Goal: Task Accomplishment & Management: Complete application form

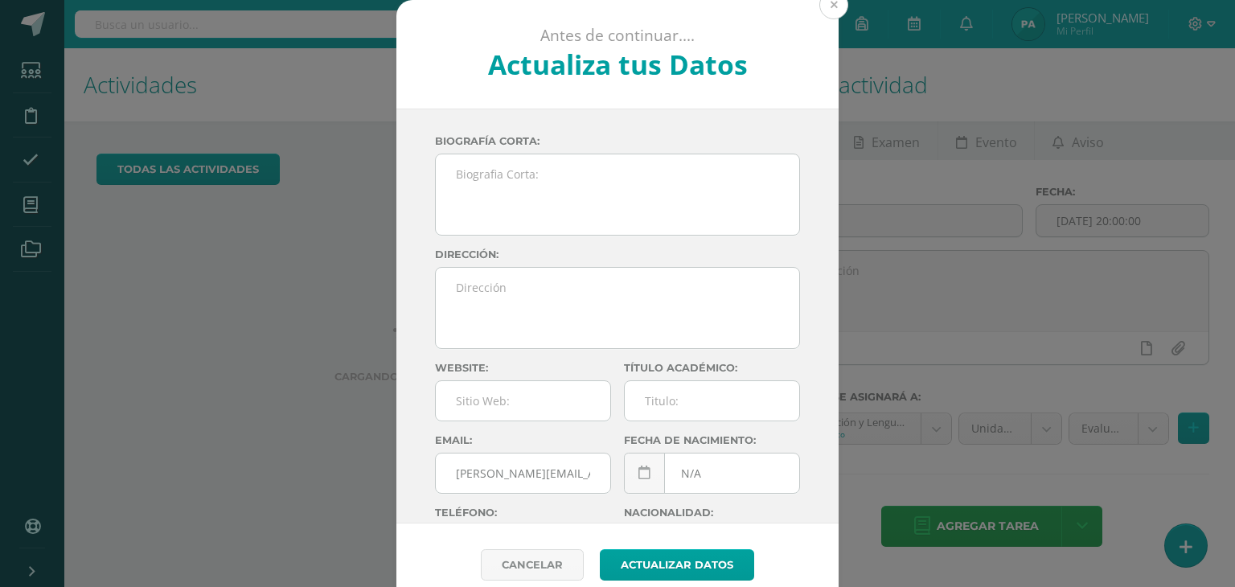
click at [833, 6] on button at bounding box center [833, 4] width 29 height 29
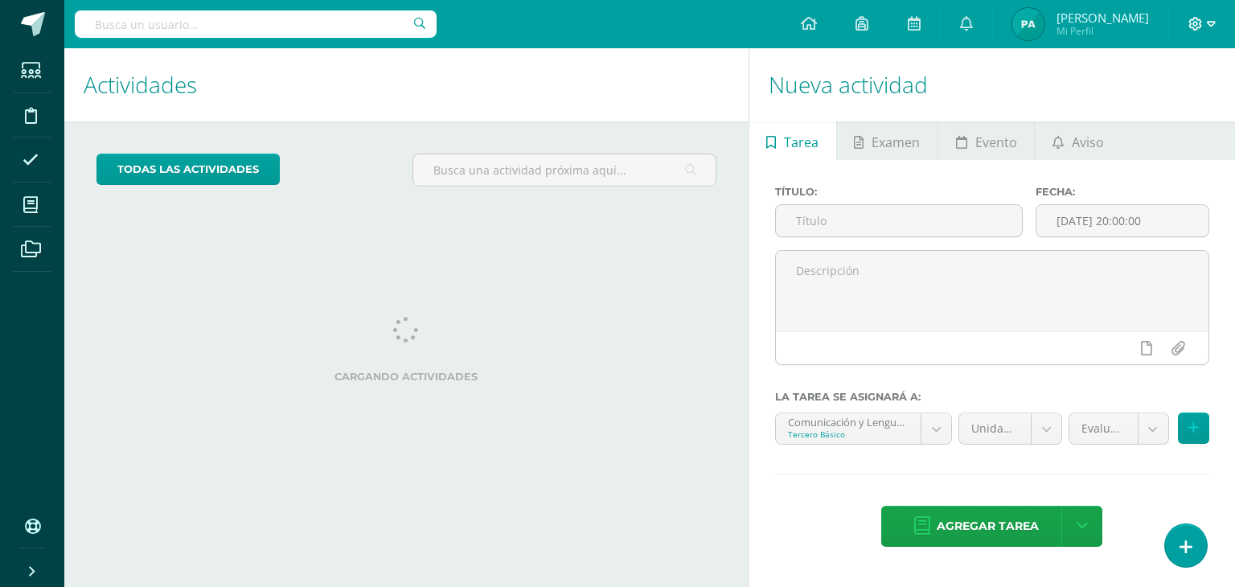
click at [1210, 23] on icon at bounding box center [1210, 24] width 9 height 14
click at [1159, 106] on span "Cerrar sesión" at bounding box center [1160, 108] width 72 height 15
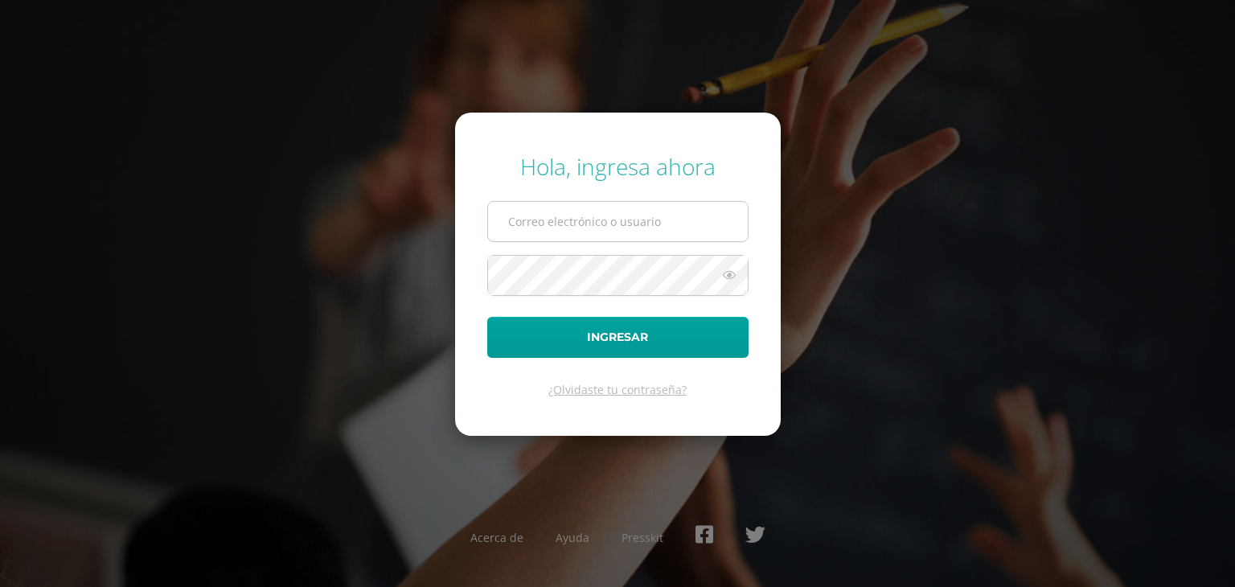
click at [618, 219] on input "text" at bounding box center [618, 221] width 260 height 39
type input "claraaju@maiagt.org"
click at [731, 277] on icon at bounding box center [729, 274] width 21 height 19
click at [725, 276] on icon at bounding box center [728, 274] width 23 height 19
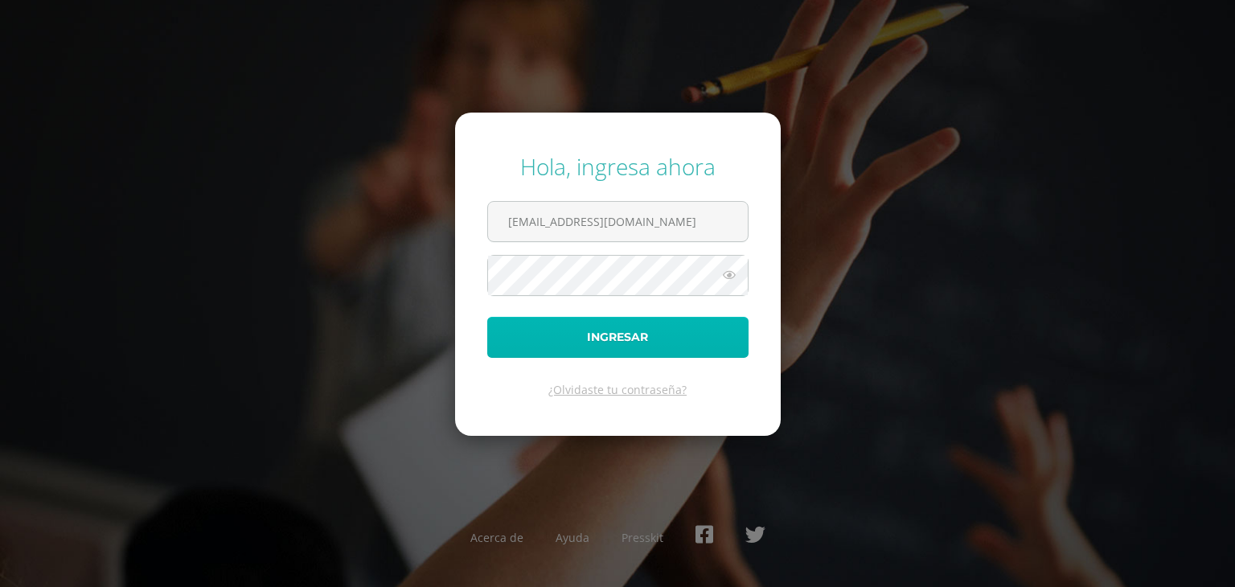
click at [640, 341] on button "Ingresar" at bounding box center [617, 337] width 261 height 41
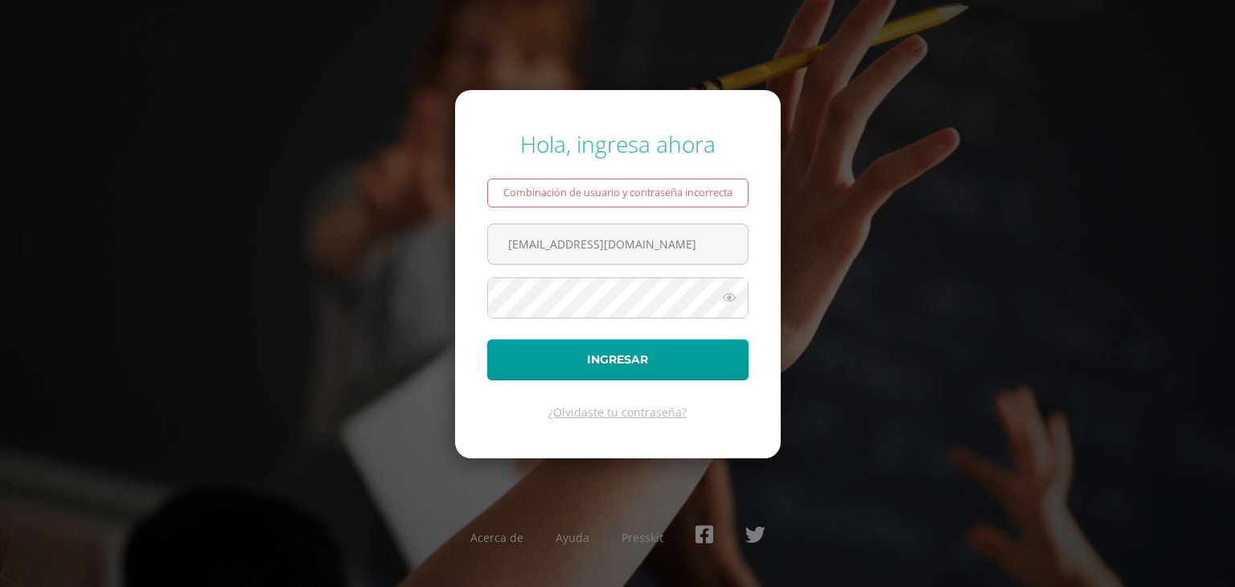
click at [735, 300] on icon at bounding box center [729, 297] width 21 height 19
click at [735, 300] on icon at bounding box center [728, 297] width 23 height 19
click at [734, 297] on icon at bounding box center [729, 297] width 21 height 19
click at [730, 293] on icon at bounding box center [728, 297] width 23 height 19
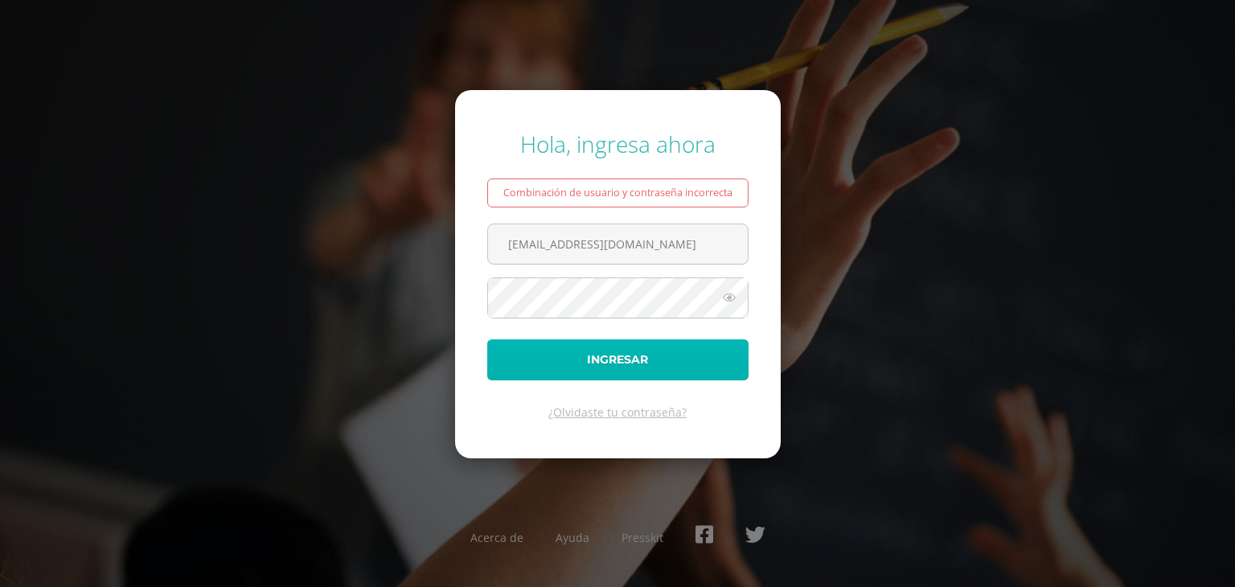
click at [662, 352] on button "Ingresar" at bounding box center [617, 359] width 261 height 41
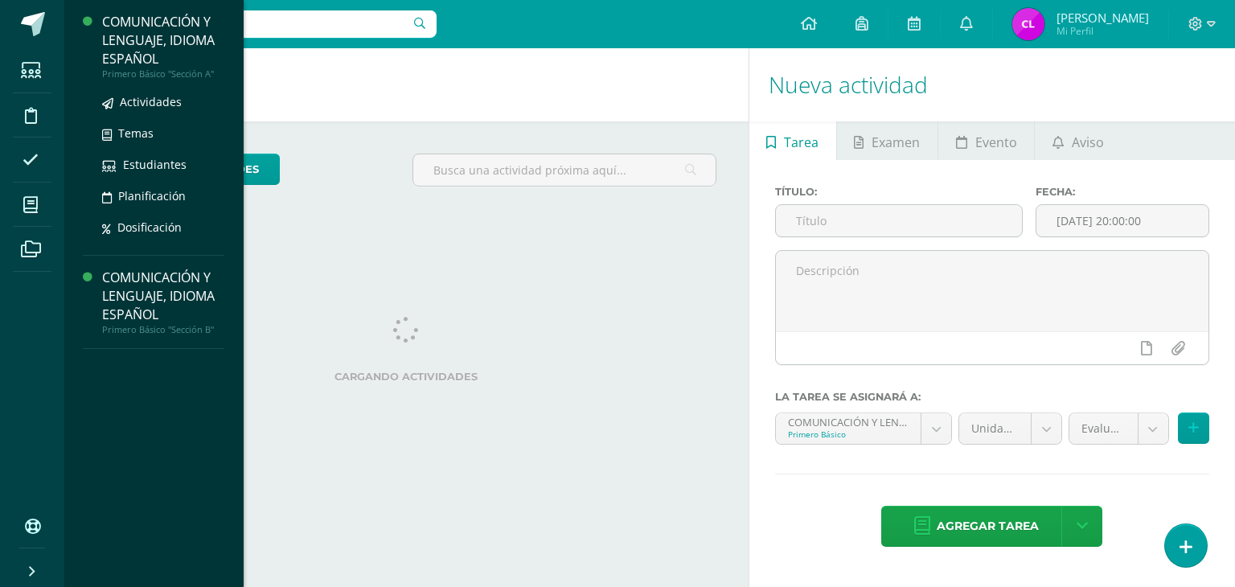
click at [149, 61] on div "COMUNICACIÓN Y LENGUAJE, IDIOMA ESPAÑOL" at bounding box center [163, 40] width 122 height 55
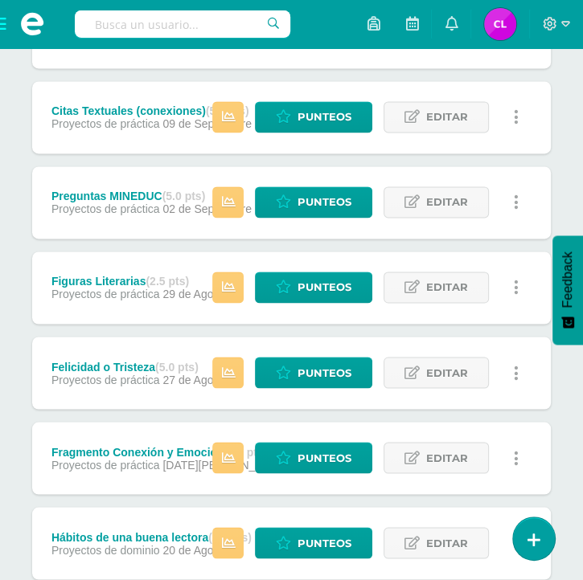
scroll to position [1116, 0]
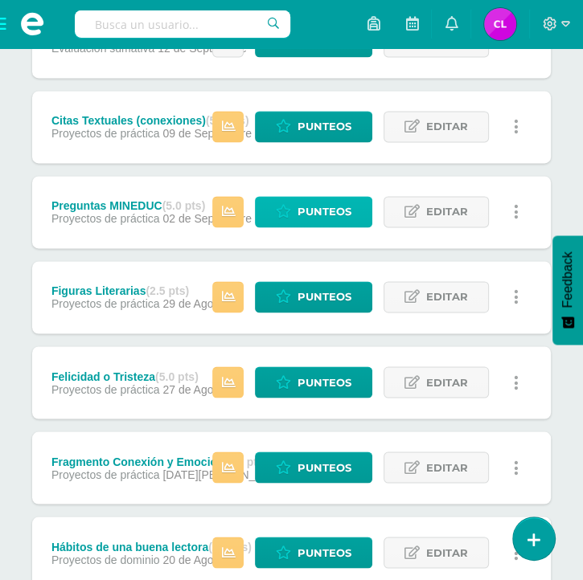
click at [299, 210] on span "Punteos" at bounding box center [324, 212] width 54 height 30
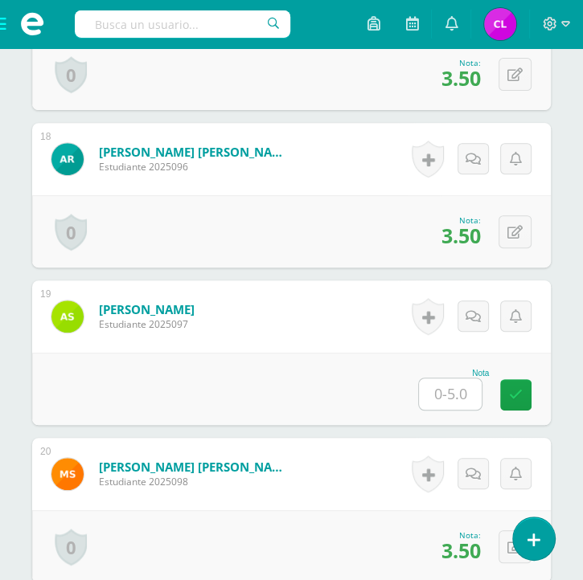
scroll to position [3160, 0]
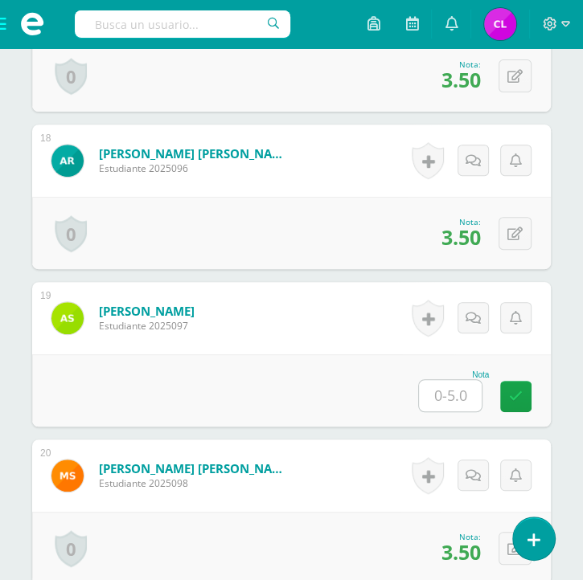
click at [440, 391] on input "text" at bounding box center [450, 395] width 63 height 31
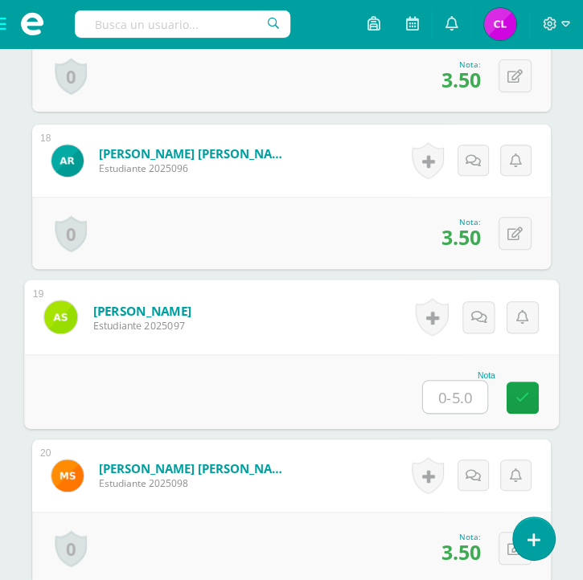
type input "3"
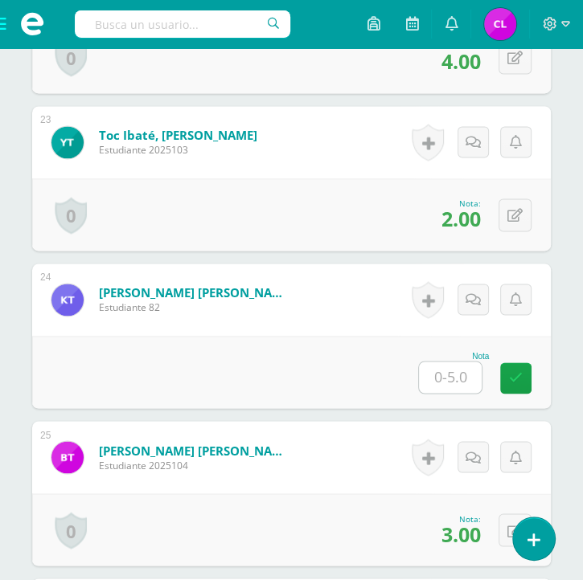
scroll to position [3969, 0]
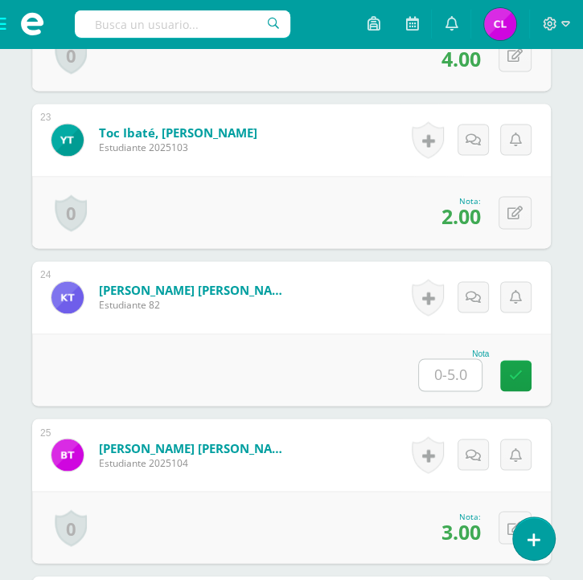
click at [448, 375] on input "text" at bounding box center [450, 374] width 63 height 31
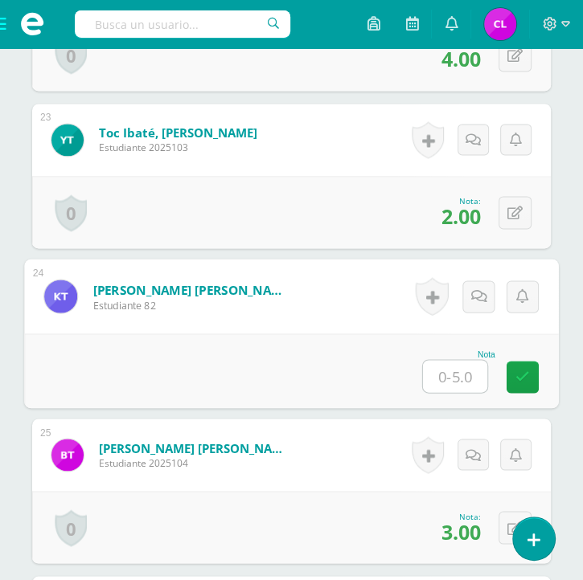
type input "3"
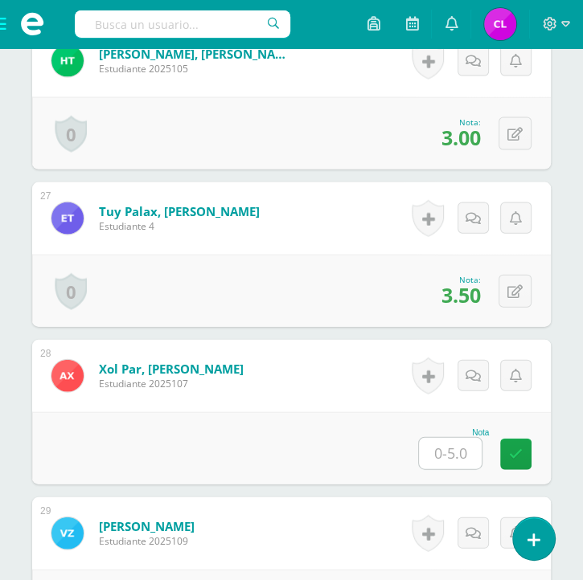
scroll to position [4520, 0]
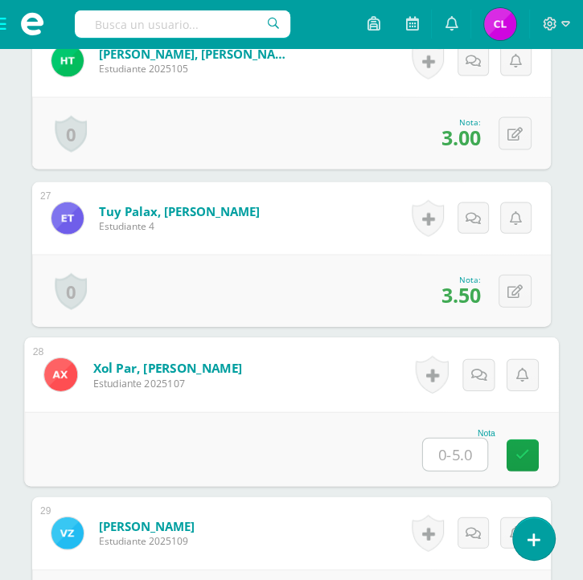
click at [449, 453] on input "text" at bounding box center [455, 455] width 64 height 32
type input "4"
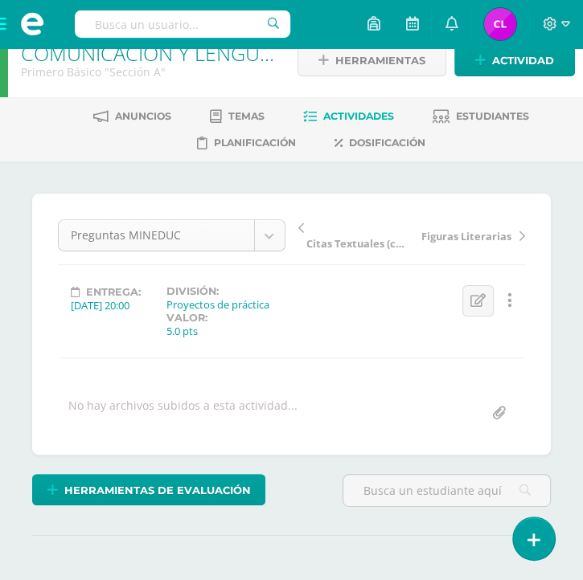
scroll to position [209, 0]
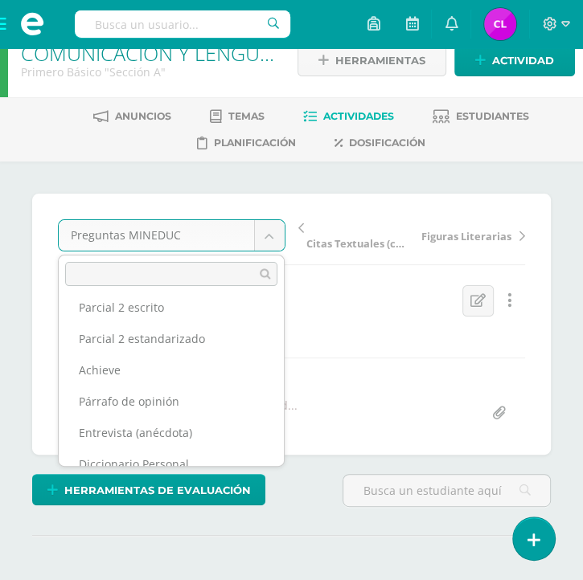
scroll to position [37, 0]
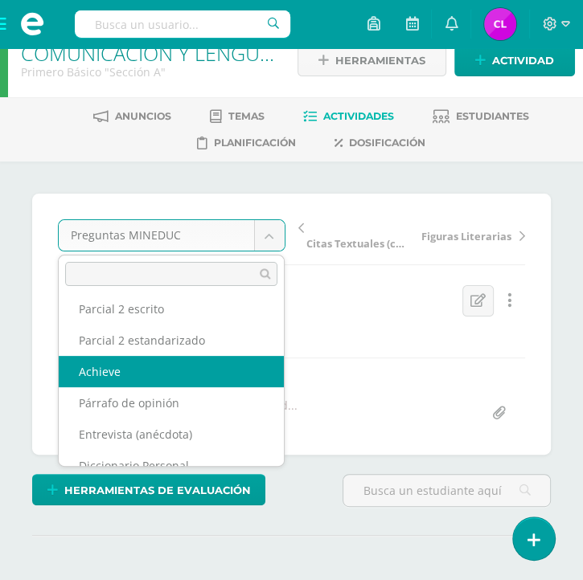
select select "/dashboard/teacher/grade-activity/36277/"
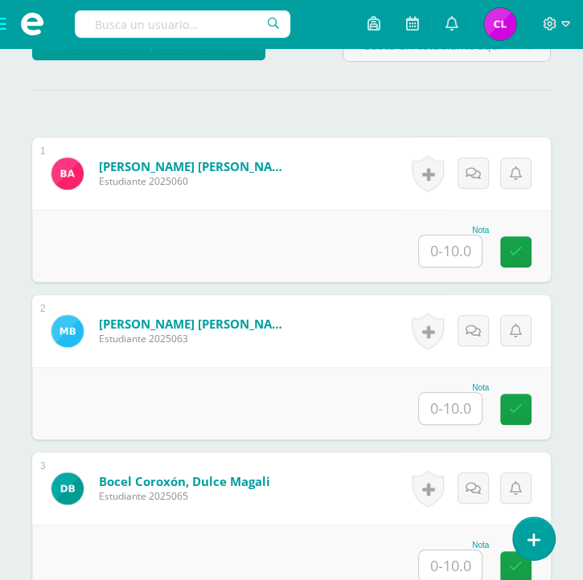
scroll to position [469, 0]
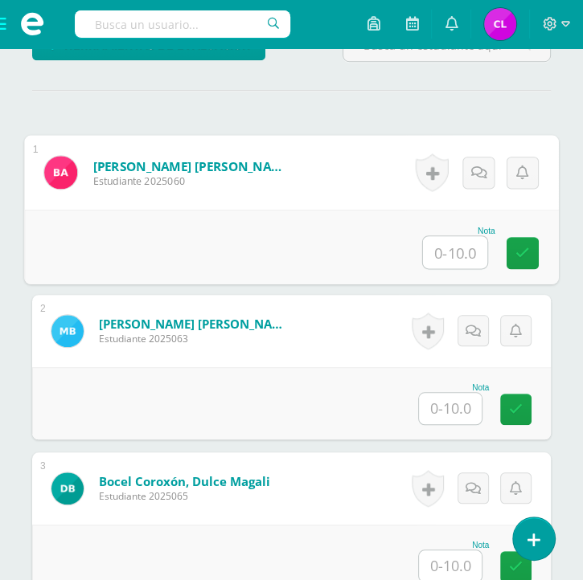
click at [431, 248] on input "text" at bounding box center [455, 252] width 64 height 32
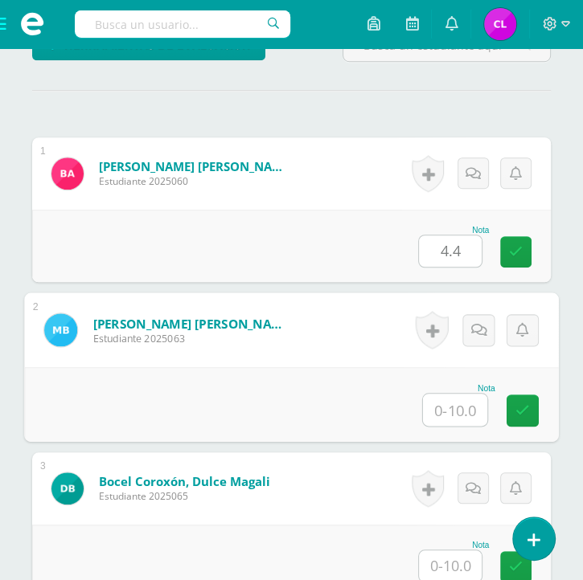
click at [465, 412] on input "text" at bounding box center [455, 410] width 64 height 32
click at [514, 248] on icon at bounding box center [514, 247] width 15 height 14
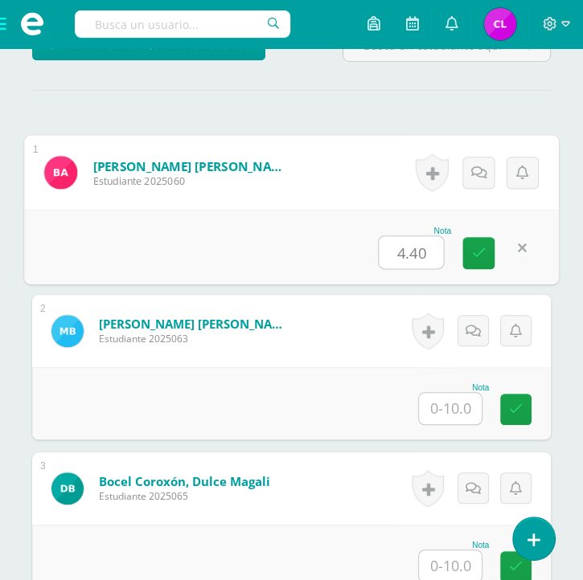
click at [428, 255] on input "4.40" at bounding box center [411, 252] width 64 height 32
type input "4.44"
click at [476, 256] on icon at bounding box center [479, 253] width 14 height 14
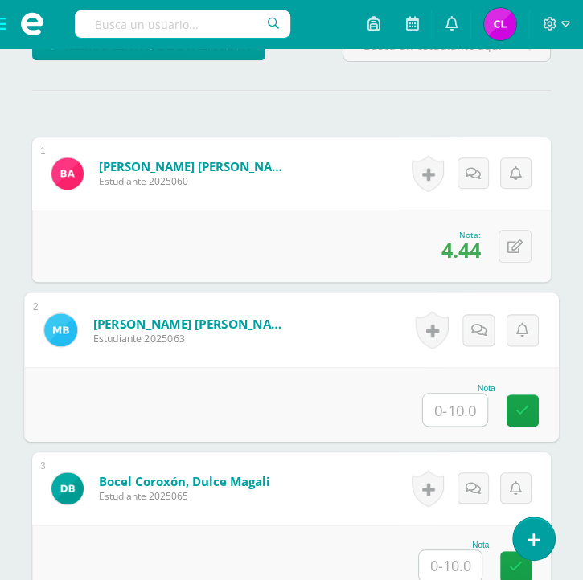
click at [444, 410] on input "text" at bounding box center [455, 410] width 64 height 32
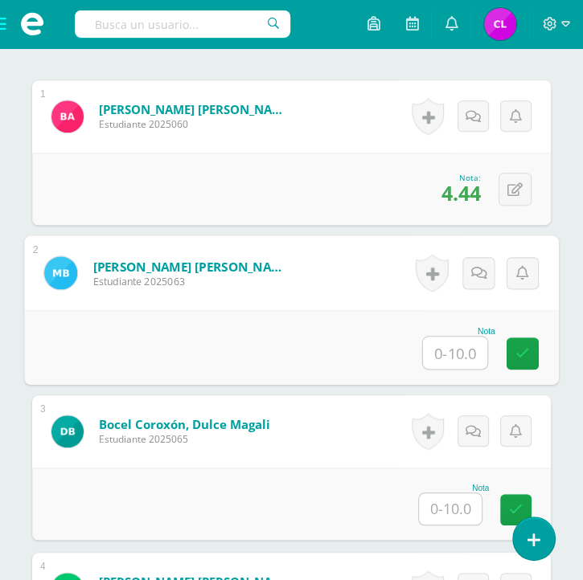
scroll to position [530, 0]
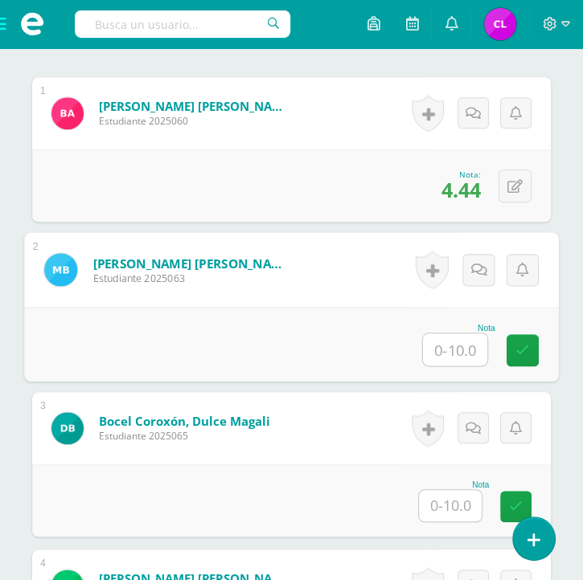
click at [461, 334] on input "text" at bounding box center [455, 350] width 64 height 32
type input "3.33"
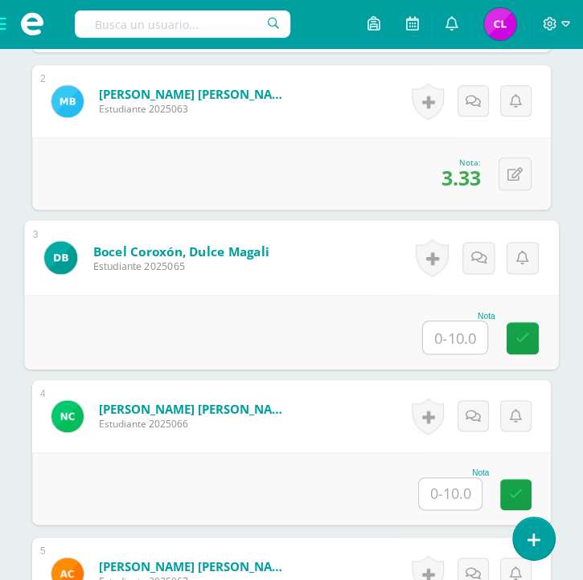
scroll to position [703, 0]
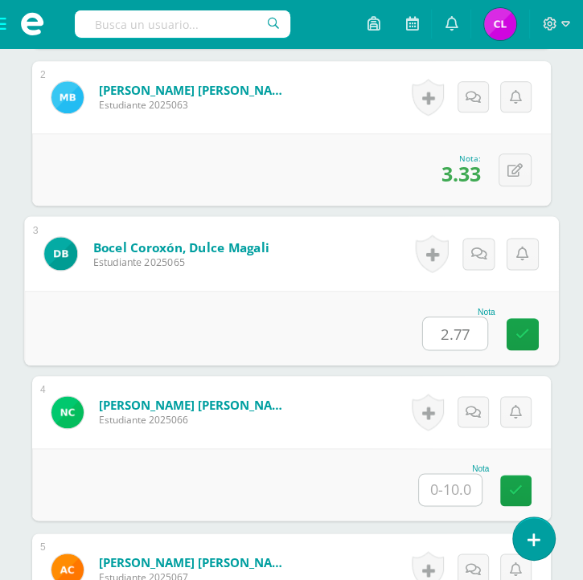
type input "2.77"
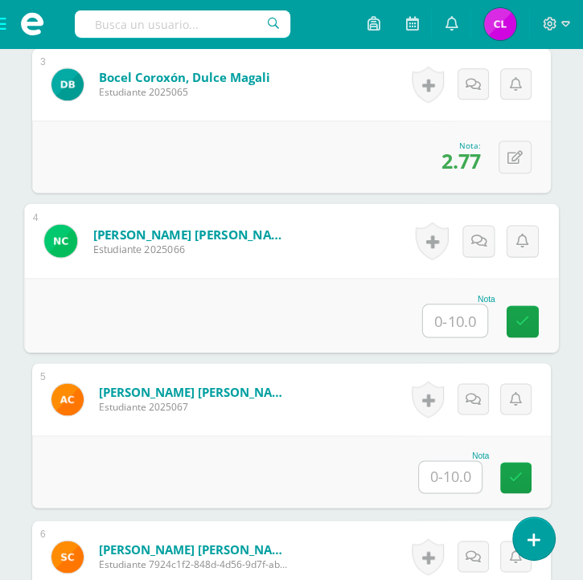
scroll to position [876, 0]
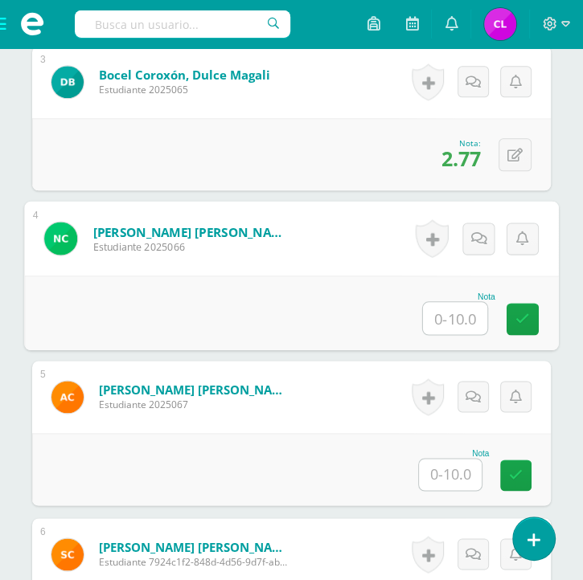
click at [448, 319] on input "text" at bounding box center [455, 318] width 64 height 32
type input "2.77"
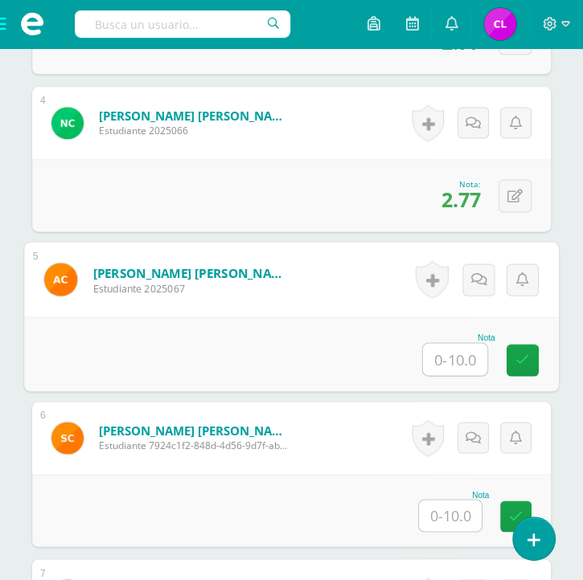
scroll to position [993, 0]
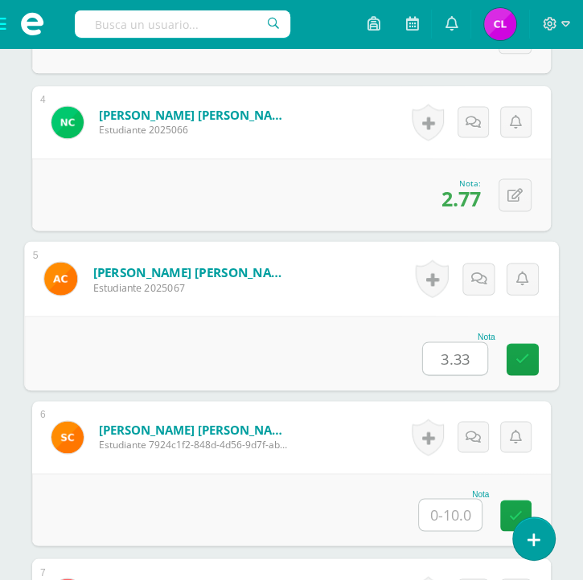
type input "3.33"
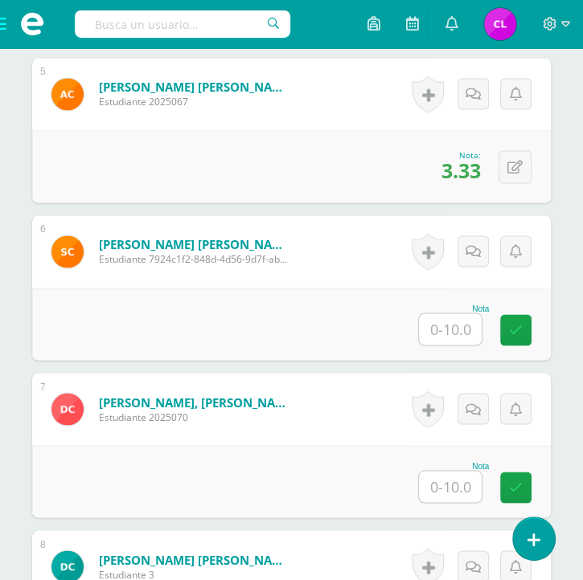
scroll to position [1182, 0]
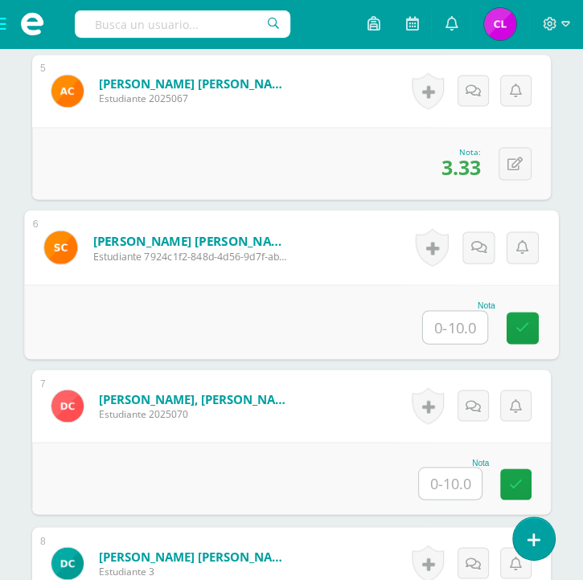
click at [448, 319] on input "text" at bounding box center [455, 327] width 64 height 32
type input "3.88"
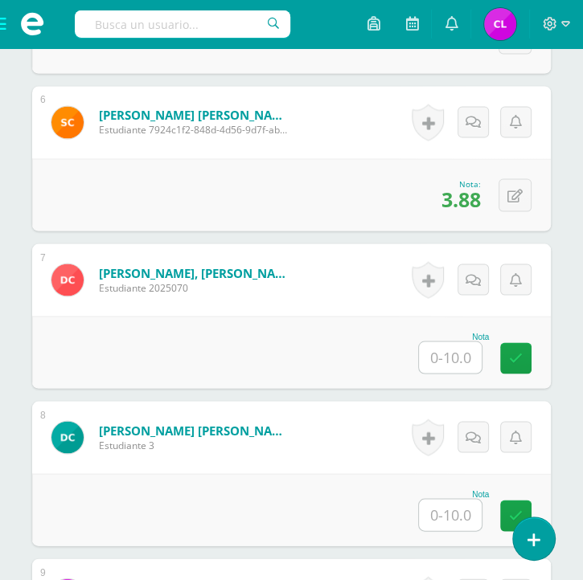
scroll to position [1308, 0]
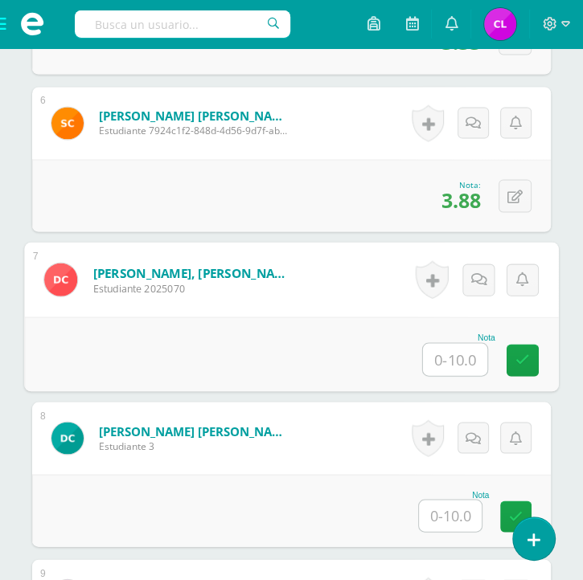
click at [447, 360] on input "text" at bounding box center [455, 359] width 64 height 32
type input "3.33"
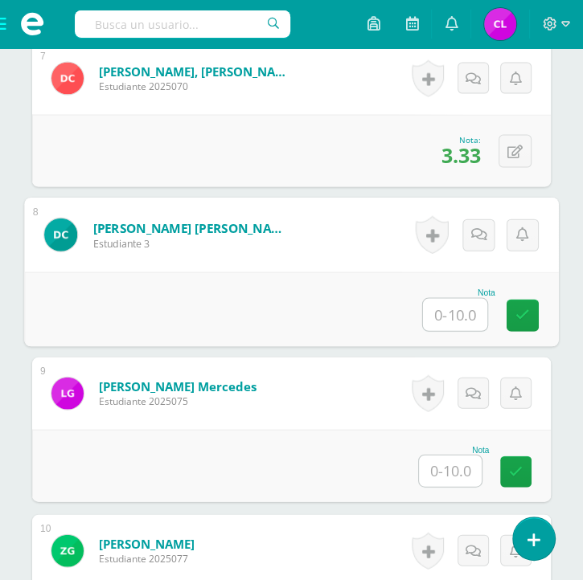
scroll to position [1510, 0]
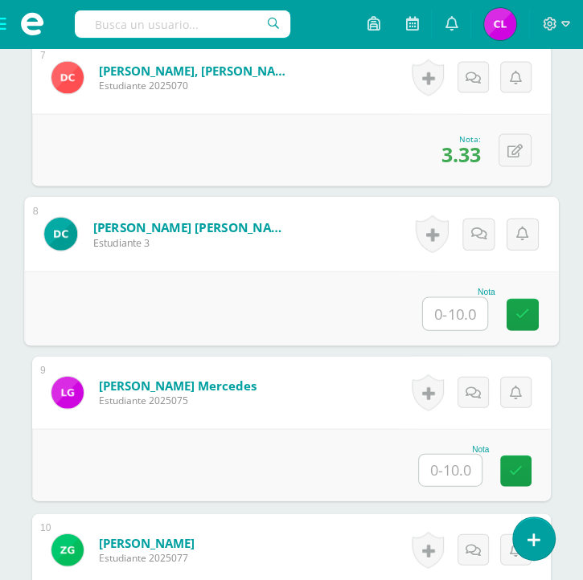
click at [459, 316] on input "text" at bounding box center [455, 314] width 64 height 32
type input "3.88"
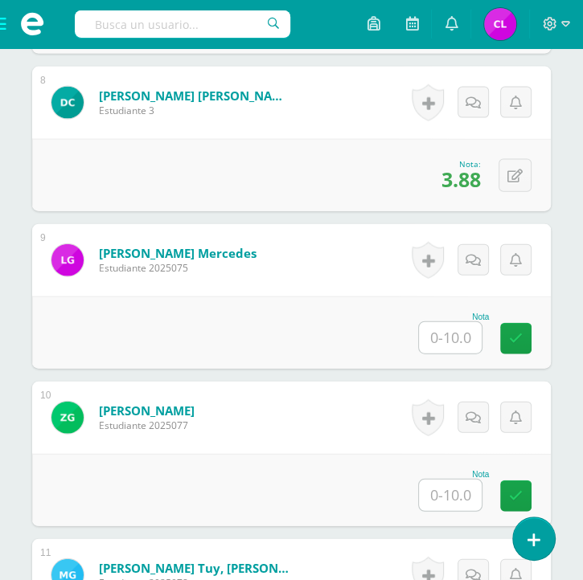
scroll to position [1653, 0]
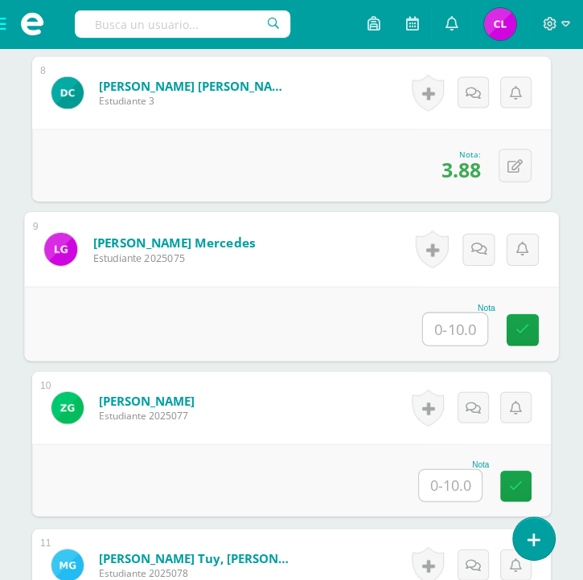
click at [436, 330] on input "text" at bounding box center [455, 329] width 64 height 32
type input "3.33"
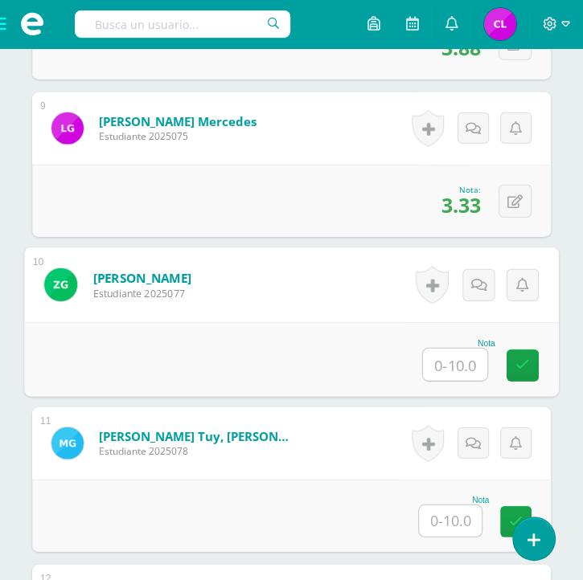
scroll to position [1778, 0]
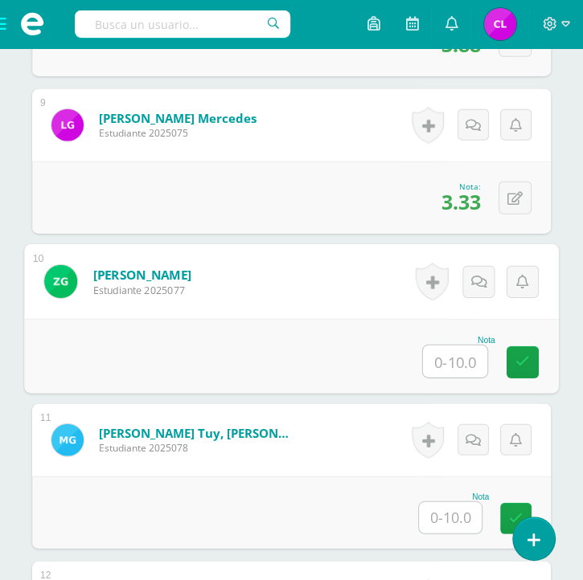
click at [456, 354] on input "text" at bounding box center [455, 362] width 64 height 32
type input "2.77"
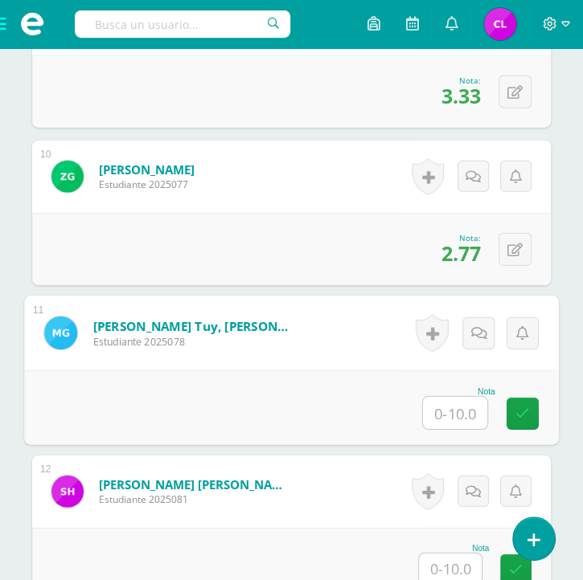
scroll to position [1926, 0]
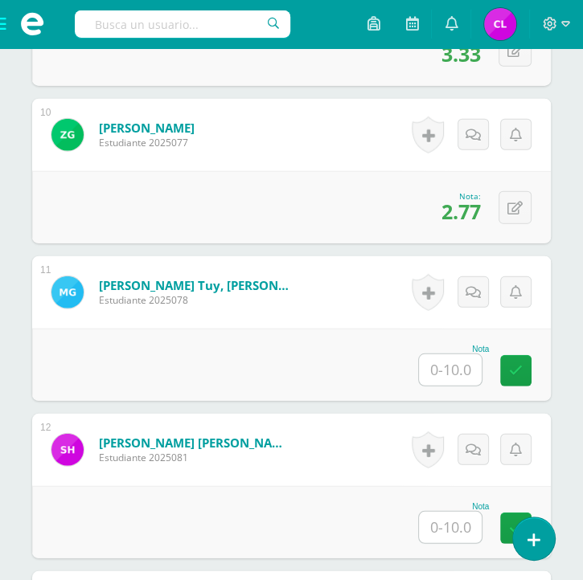
click at [346, 316] on form "Guarcax Tuy, Marleny Josefina Estudiante 2025078 Nota 0 Logros" at bounding box center [291, 292] width 518 height 72
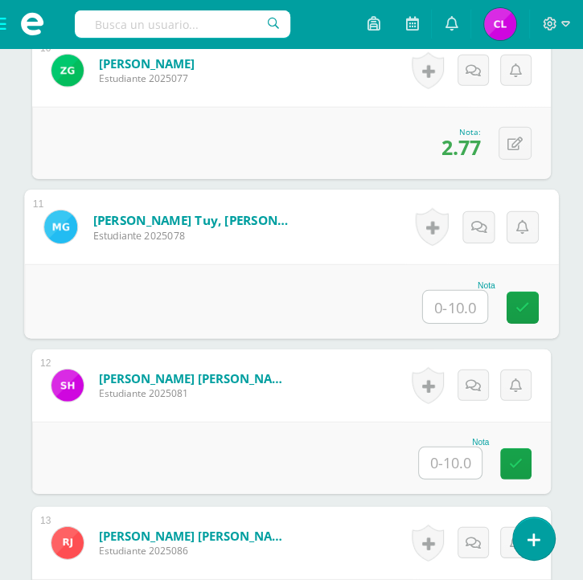
click at [441, 306] on input "text" at bounding box center [455, 307] width 64 height 32
type input "3.33"
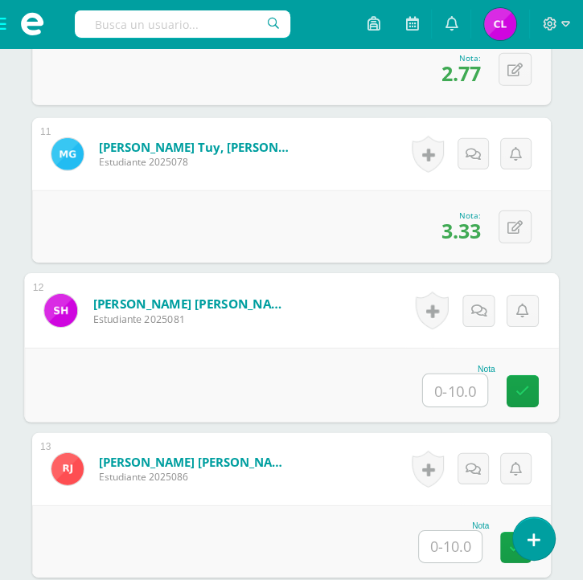
scroll to position [2070, 0]
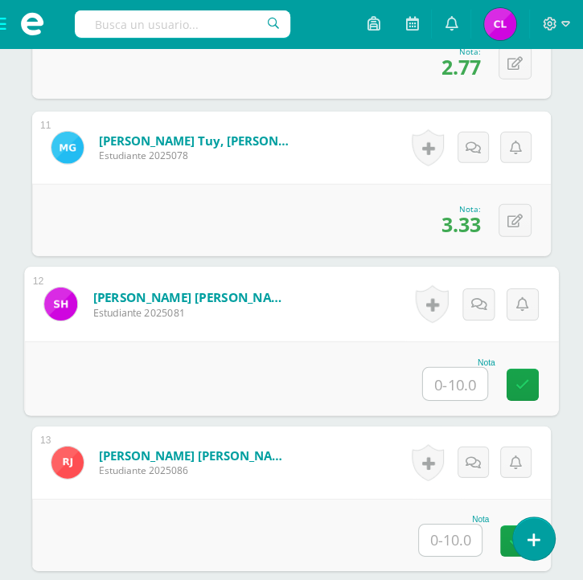
click at [457, 386] on input "text" at bounding box center [455, 384] width 64 height 32
type input "0"
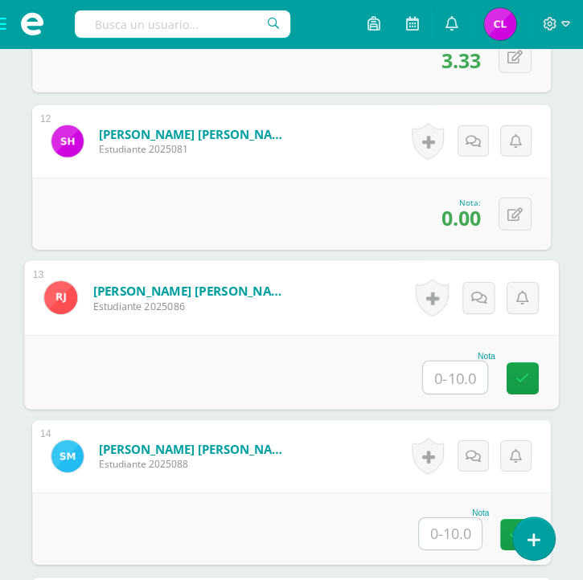
scroll to position [2249, 0]
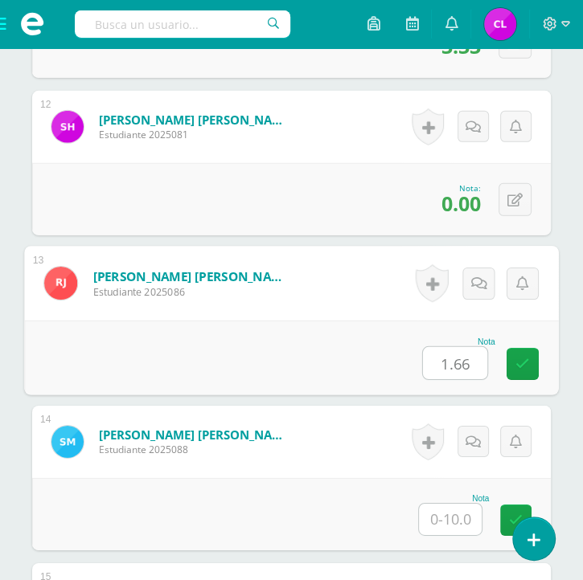
type input "1.66"
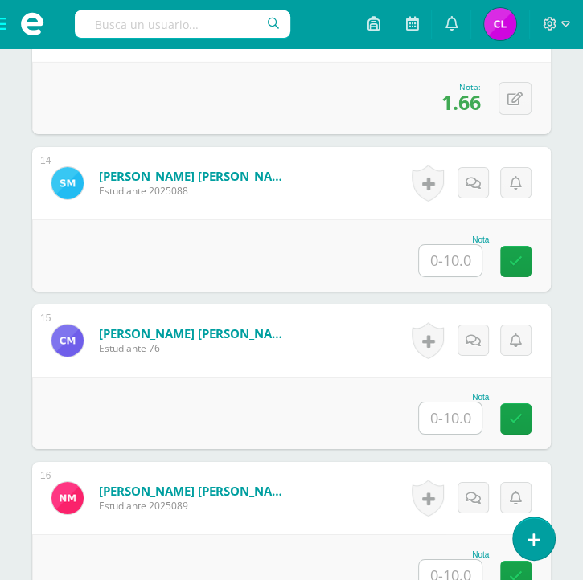
scroll to position [2507, 0]
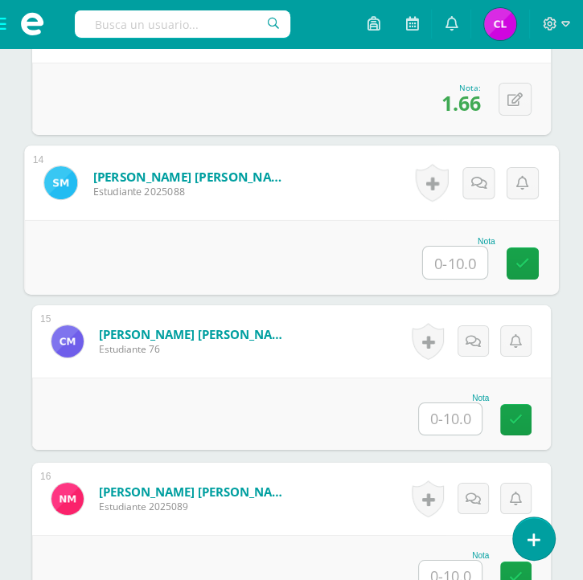
click at [443, 260] on input "text" at bounding box center [455, 263] width 64 height 32
type input "5.27"
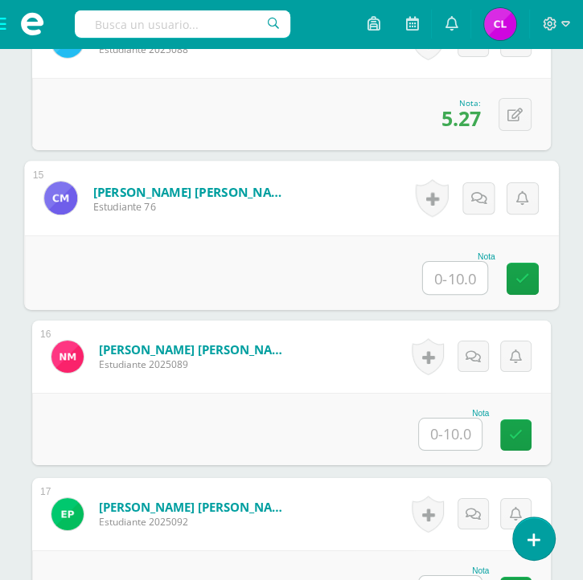
scroll to position [2652, 0]
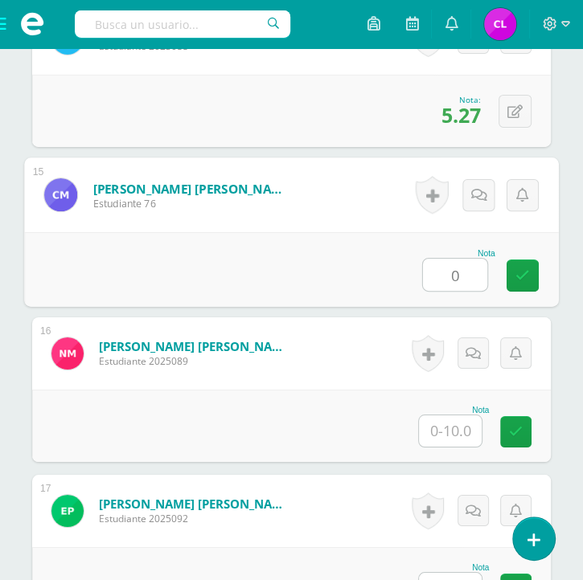
type input "0"
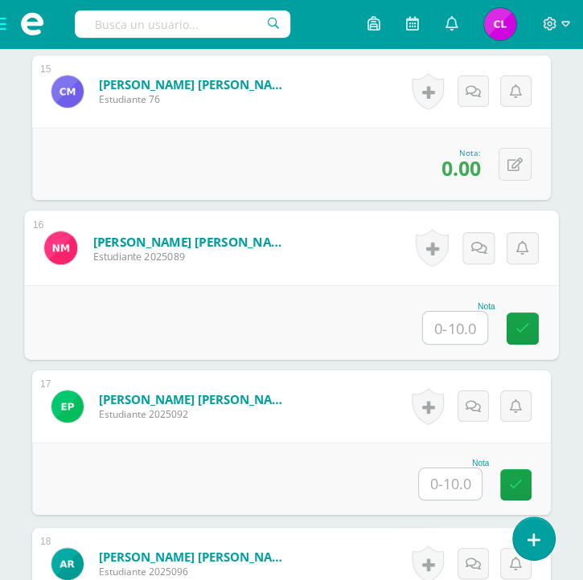
scroll to position [2755, 0]
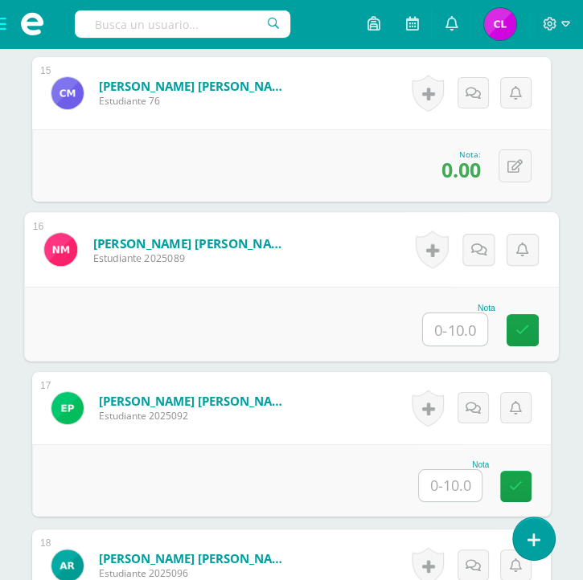
click at [451, 329] on input "text" at bounding box center [455, 329] width 64 height 32
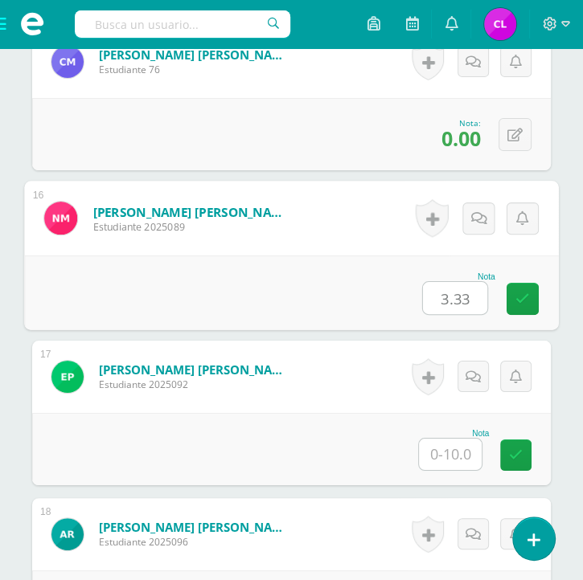
type input "3.33"
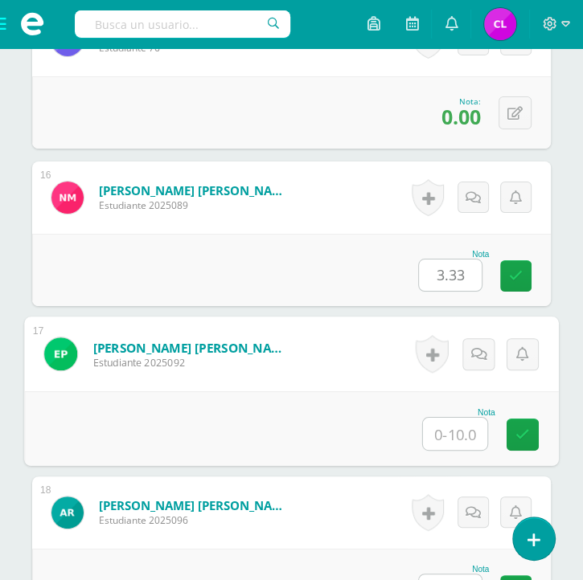
scroll to position [2820, 0]
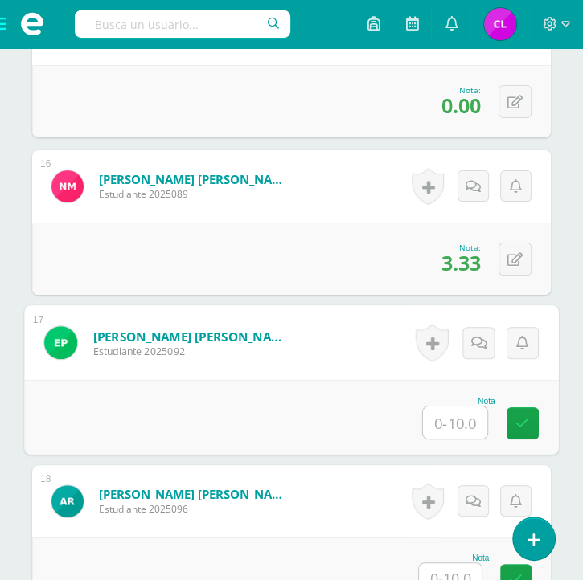
click at [448, 420] on input "text" at bounding box center [455, 423] width 64 height 32
type input "3.33"
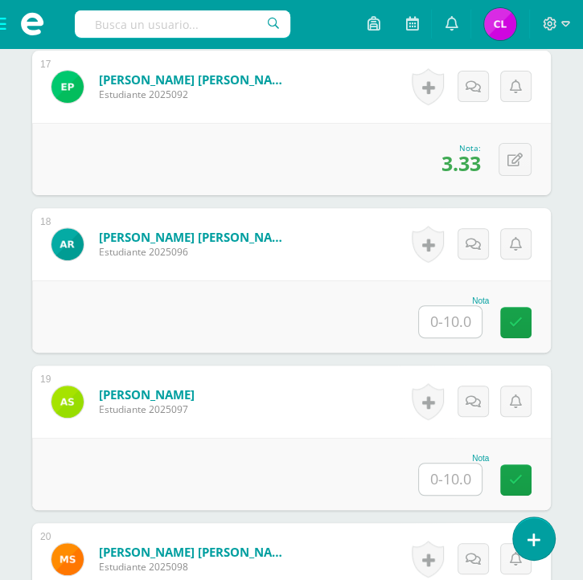
scroll to position [3086, 0]
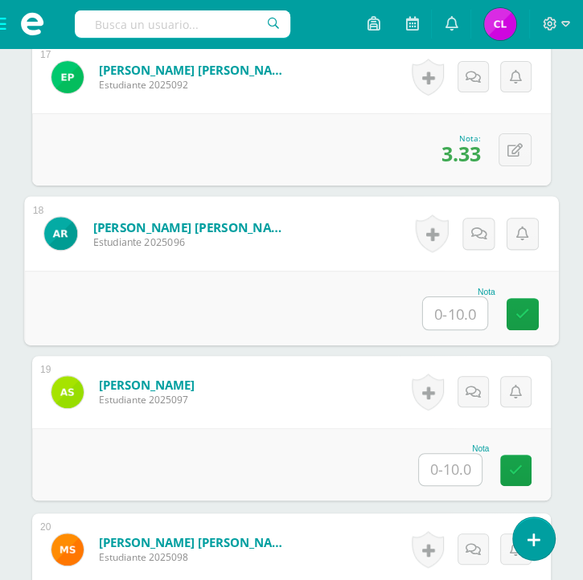
click at [456, 311] on input "text" at bounding box center [455, 313] width 64 height 32
type input "3.88"
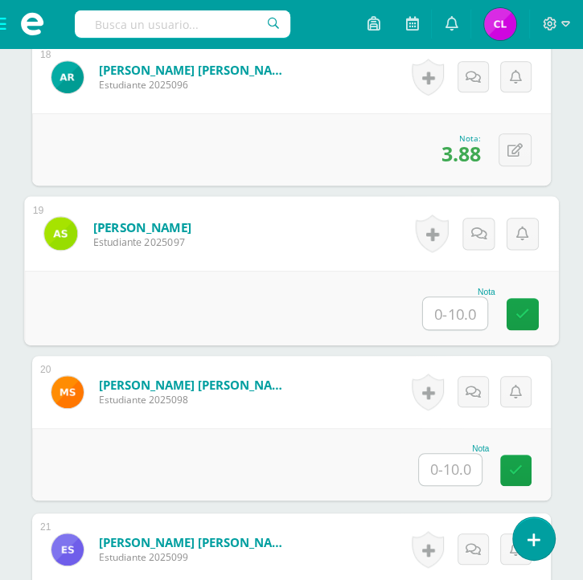
scroll to position [3270, 0]
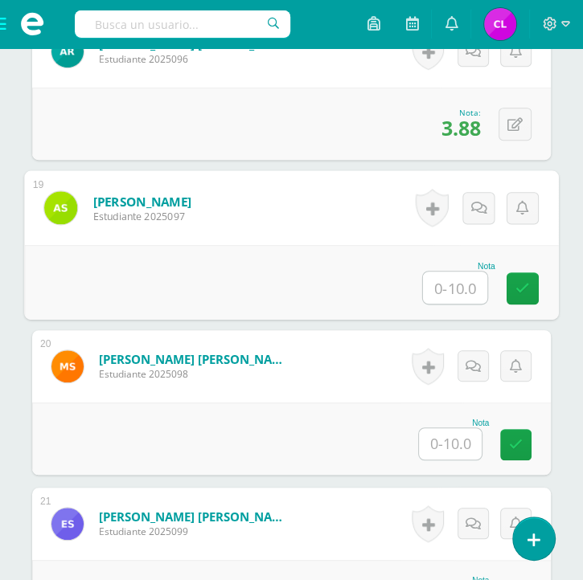
click at [444, 284] on input "text" at bounding box center [455, 288] width 64 height 32
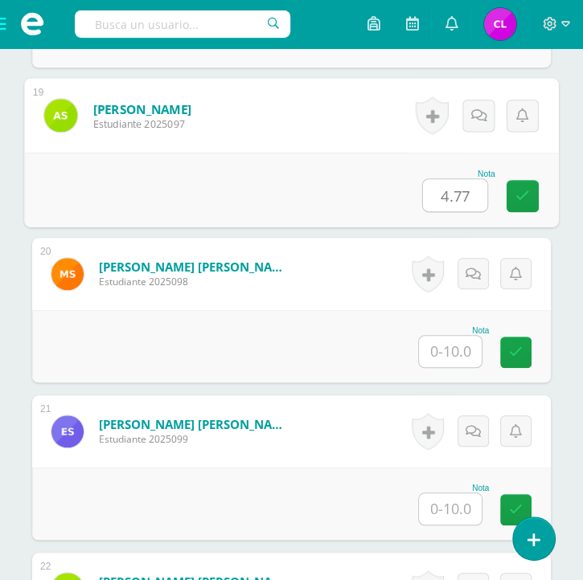
scroll to position [3363, 0]
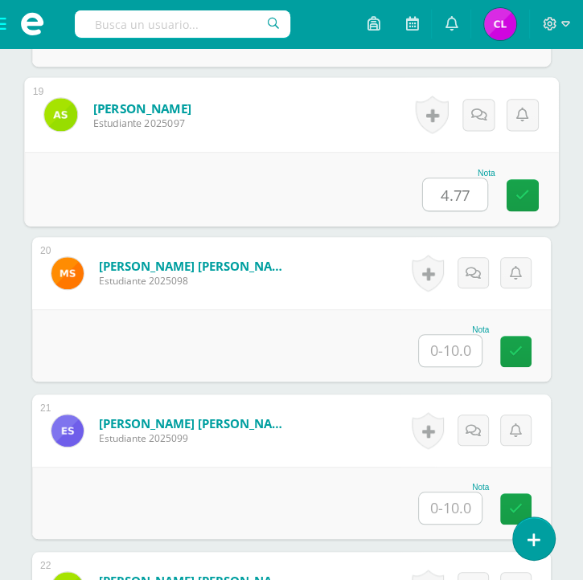
type input "4.77"
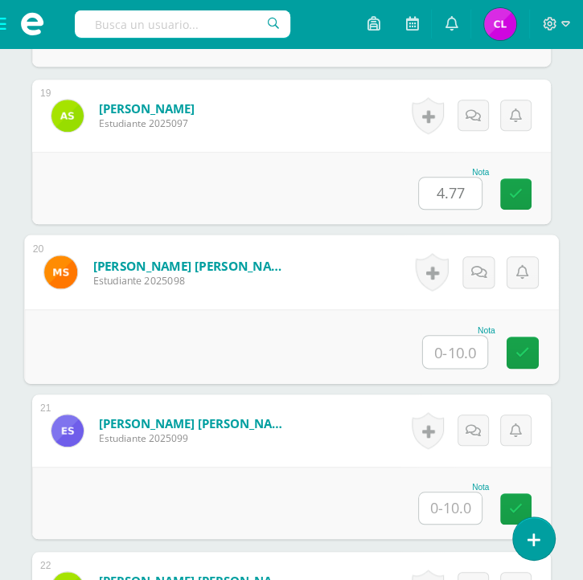
click at [450, 344] on input "text" at bounding box center [455, 352] width 64 height 32
type input "3.22"
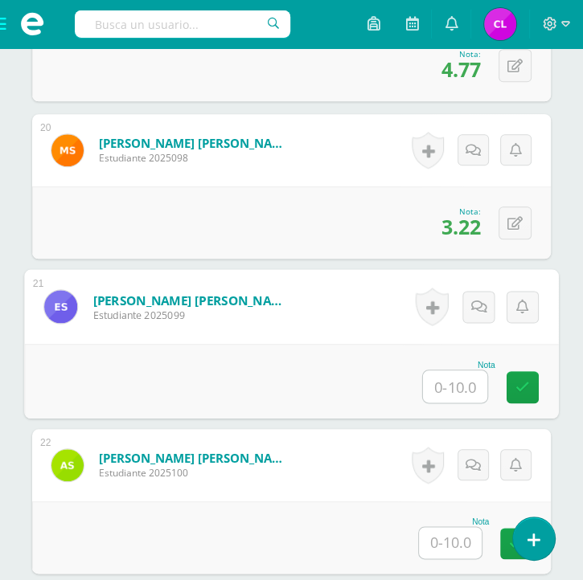
scroll to position [3544, 0]
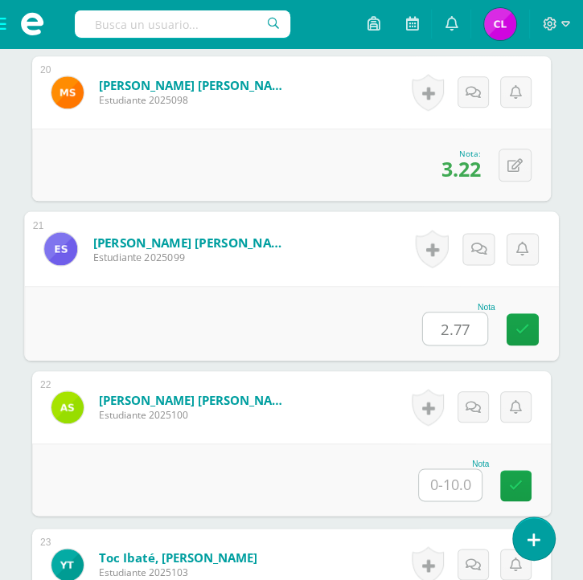
type input "2.77"
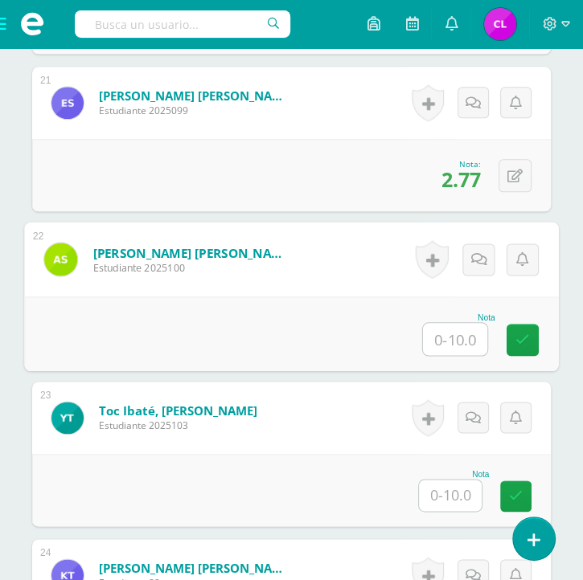
scroll to position [3691, 0]
type input "2"
click at [455, 329] on input "2" at bounding box center [455, 339] width 64 height 32
type input "3.88"
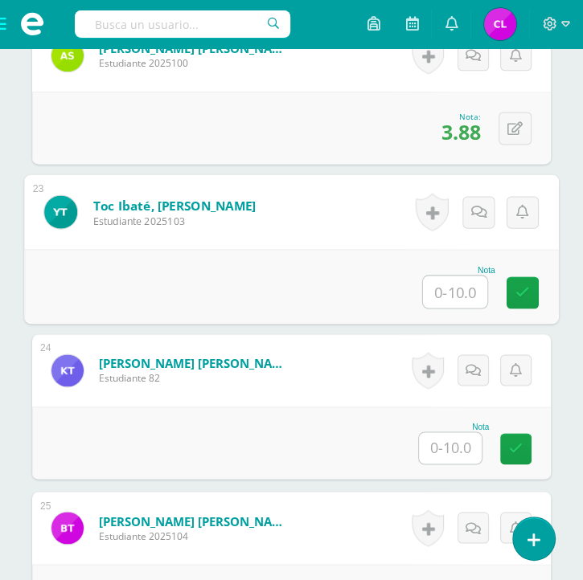
scroll to position [3897, 0]
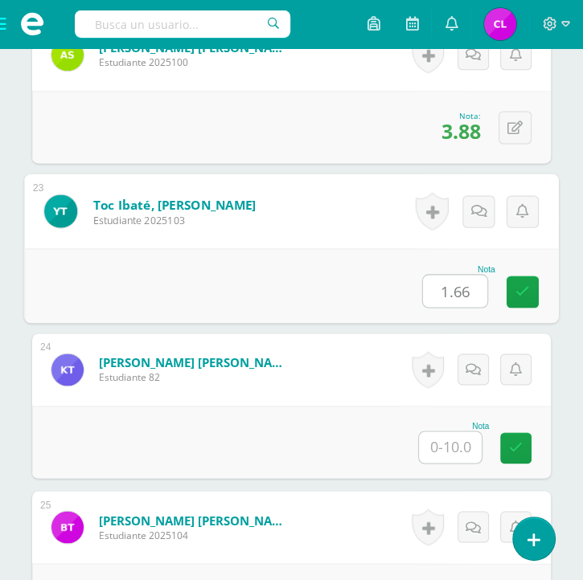
type input "1.66"
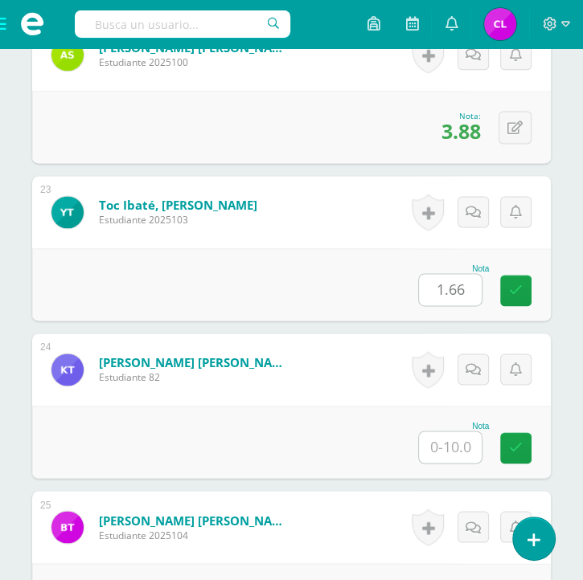
click at [465, 287] on input "1.66" at bounding box center [450, 289] width 63 height 31
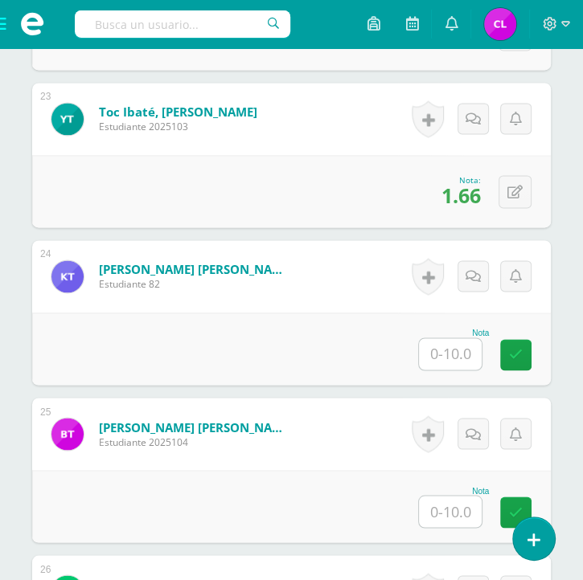
scroll to position [3990, 0]
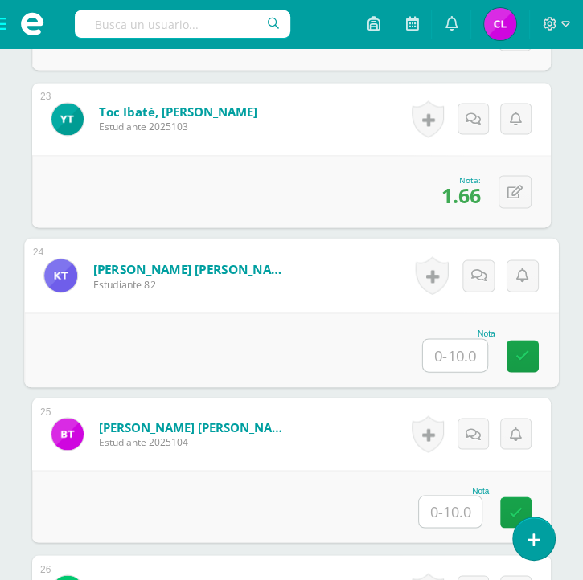
click at [445, 346] on input "text" at bounding box center [455, 355] width 64 height 32
type input "2.22"
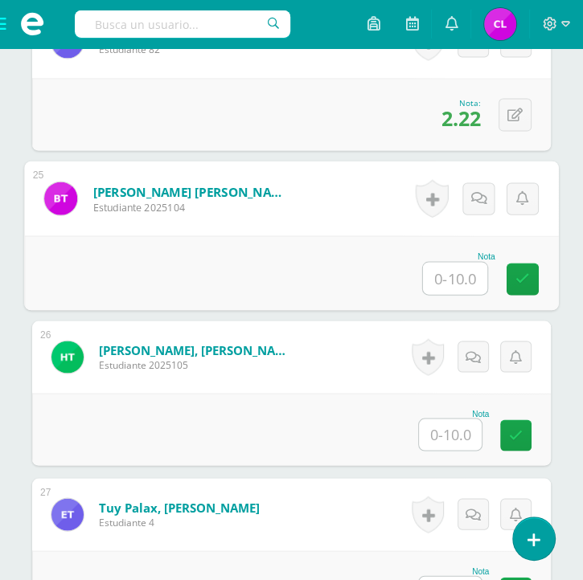
scroll to position [4227, 0]
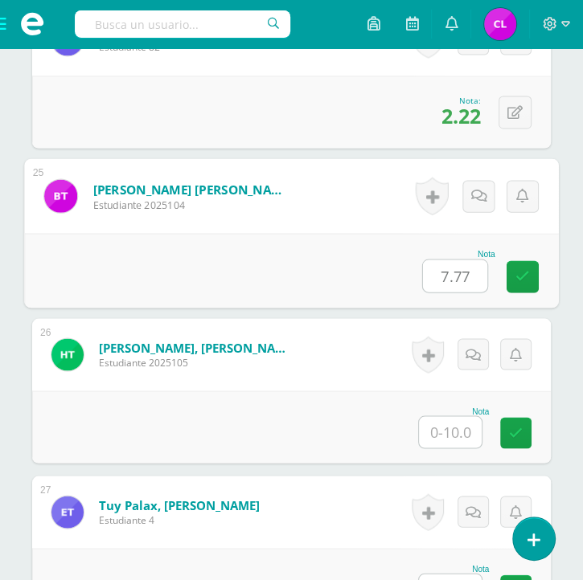
type input "7.77"
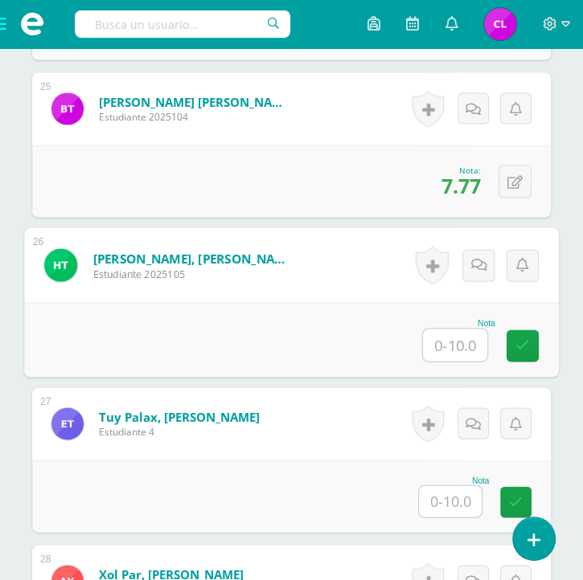
scroll to position [4319, 0]
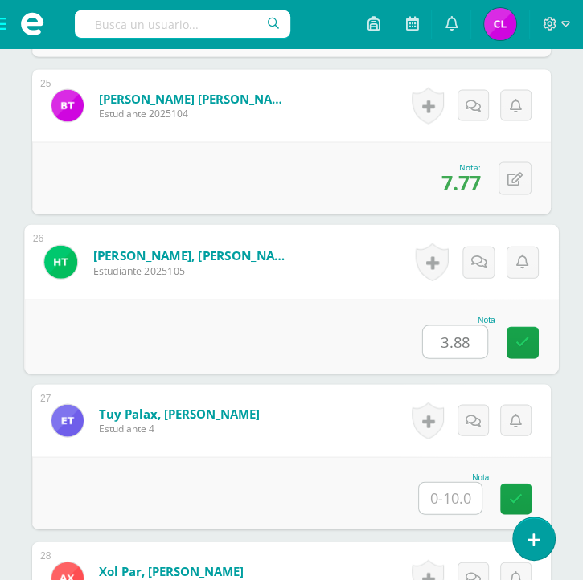
type input "3.88"
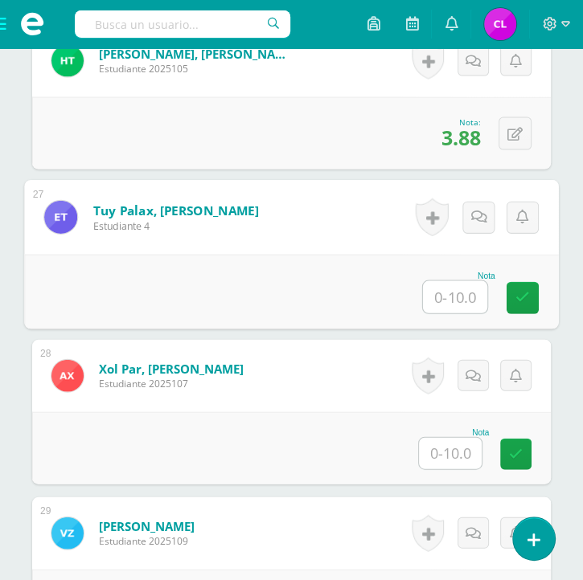
scroll to position [4573, 0]
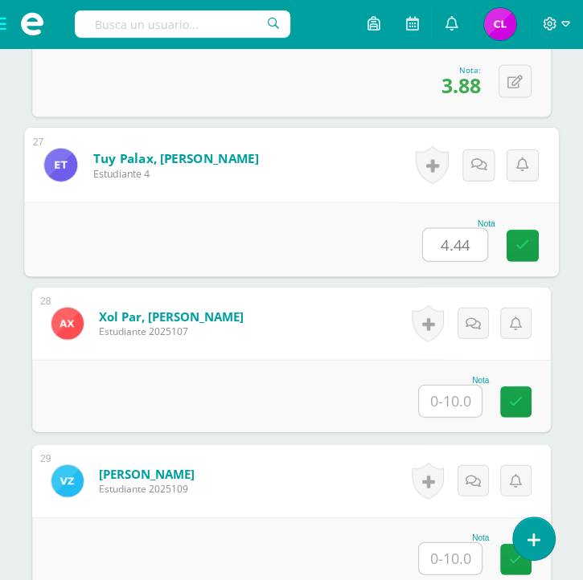
type input "4.44"
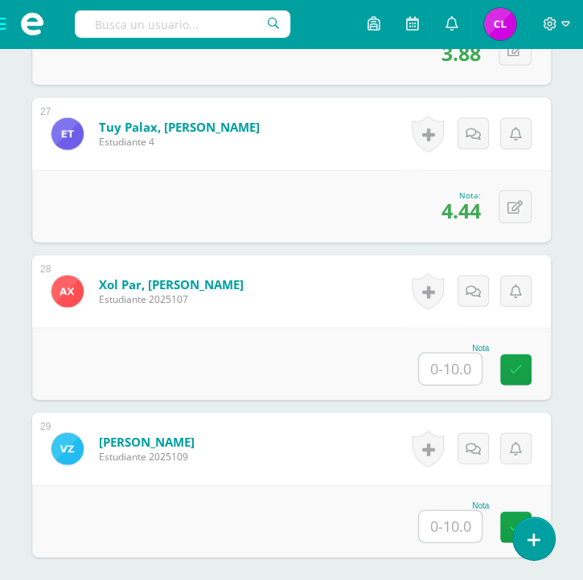
scroll to position [4607, 0]
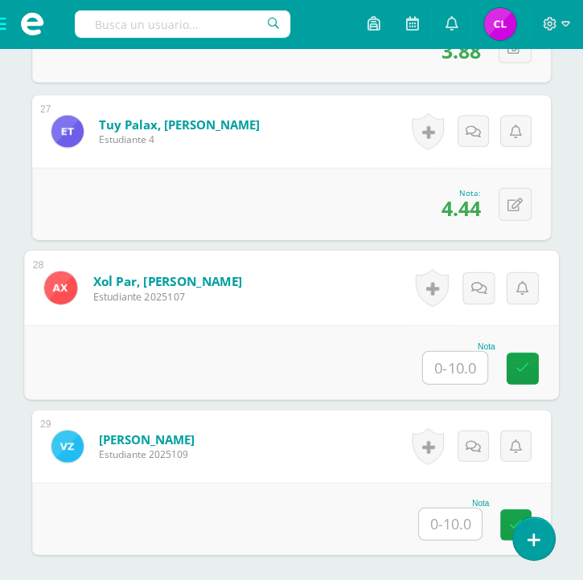
click at [444, 356] on input "text" at bounding box center [455, 368] width 64 height 32
type input "3.88"
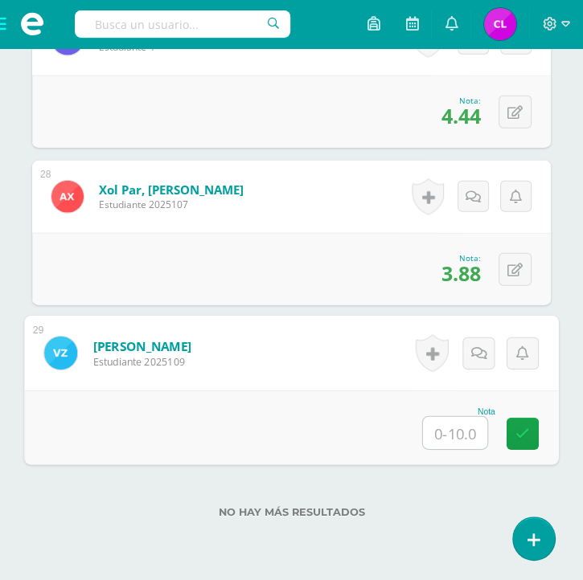
scroll to position [4706, 0]
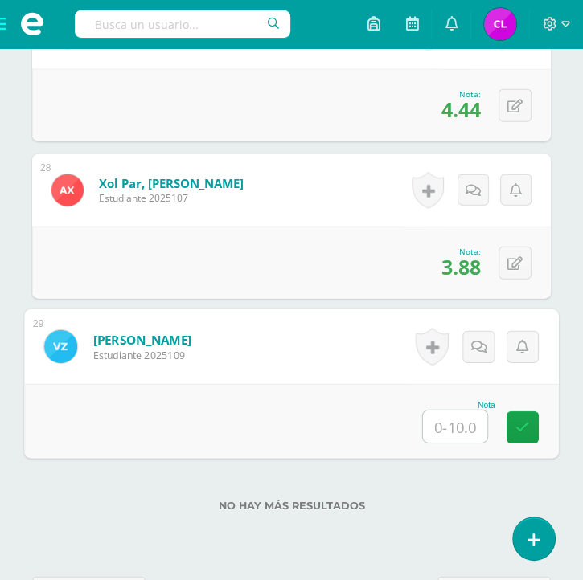
click at [434, 420] on input "text" at bounding box center [455, 427] width 64 height 32
type input "2.22"
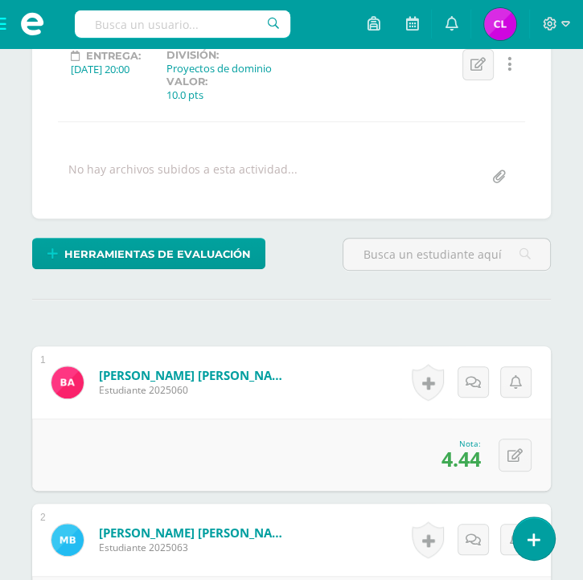
scroll to position [0, 0]
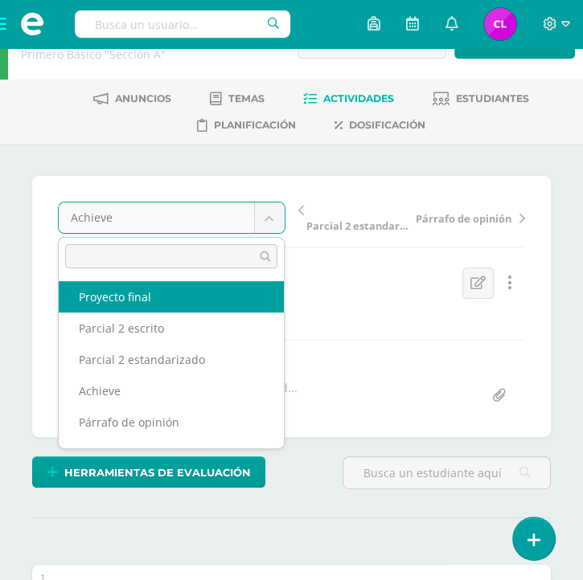
select select "/dashboard/teacher/grade-activity/36282/"
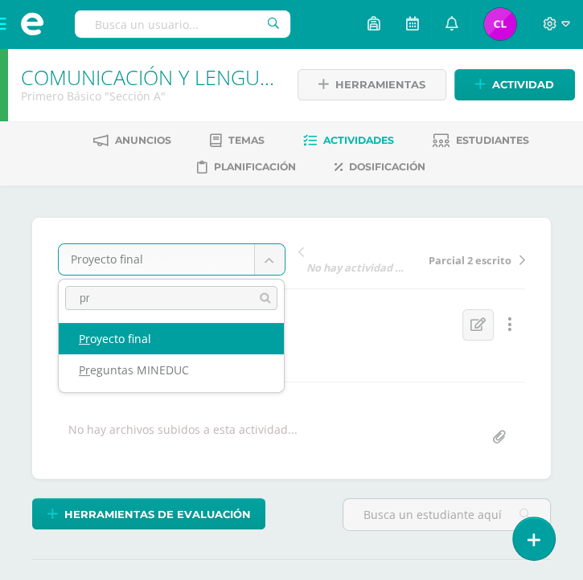
type input "p"
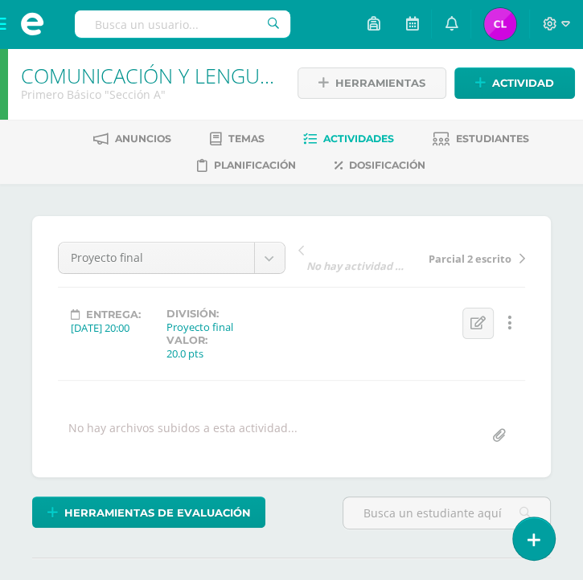
click at [352, 137] on span "Actividades" at bounding box center [358, 139] width 71 height 12
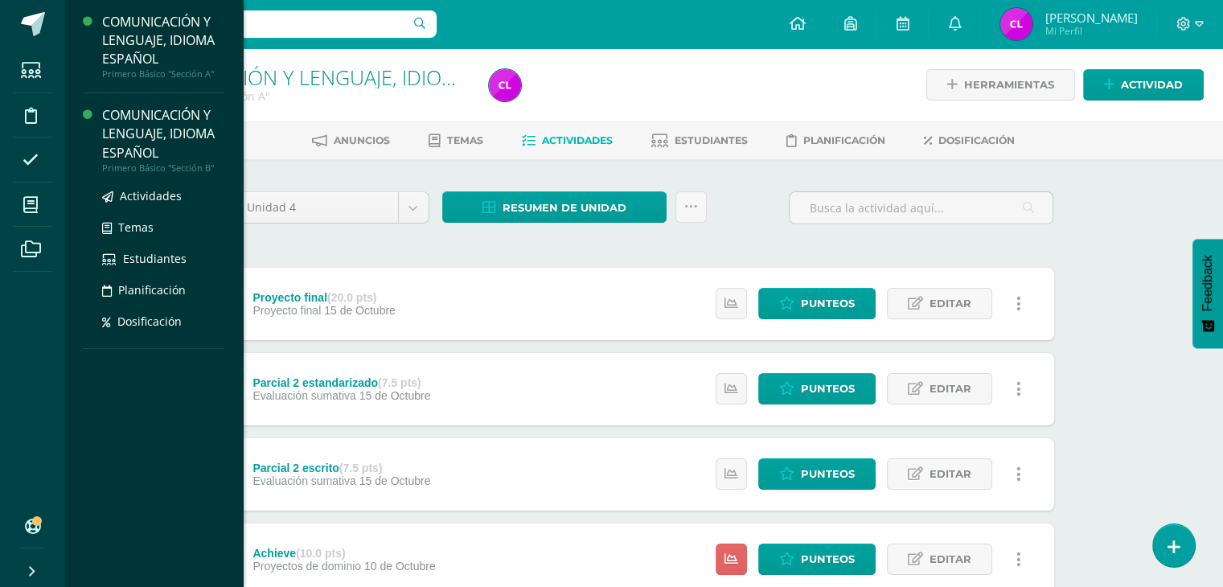
click at [117, 149] on div "COMUNICACIÓN Y LENGUAJE, IDIOMA ESPAÑOL" at bounding box center [163, 133] width 122 height 55
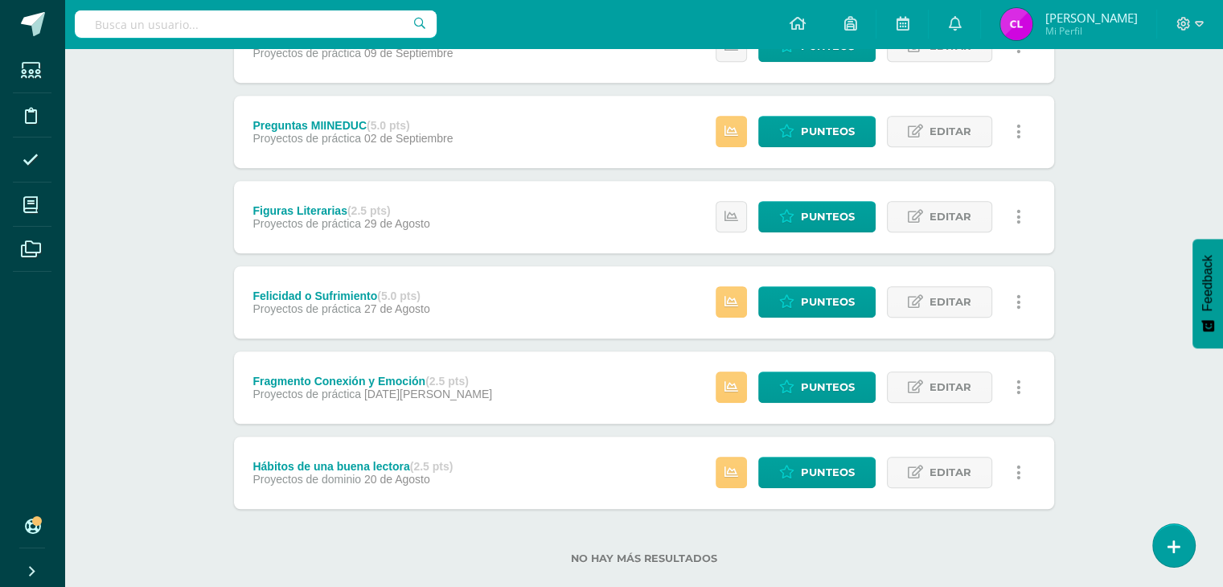
scroll to position [1109, 0]
click at [804, 472] on span "Punteos" at bounding box center [828, 472] width 54 height 30
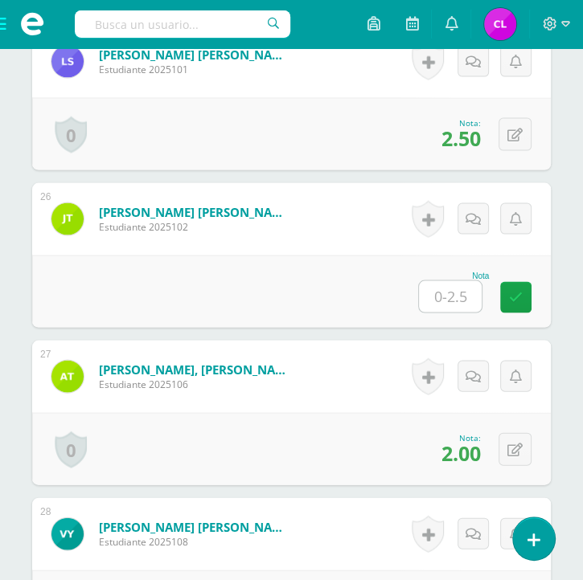
scroll to position [4364, 0]
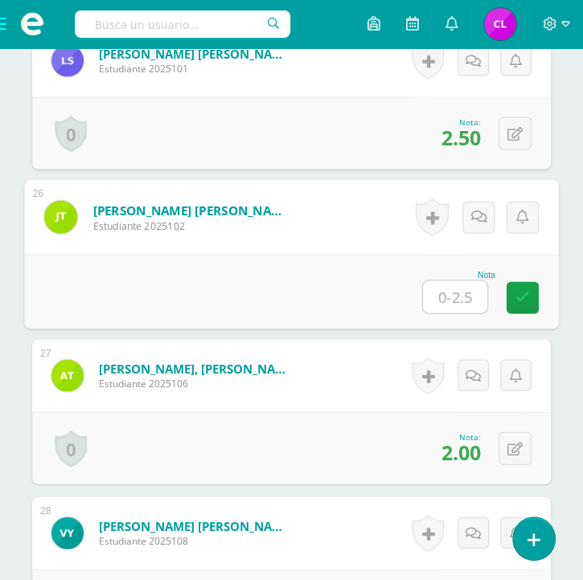
click at [447, 297] on input "text" at bounding box center [455, 297] width 64 height 32
type input "2"
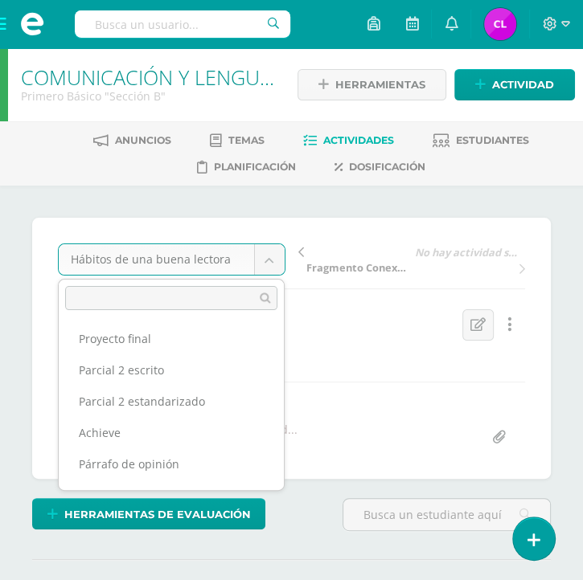
scroll to position [334, 0]
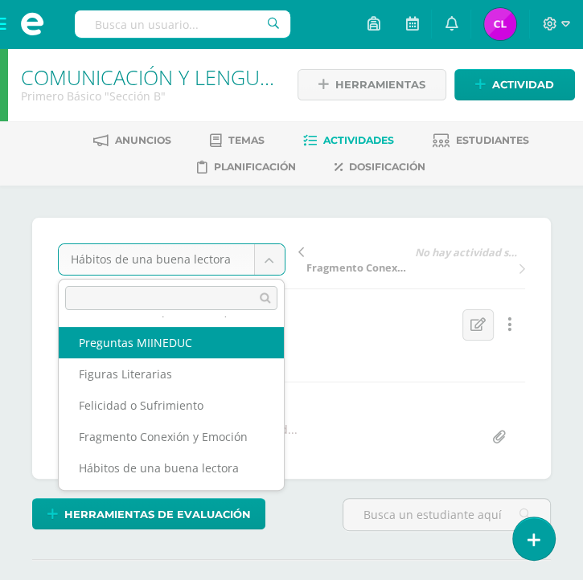
scroll to position [320, 0]
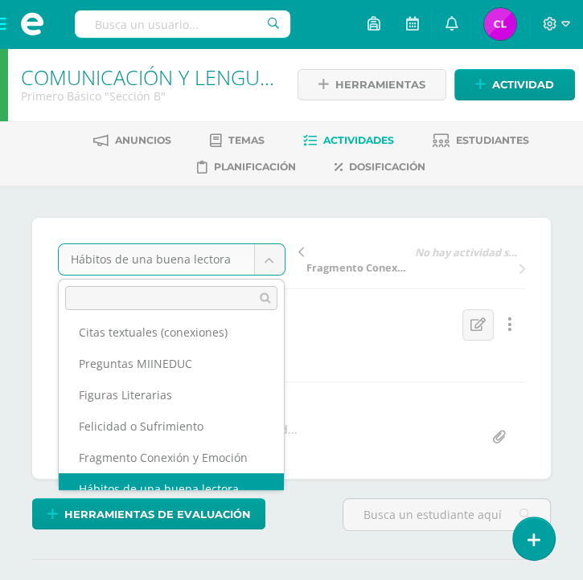
scroll to position [334, 0]
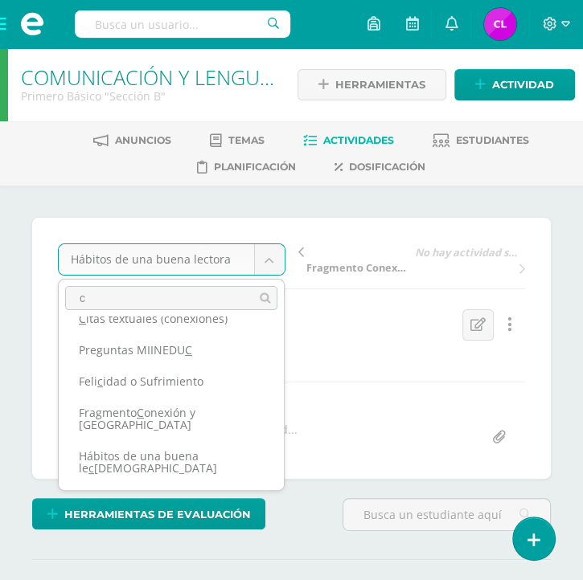
scroll to position [0, 0]
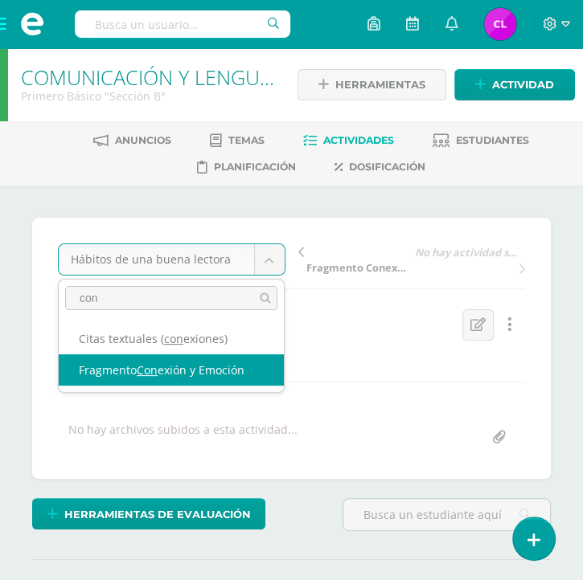
type input "con"
select select "/dashboard/teacher/grade-activity/36383/"
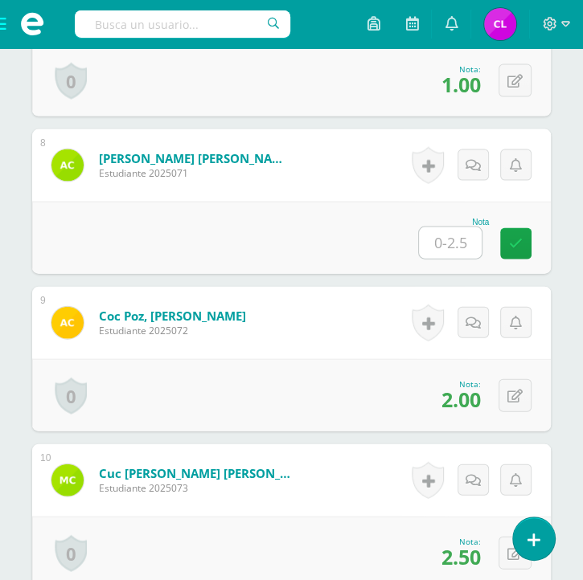
scroll to position [1582, 0]
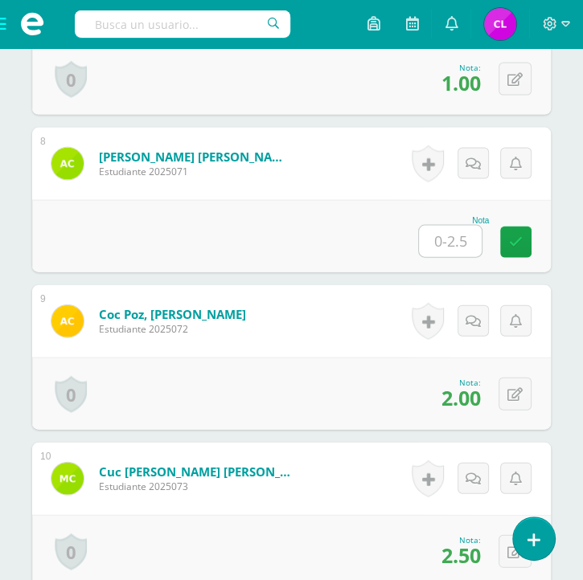
click at [466, 245] on input "text" at bounding box center [450, 241] width 63 height 31
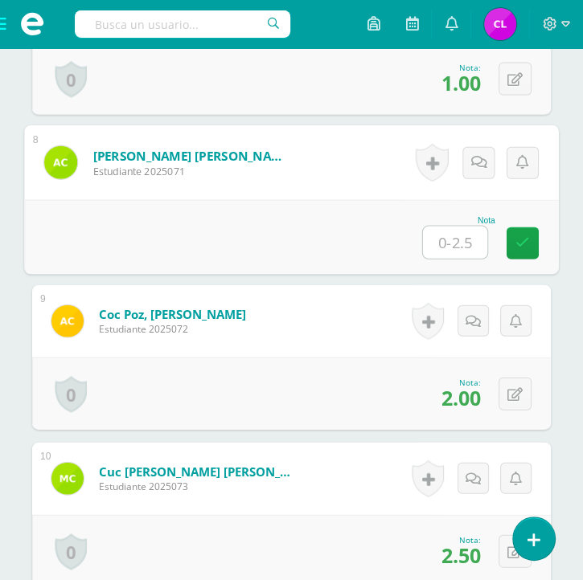
type input "2"
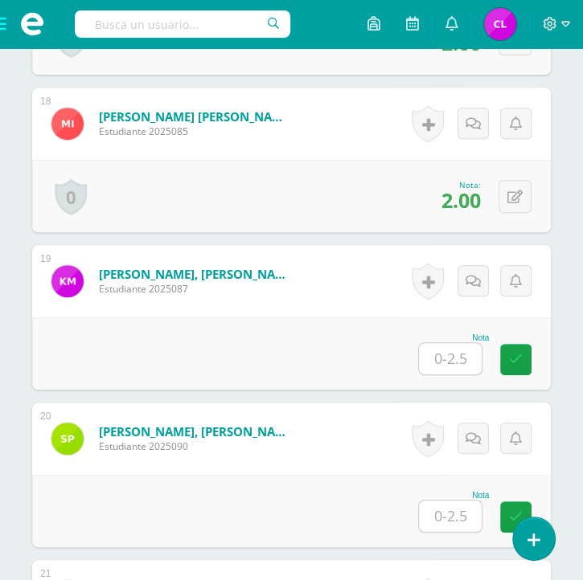
scroll to position [3204, 0]
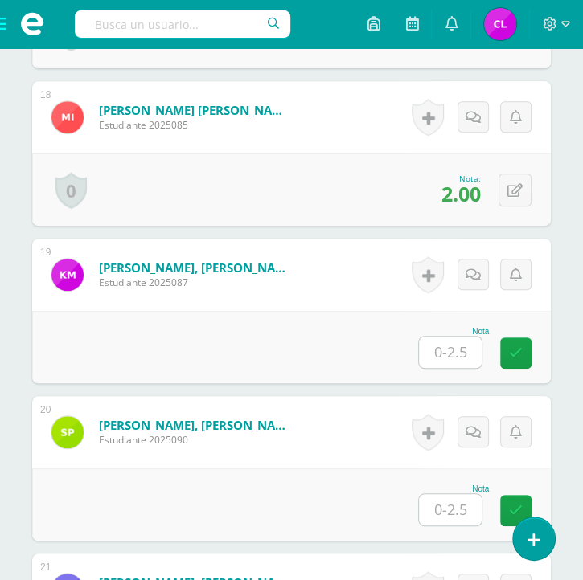
click at [459, 341] on input "text" at bounding box center [450, 352] width 63 height 31
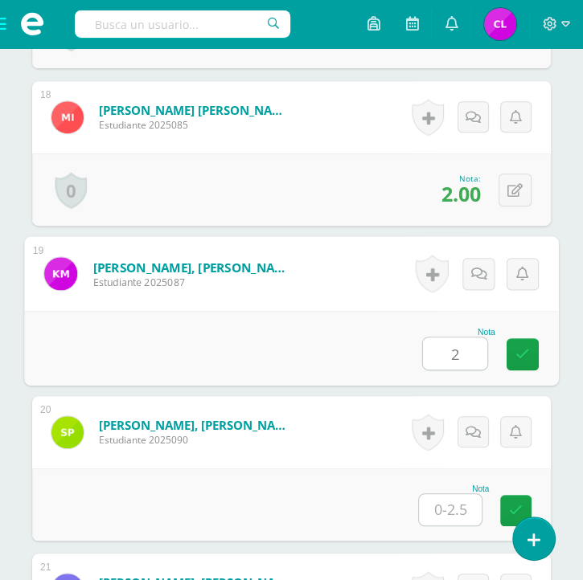
type input "2"
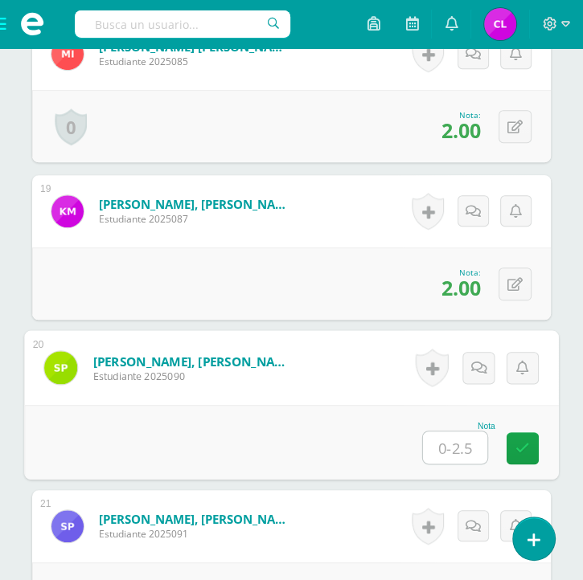
scroll to position [3270, 0]
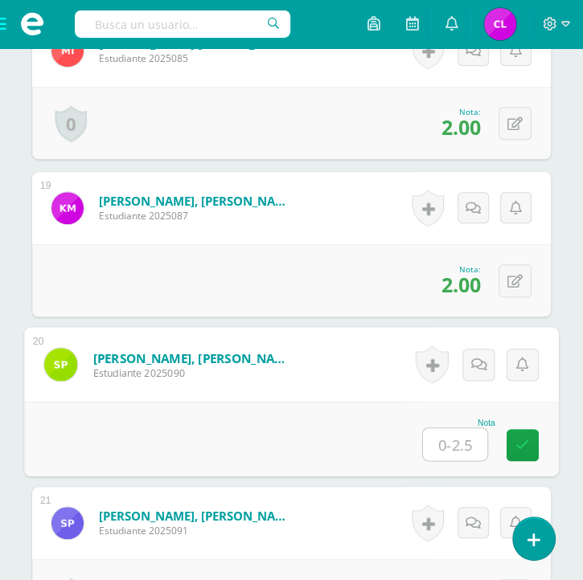
type input "2"
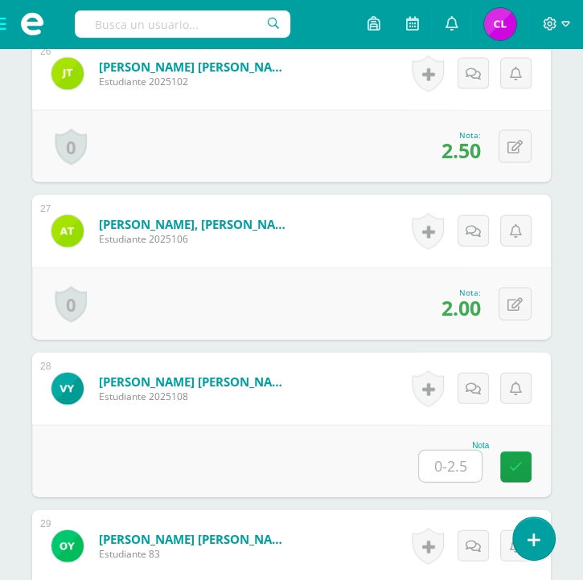
scroll to position [4507, 0]
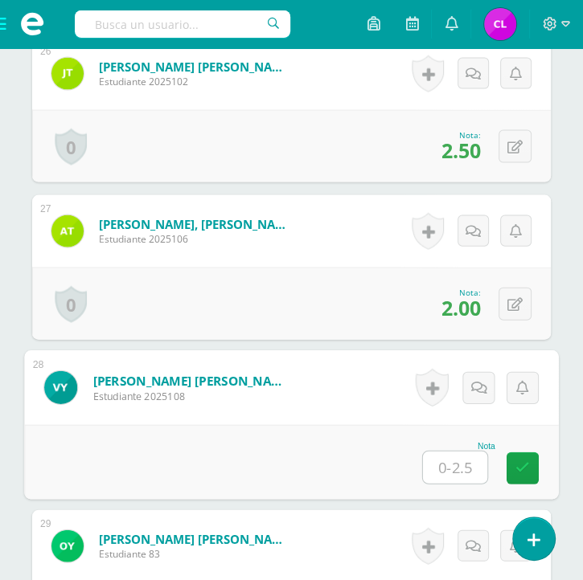
click at [451, 461] on input "text" at bounding box center [455, 468] width 64 height 32
type input "2"
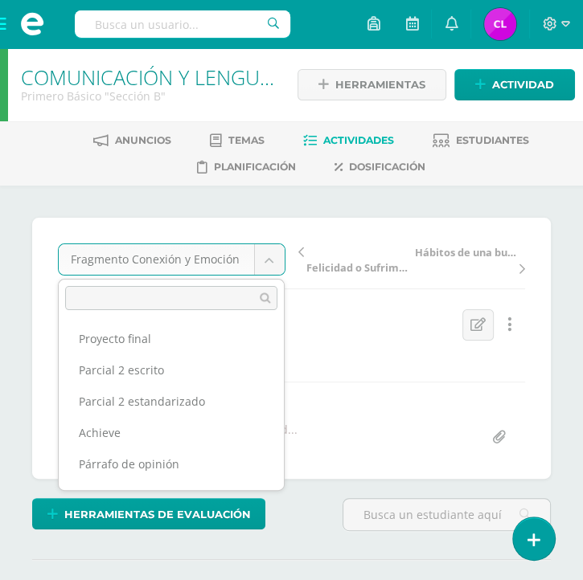
scroll to position [302, 0]
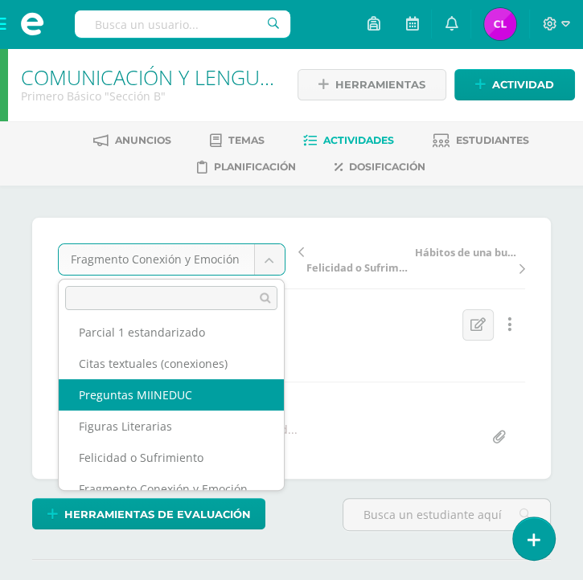
select select "/dashboard/teacher/grade-activity/36284/"
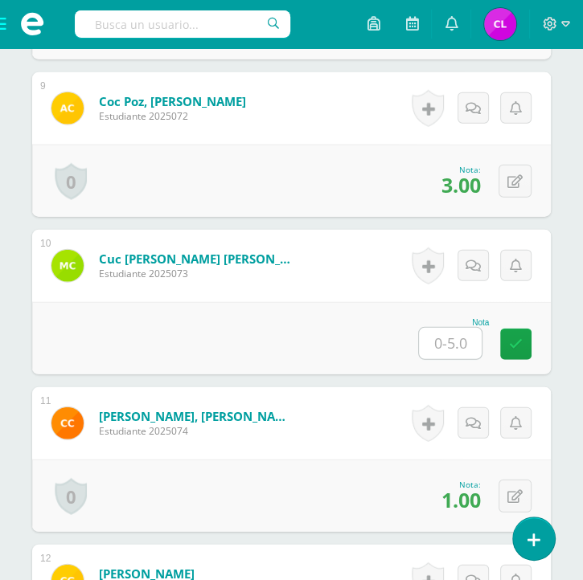
scroll to position [1796, 0]
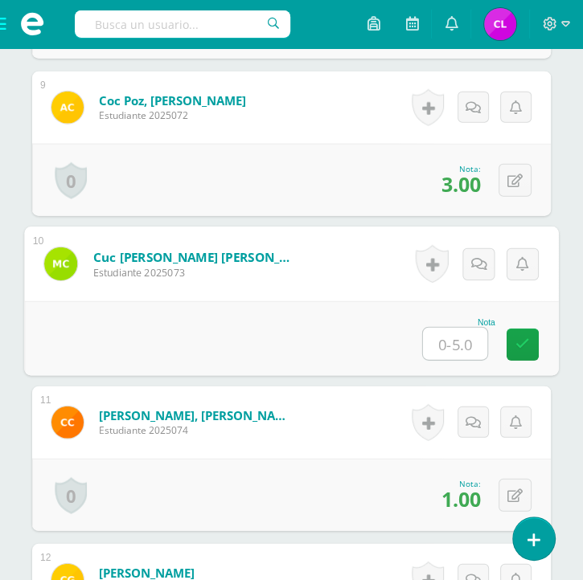
click at [448, 342] on input "text" at bounding box center [455, 344] width 64 height 32
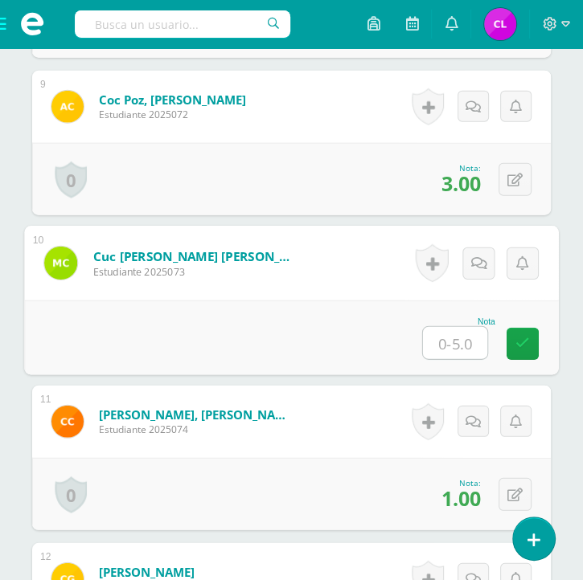
type input "3"
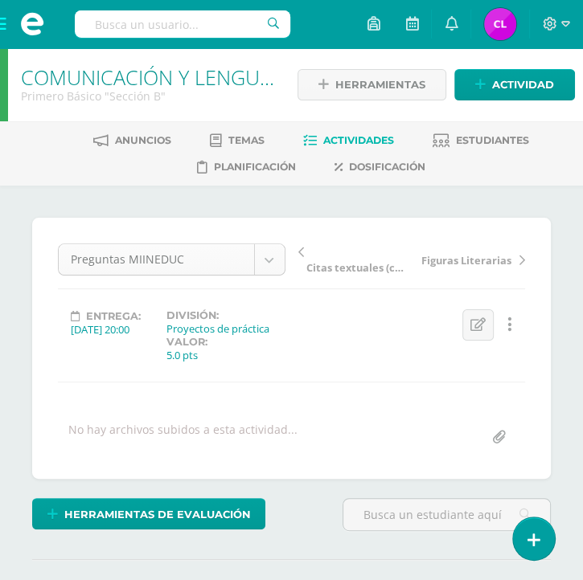
scroll to position [209, 0]
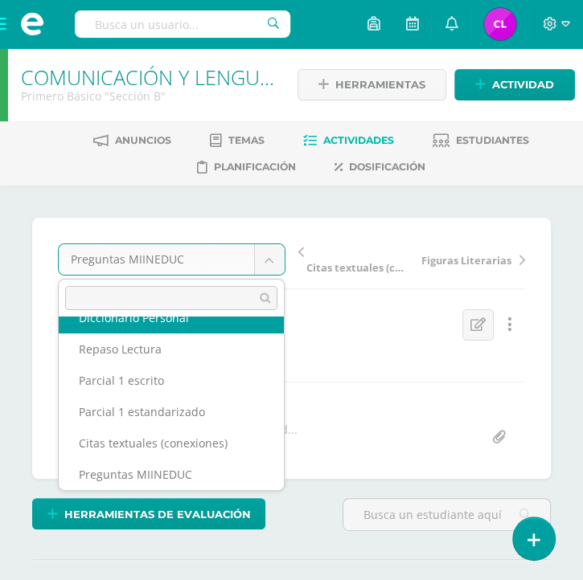
scroll to position [195, 0]
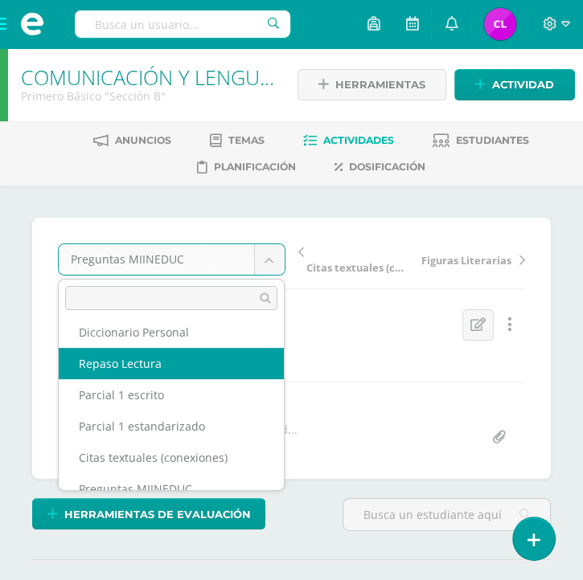
select select "/dashboard/teacher/grade-activity/36288/"
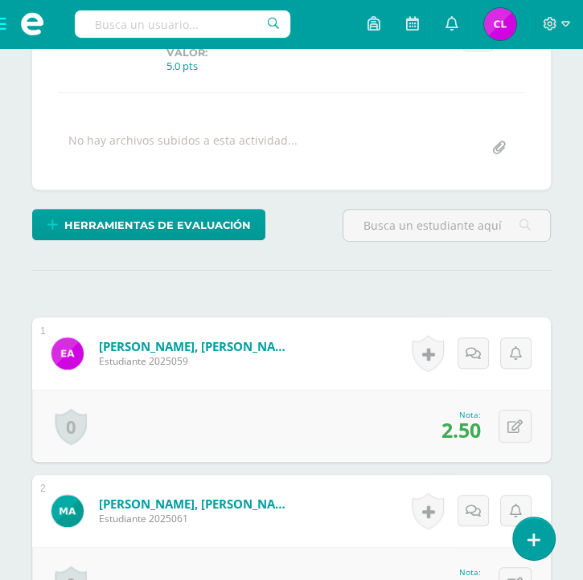
scroll to position [397, 0]
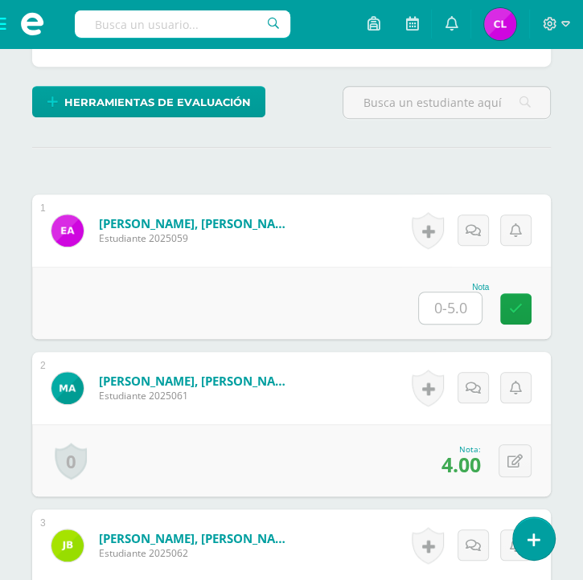
scroll to position [414, 0]
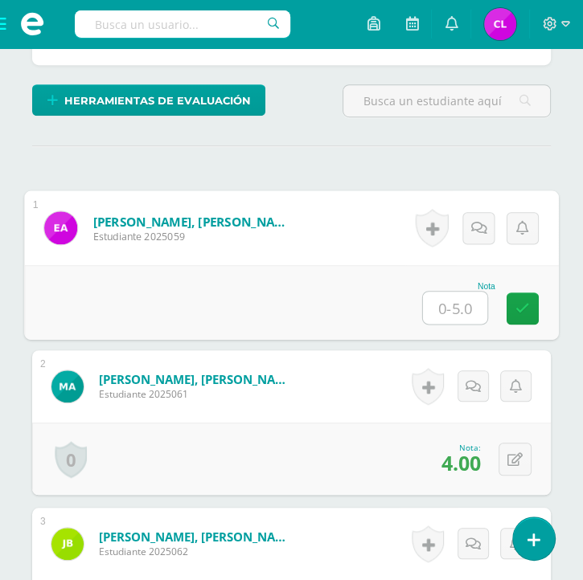
click at [447, 303] on input "text" at bounding box center [455, 308] width 64 height 32
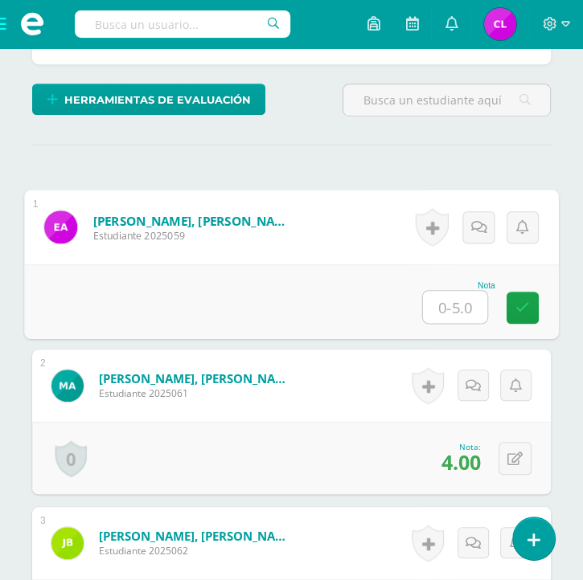
type input "5"
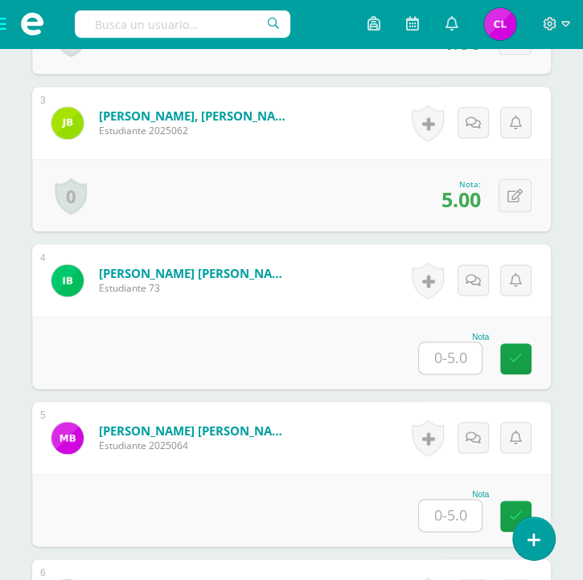
scroll to position [834, 0]
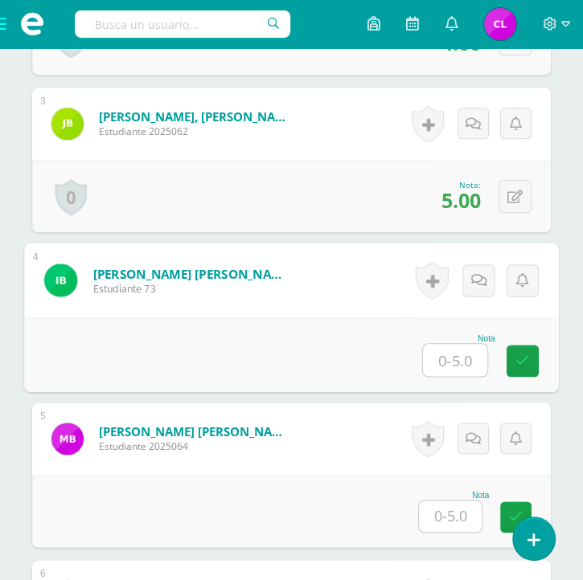
click at [453, 350] on input "text" at bounding box center [455, 360] width 64 height 32
type input "4"
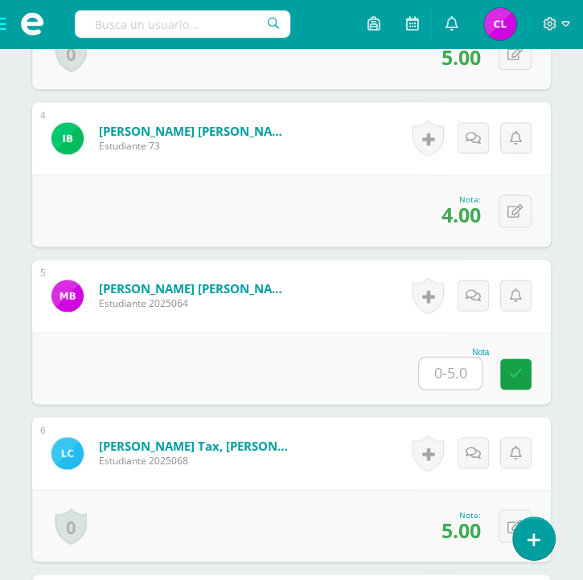
scroll to position [997, 0]
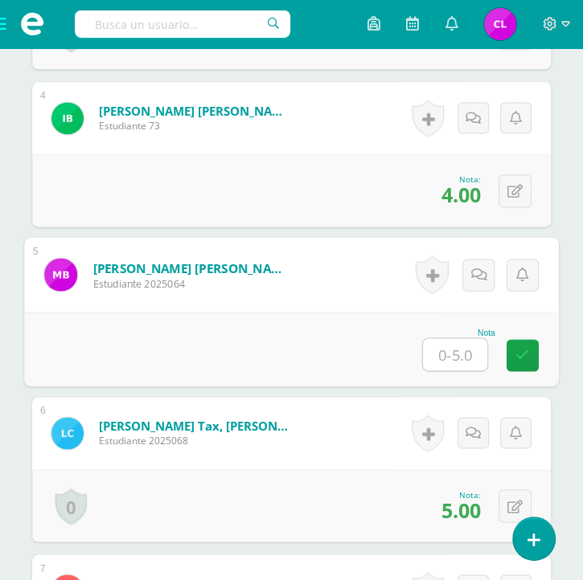
click at [450, 351] on input "text" at bounding box center [455, 354] width 64 height 32
type input "4"
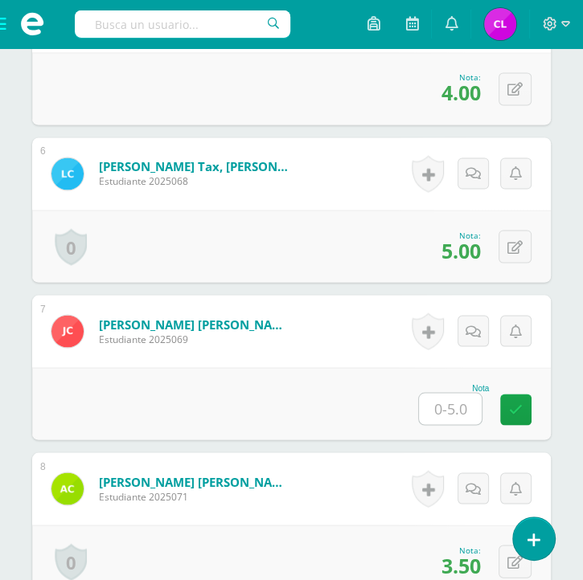
scroll to position [1258, 0]
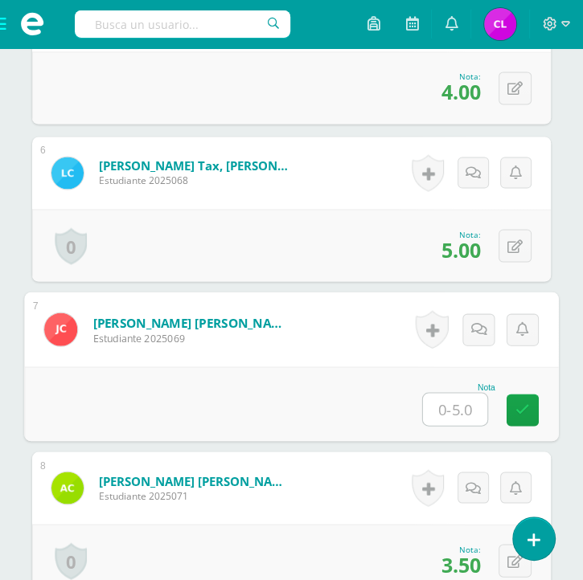
click at [454, 403] on input "text" at bounding box center [455, 409] width 64 height 32
type input "0"
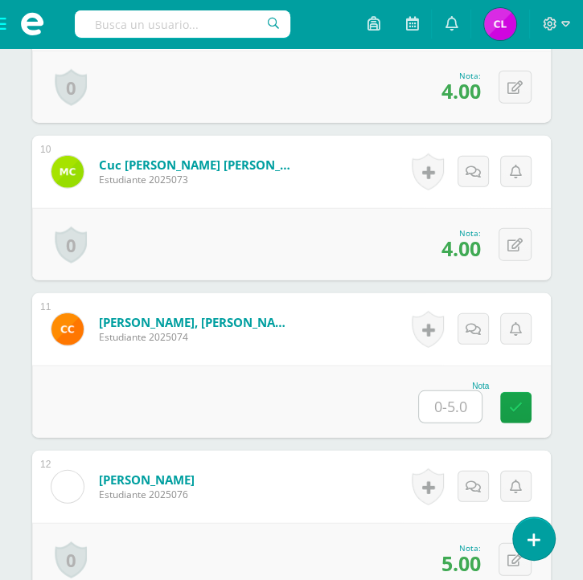
scroll to position [1890, 0]
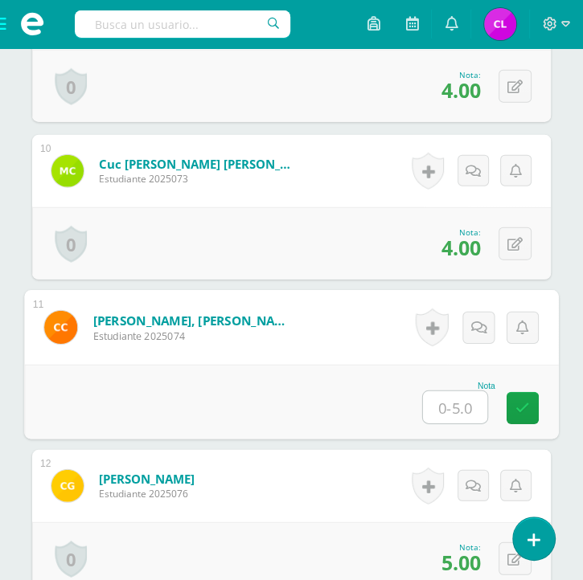
click at [440, 405] on input "text" at bounding box center [455, 407] width 64 height 32
type input "4"
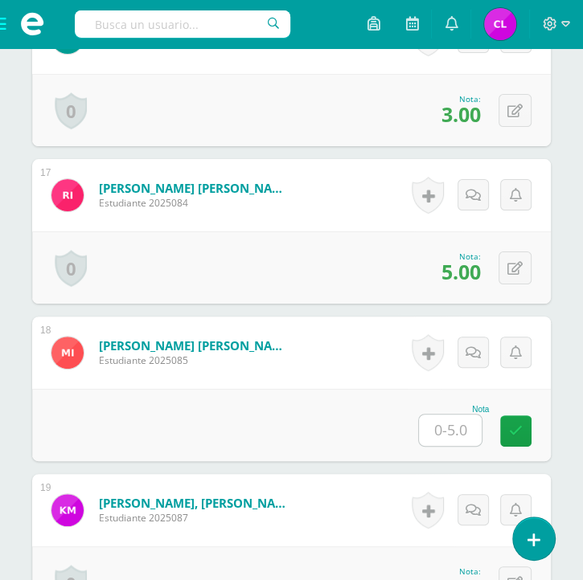
scroll to position [3019, 0]
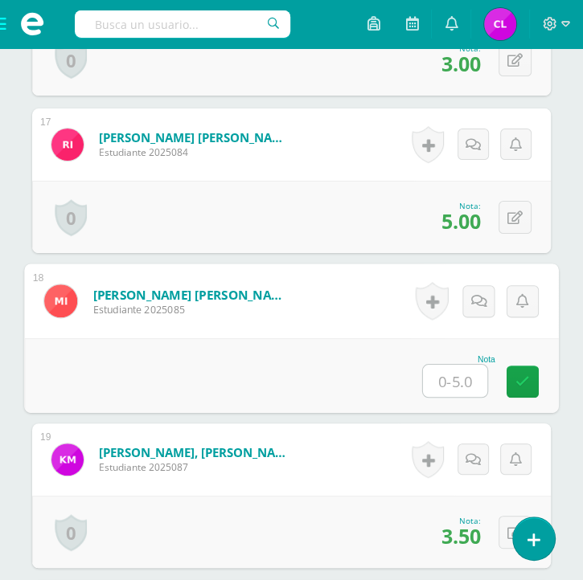
click at [457, 374] on input "text" at bounding box center [455, 381] width 64 height 32
type input "4"
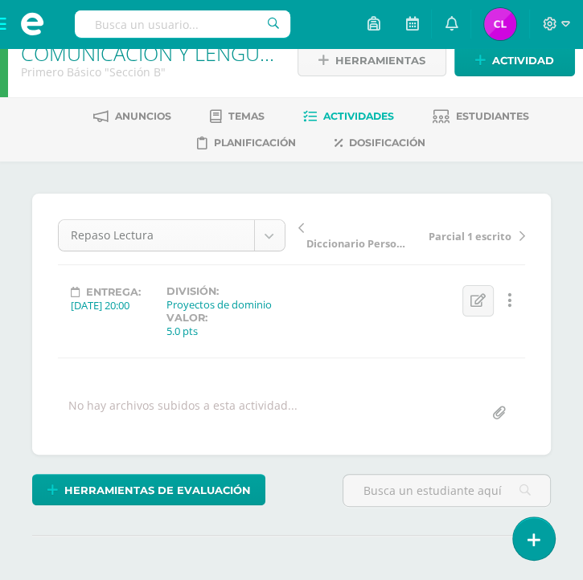
scroll to position [84, 0]
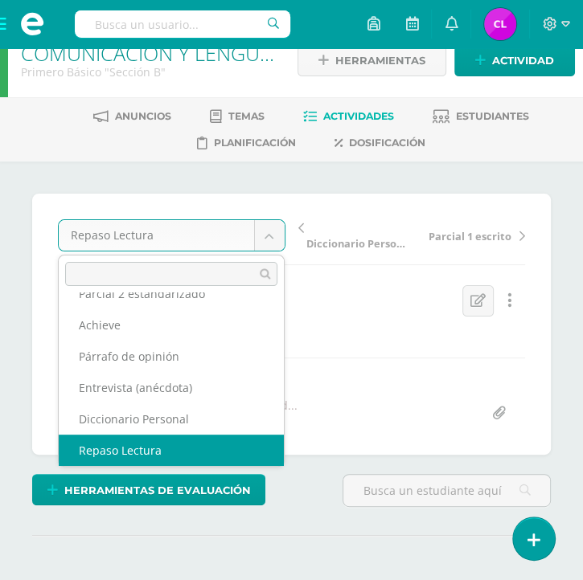
scroll to position [69, 0]
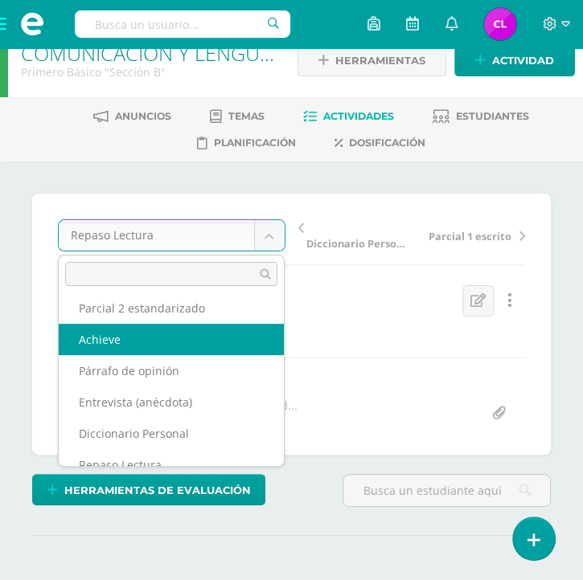
select select "/dashboard/teacher/grade-activity/36291/"
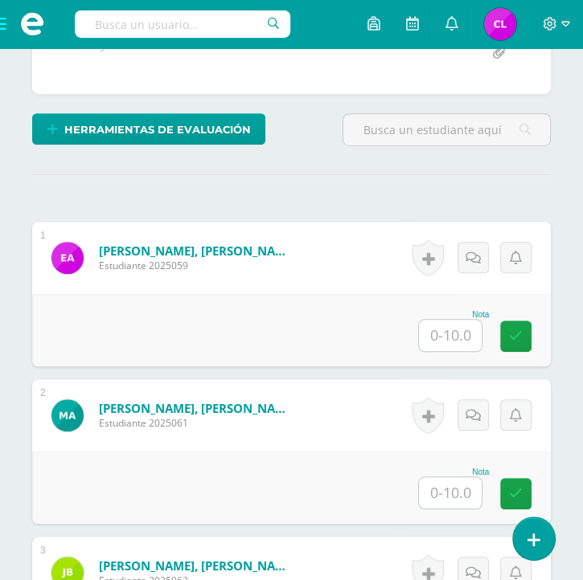
scroll to position [386, 0]
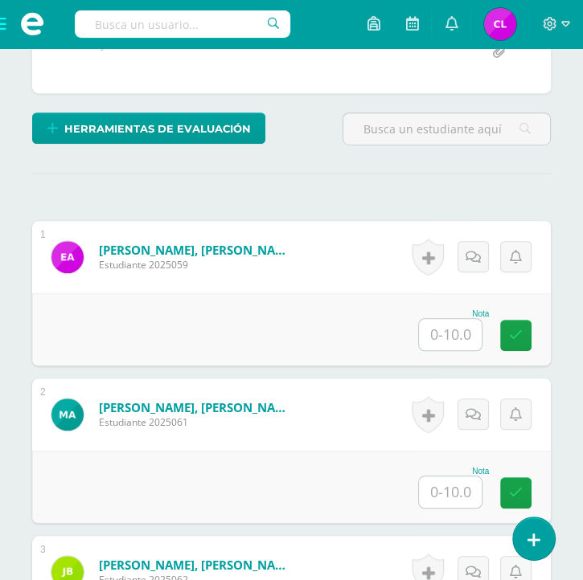
click at [433, 330] on input "text" at bounding box center [450, 334] width 63 height 31
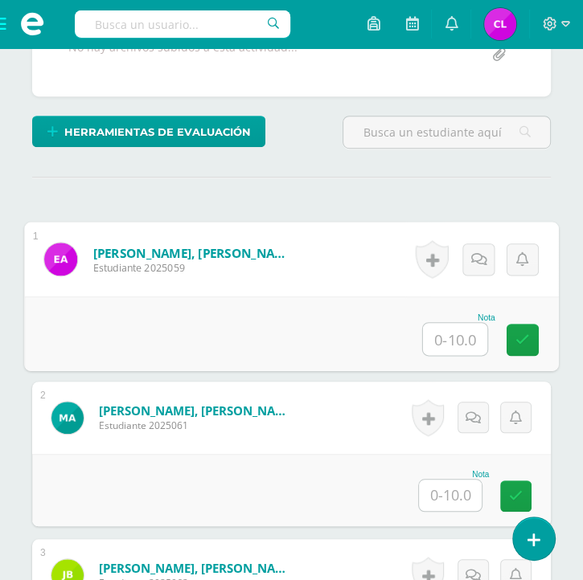
scroll to position [384, 0]
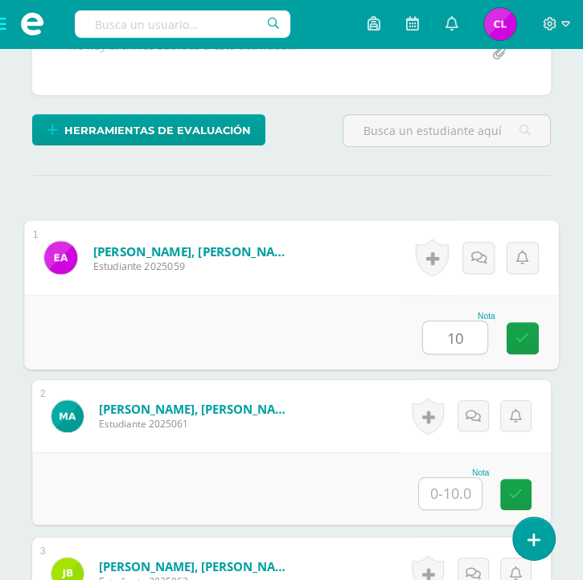
type input "10"
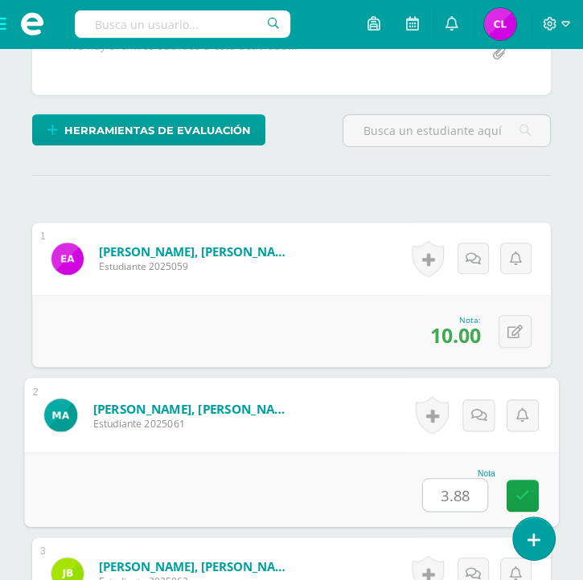
type input "3.88"
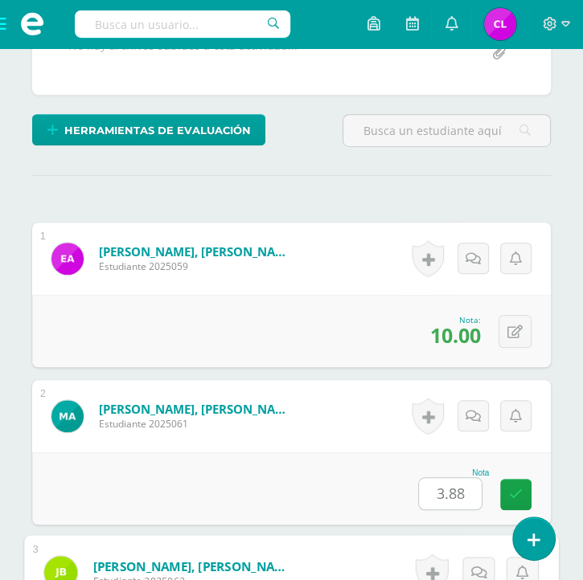
scroll to position [744, 0]
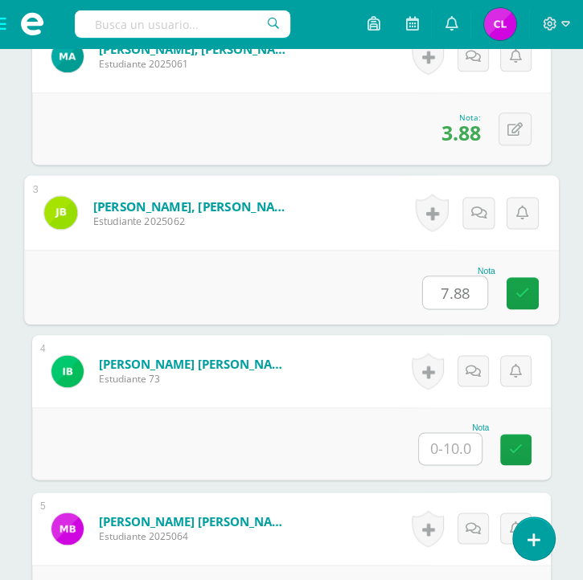
type input "7.88"
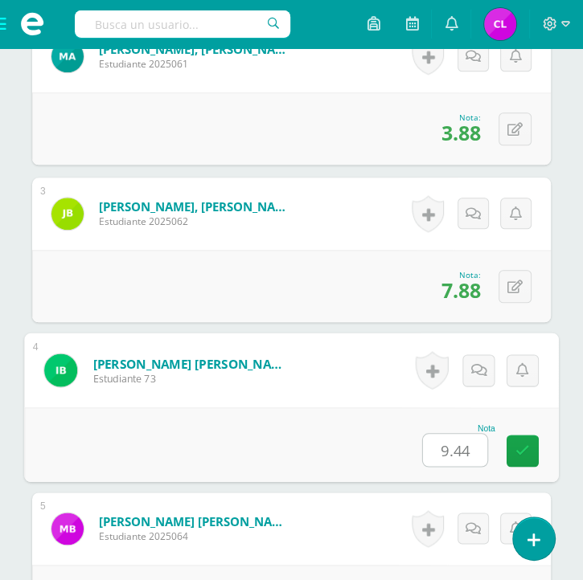
type input "9.44"
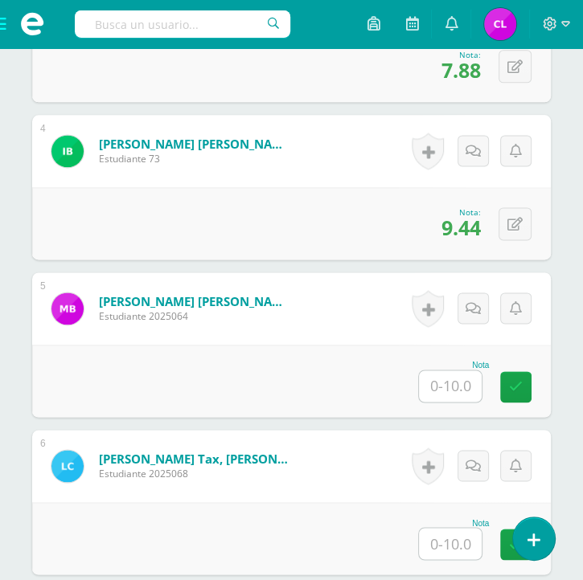
scroll to position [967, 0]
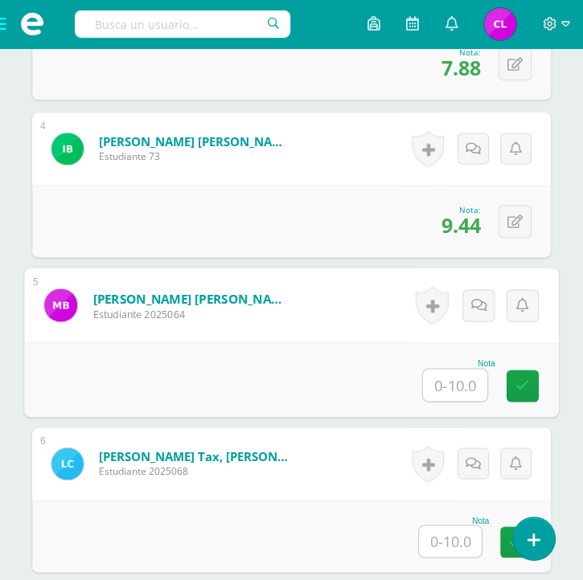
click at [440, 377] on input "text" at bounding box center [455, 385] width 64 height 32
type input "3.33"
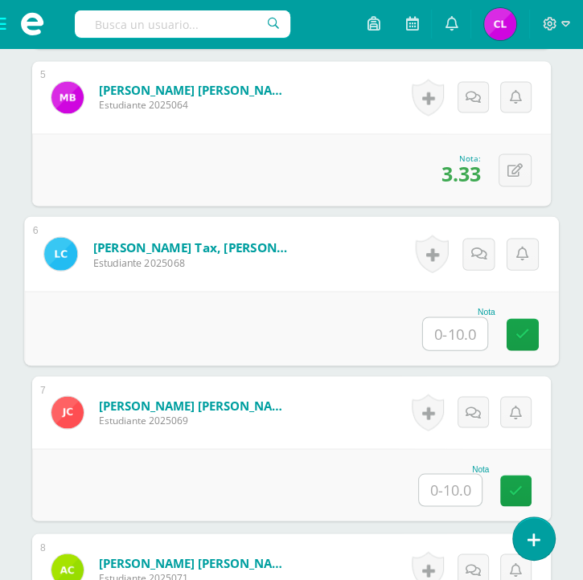
scroll to position [1175, 0]
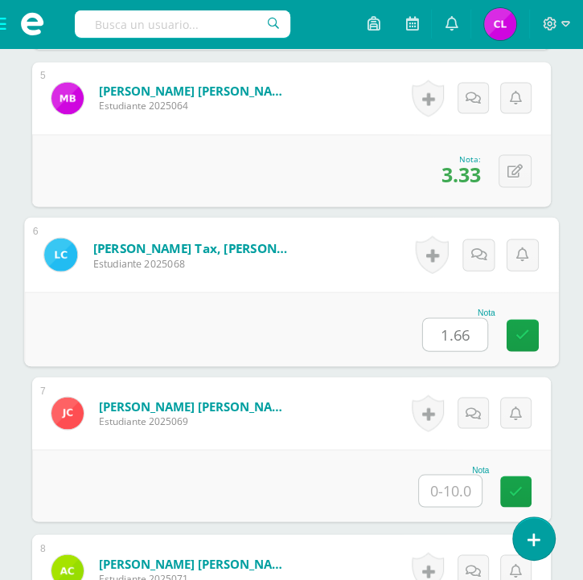
type input "1.66"
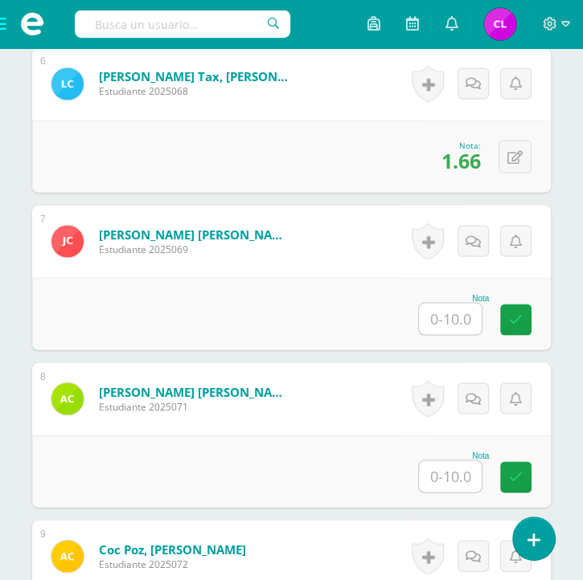
scroll to position [1349, 0]
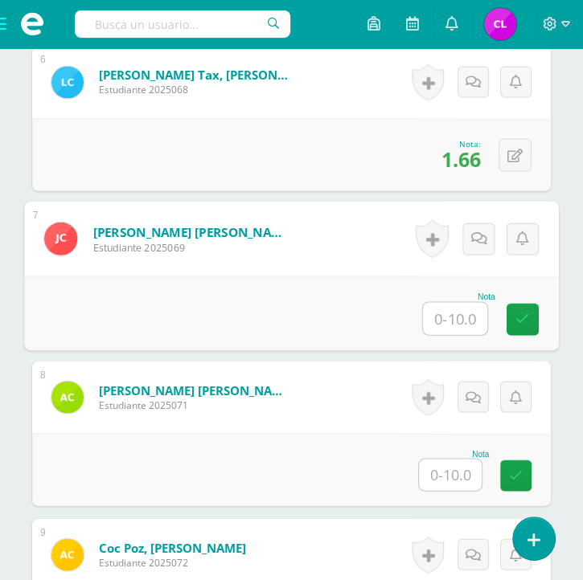
click at [449, 313] on input "text" at bounding box center [455, 318] width 64 height 32
type input "1.66"
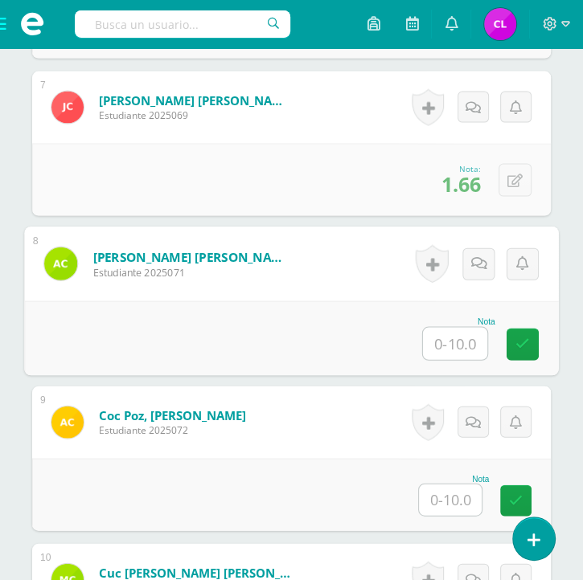
scroll to position [1484, 0]
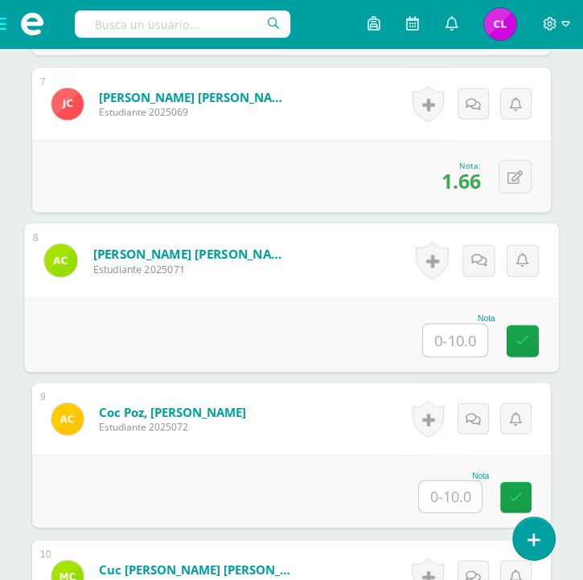
click at [453, 348] on input "text" at bounding box center [455, 341] width 64 height 32
type input "4.22"
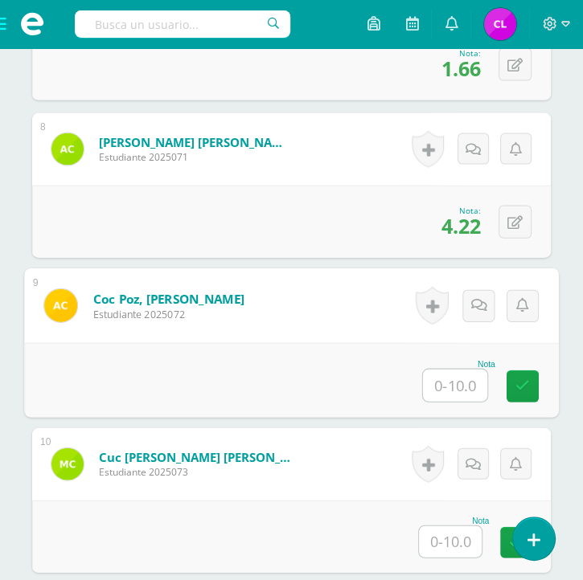
scroll to position [1616, 0]
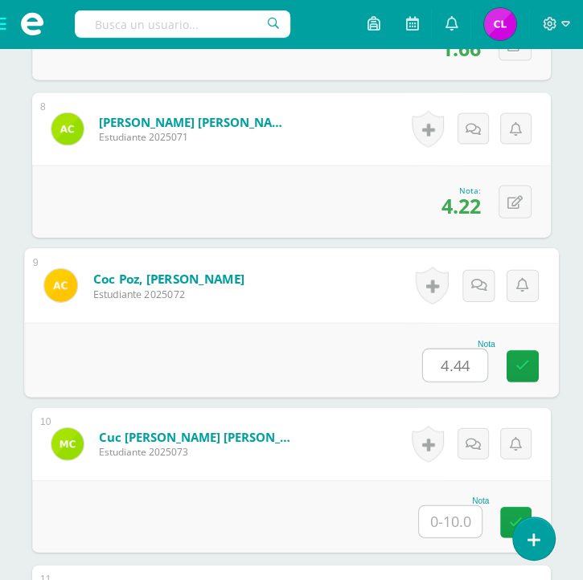
type input "4.44"
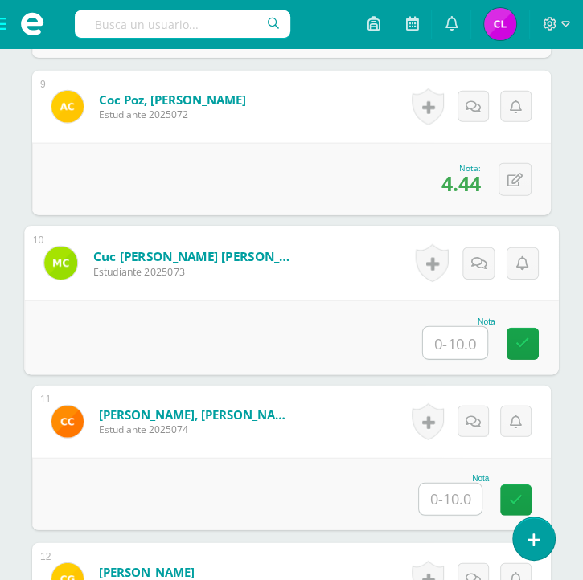
scroll to position [1800, 0]
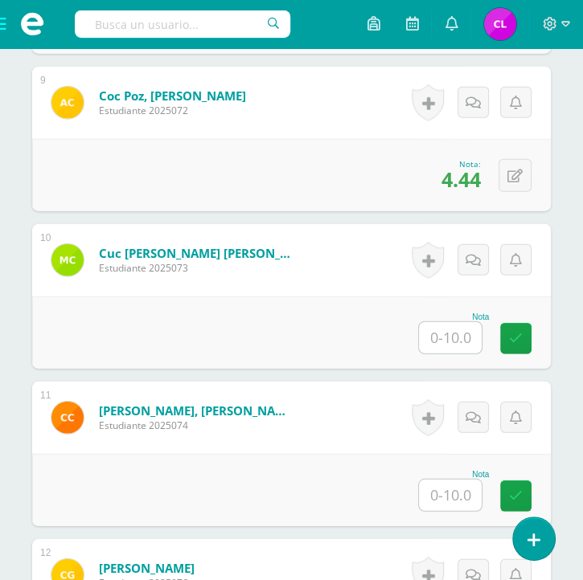
click at [455, 335] on input "text" at bounding box center [450, 337] width 63 height 31
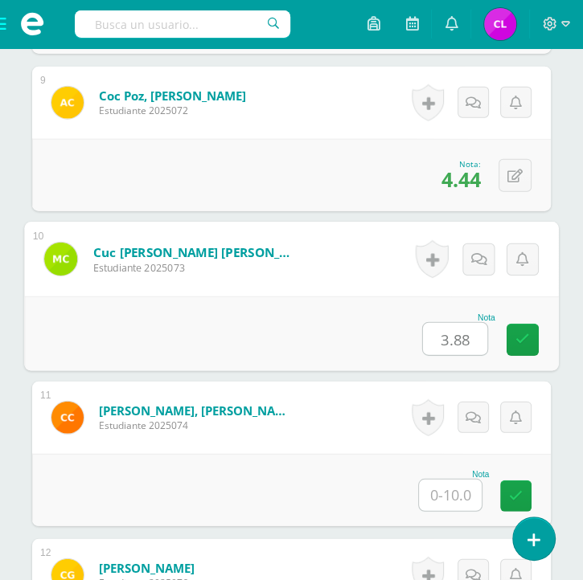
type input "3.88"
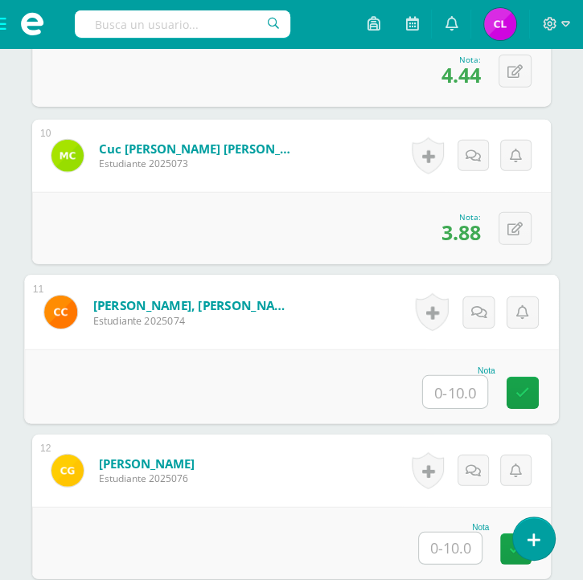
scroll to position [1906, 0]
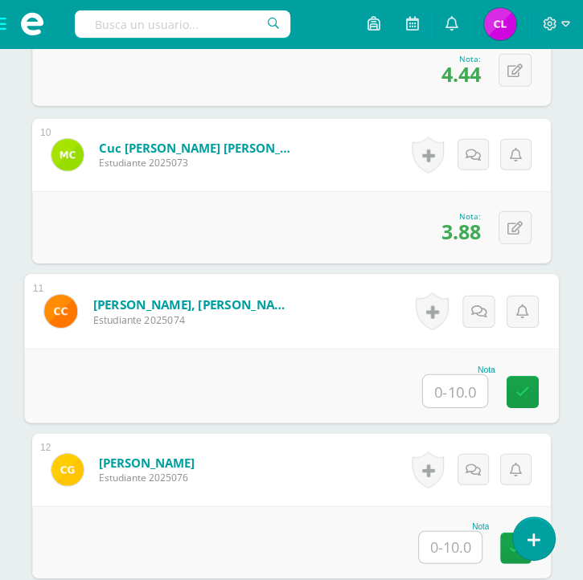
click at [450, 391] on input "text" at bounding box center [455, 391] width 64 height 32
type input "2.22"
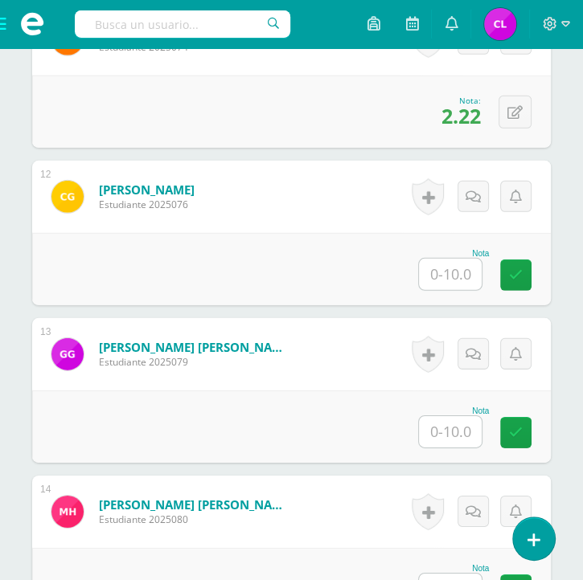
scroll to position [2180, 0]
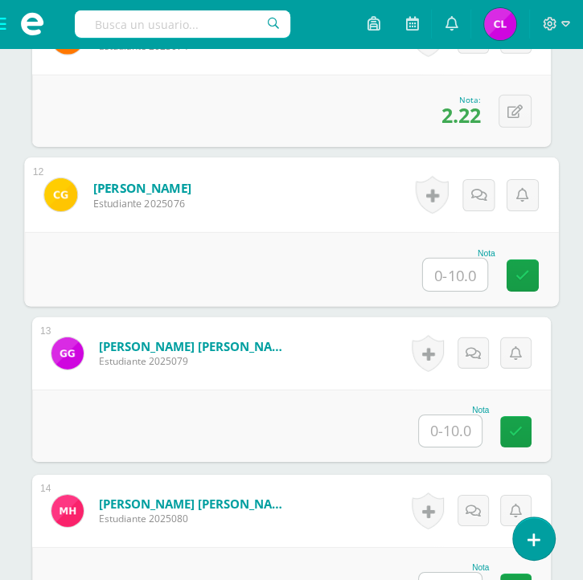
click at [450, 272] on input "text" at bounding box center [455, 275] width 64 height 32
type input "3.33"
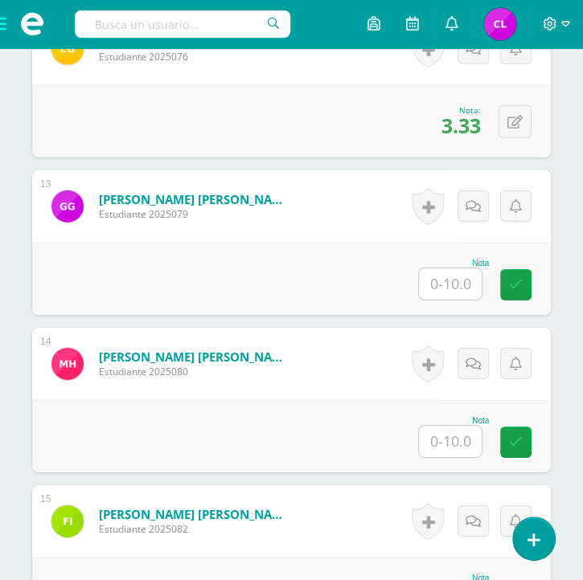
scroll to position [2324, 0]
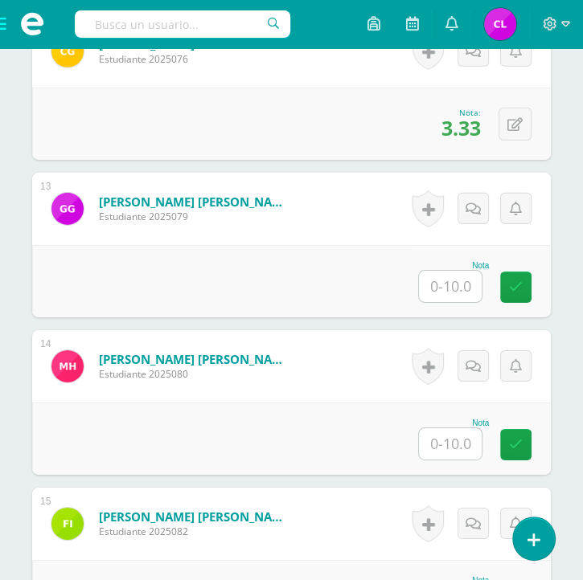
click at [440, 293] on input "text" at bounding box center [450, 286] width 63 height 31
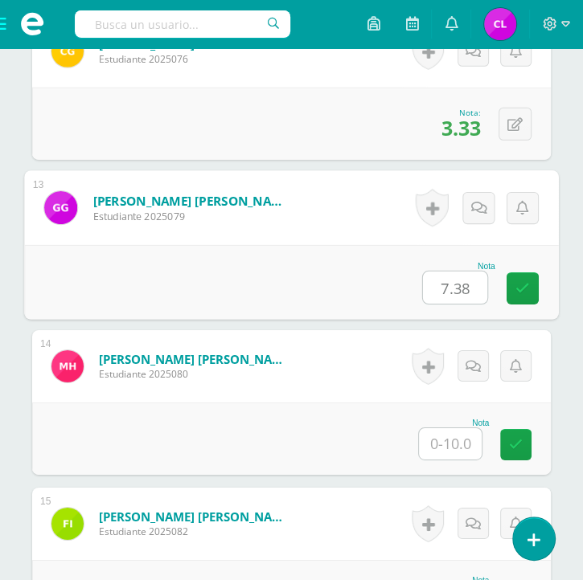
type input "7.38"
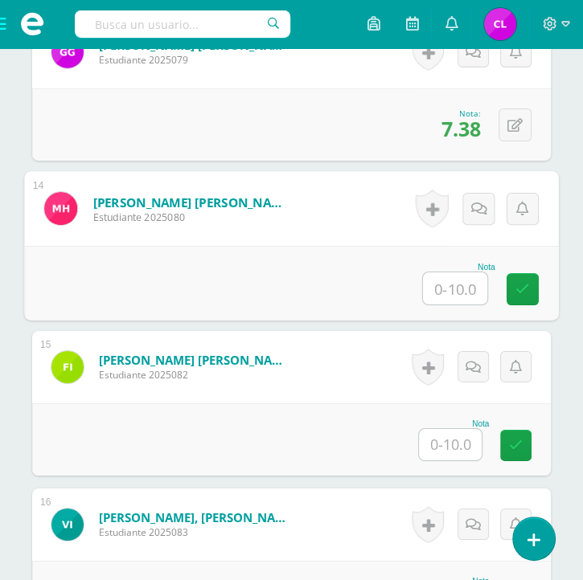
scroll to position [2482, 0]
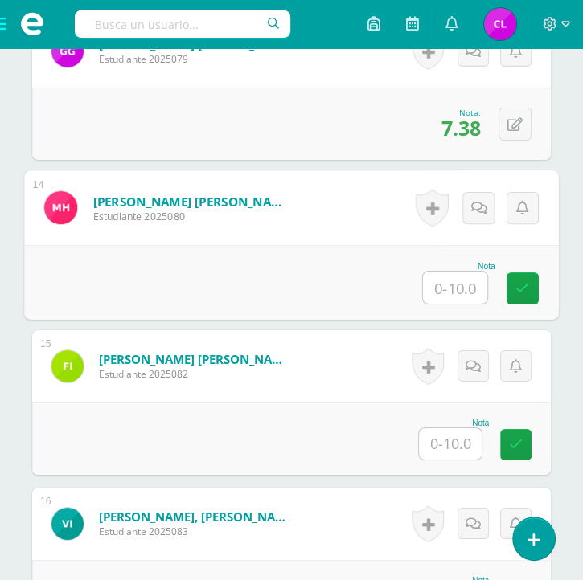
click at [450, 281] on input "text" at bounding box center [455, 288] width 64 height 32
type input "3.33"
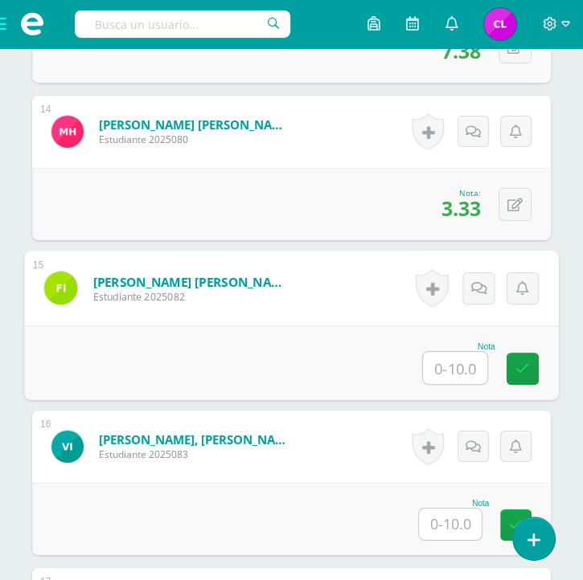
scroll to position [2575, 0]
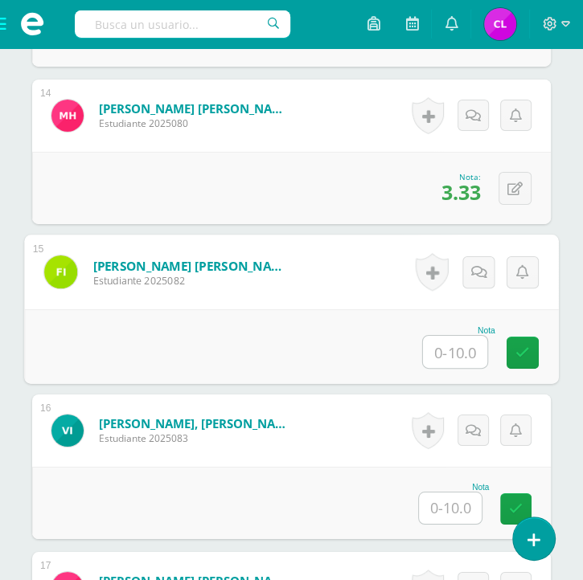
click at [448, 346] on input "text" at bounding box center [455, 352] width 64 height 32
type input "5.27"
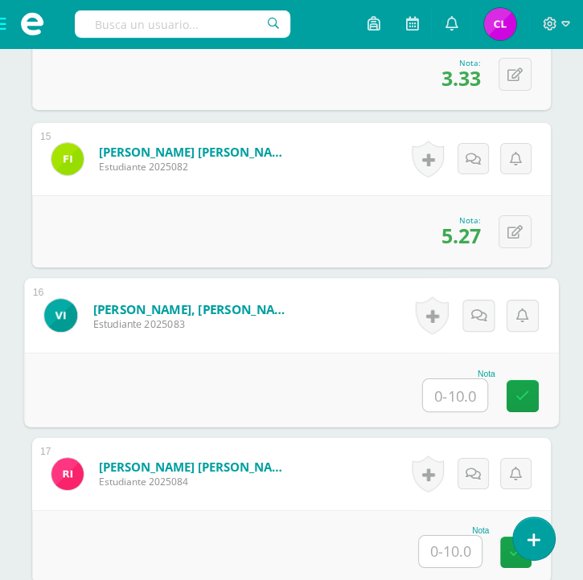
scroll to position [2706, 0]
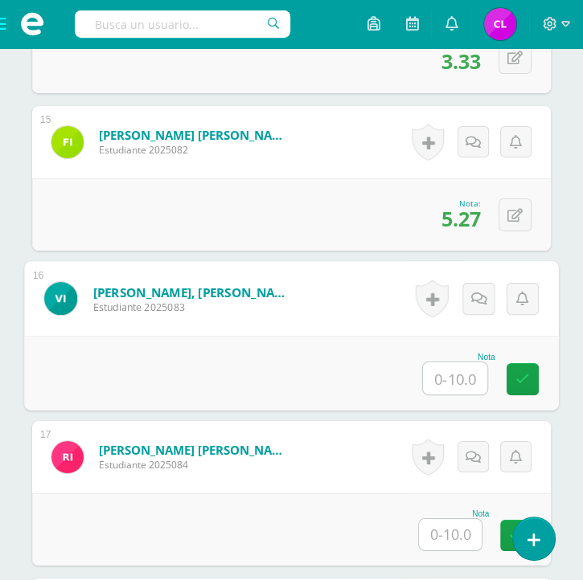
click at [459, 381] on input "text" at bounding box center [455, 378] width 64 height 32
type input "2.77"
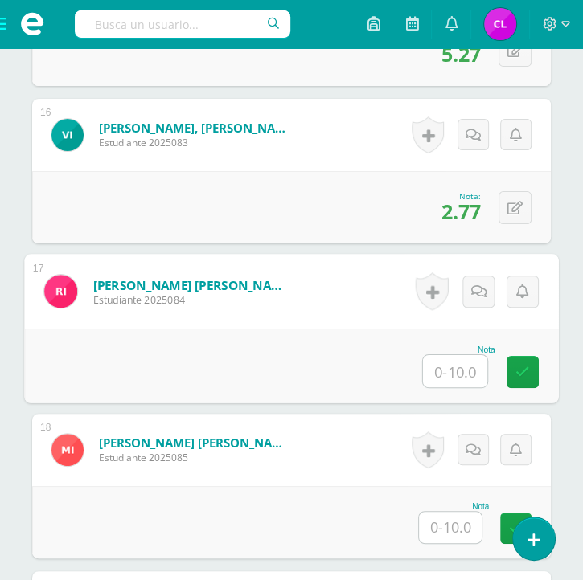
scroll to position [2877, 0]
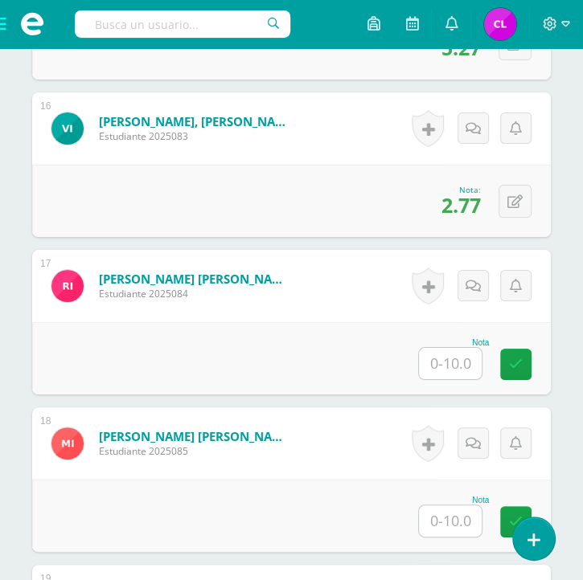
click at [444, 364] on input "text" at bounding box center [450, 363] width 63 height 31
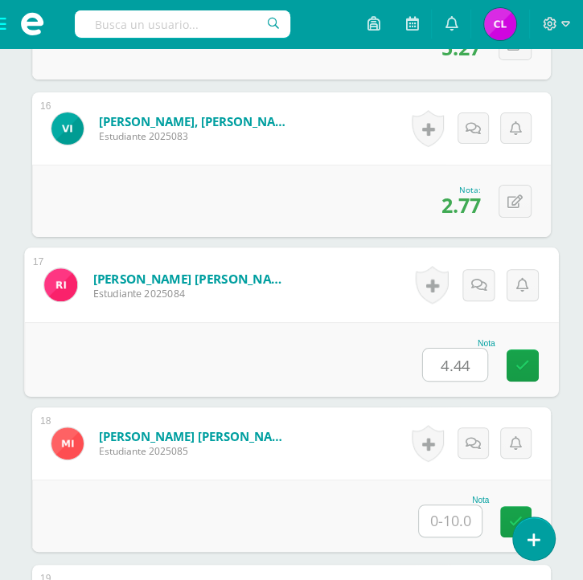
type input "4.44"
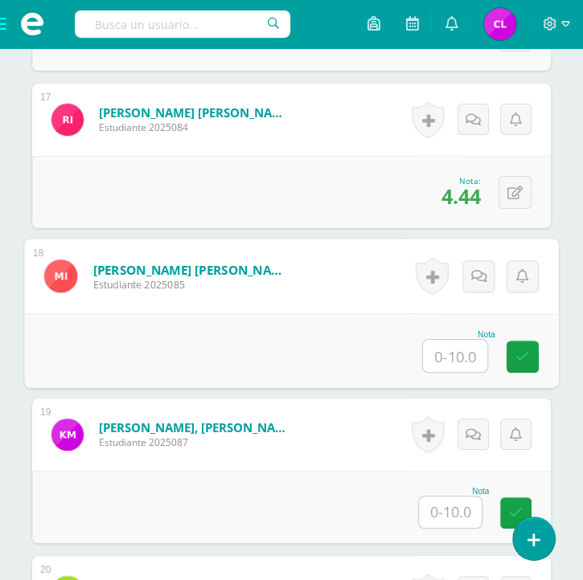
scroll to position [3045, 0]
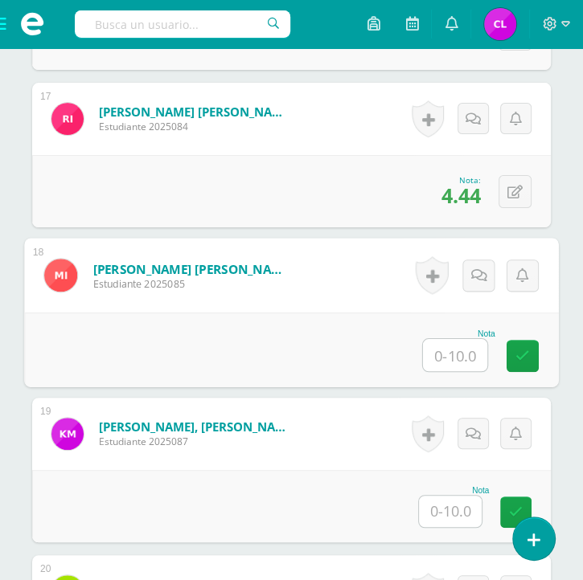
click at [447, 348] on input "text" at bounding box center [455, 355] width 64 height 32
type input "5.77"
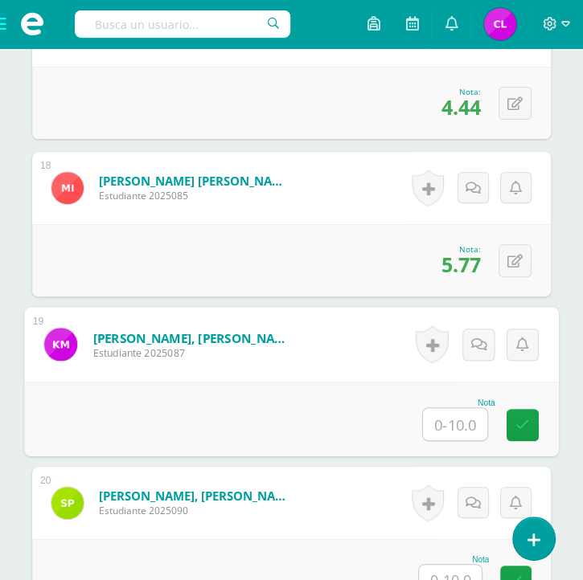
scroll to position [3143, 0]
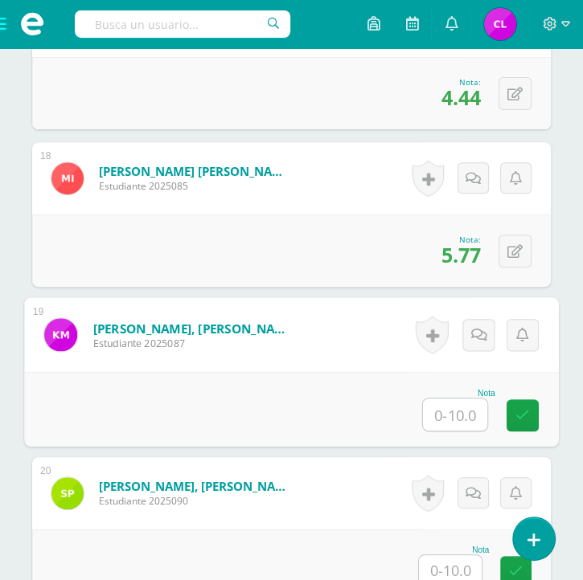
click at [457, 408] on input "text" at bounding box center [455, 415] width 64 height 32
type input "7.77"
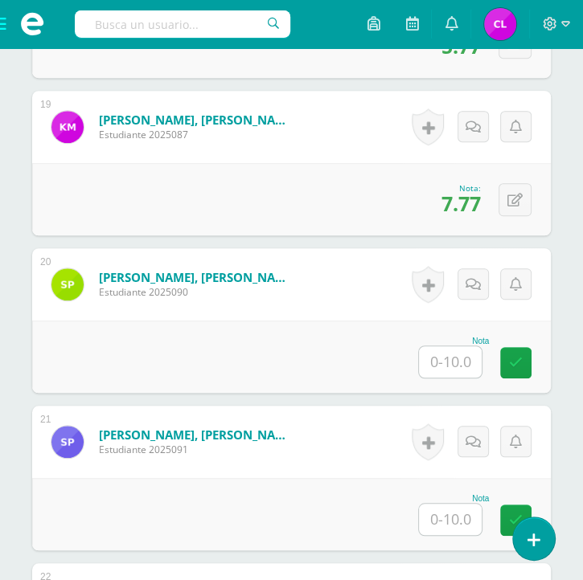
scroll to position [3377, 0]
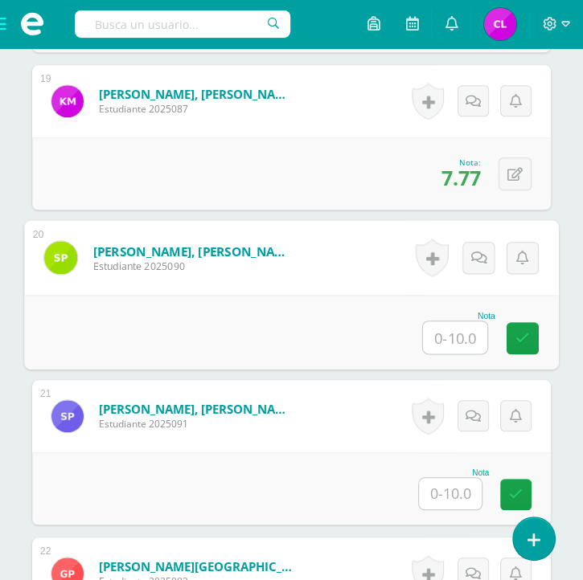
click at [459, 338] on input "text" at bounding box center [455, 338] width 64 height 32
type input "2.22"
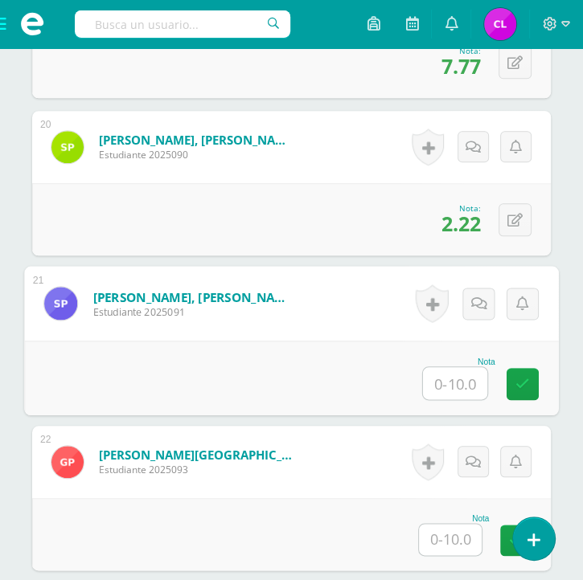
scroll to position [3490, 0]
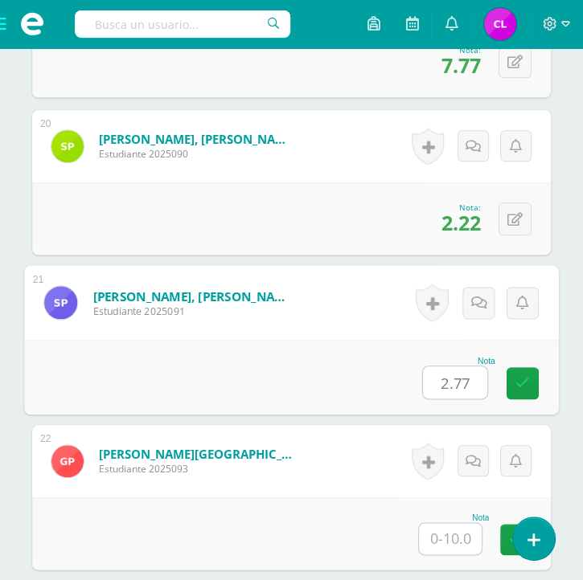
type input "2.77"
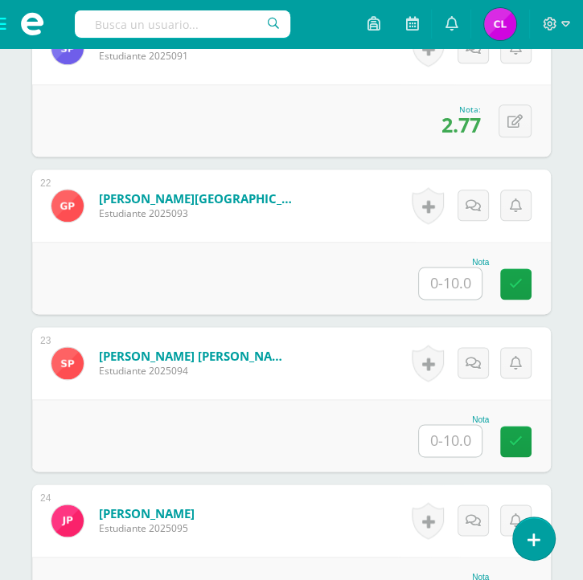
scroll to position [3758, 0]
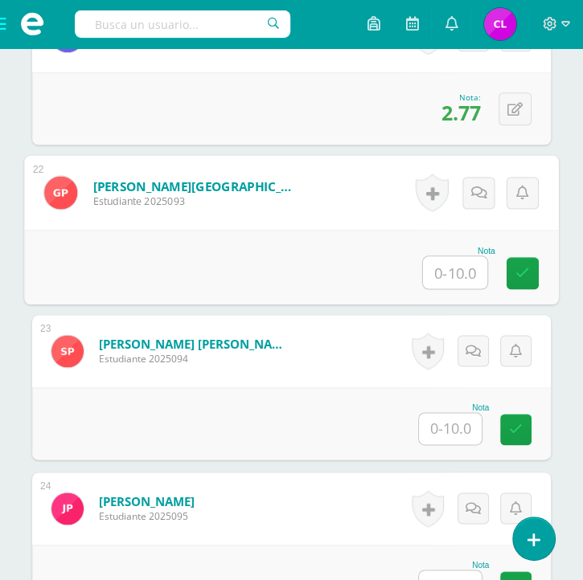
click at [436, 268] on input "text" at bounding box center [455, 272] width 64 height 32
type input "1.66"
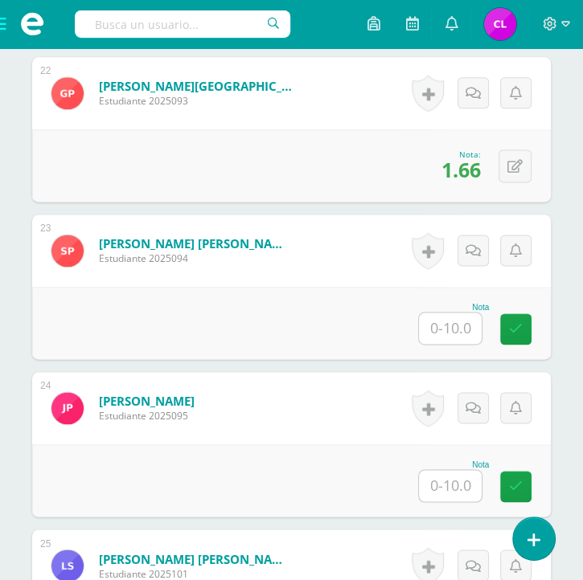
scroll to position [3857, 0]
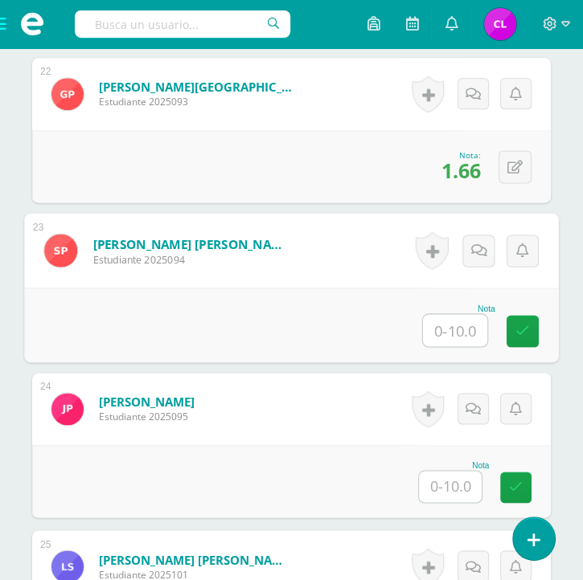
click at [442, 328] on input "text" at bounding box center [455, 330] width 64 height 32
type input "8.33"
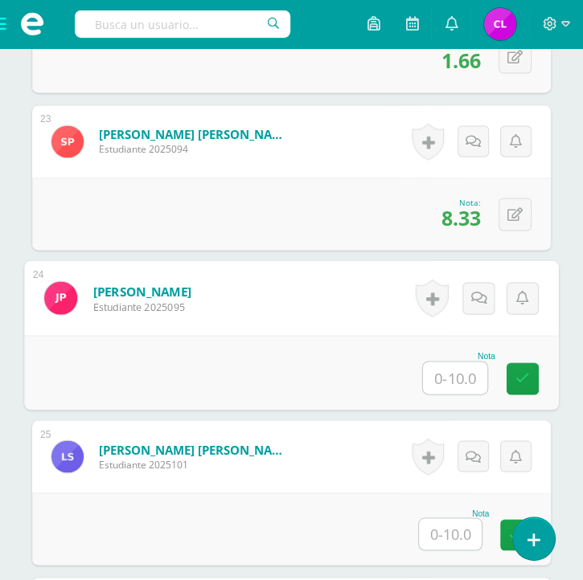
scroll to position [3969, 0]
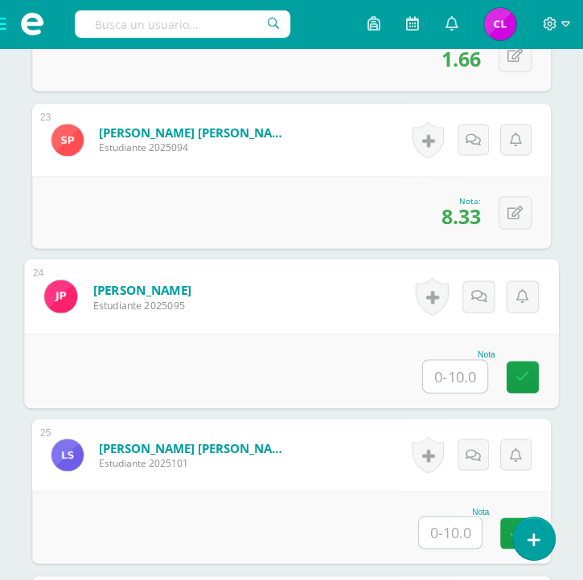
click at [449, 382] on input "text" at bounding box center [455, 376] width 64 height 32
type input "7.44"
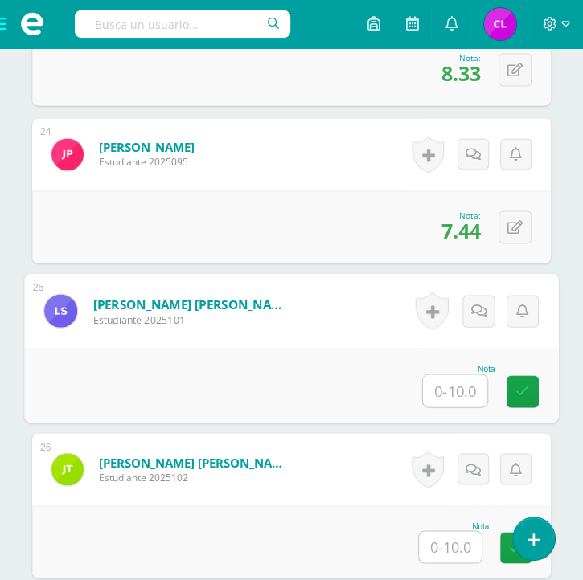
scroll to position [4116, 0]
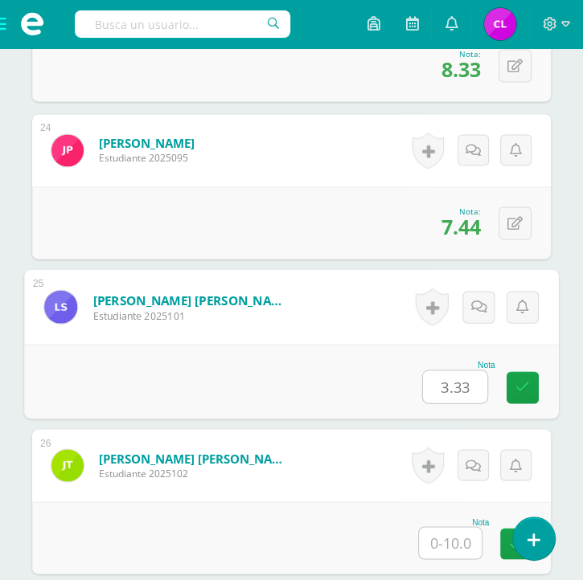
type input "3.33"
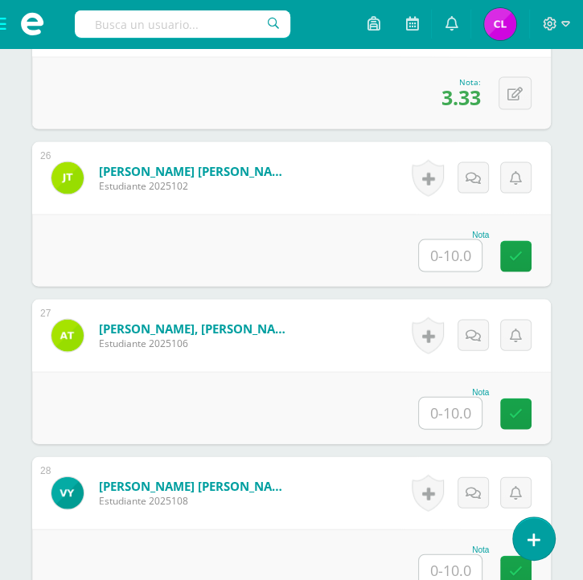
scroll to position [4406, 0]
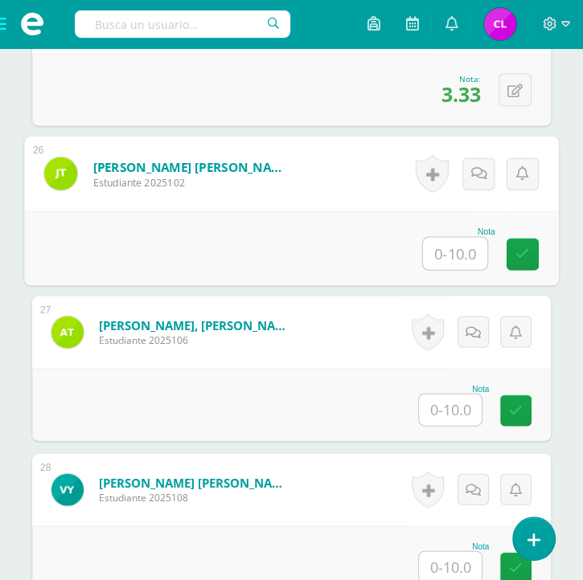
click at [441, 246] on input "text" at bounding box center [455, 254] width 64 height 32
type input "3.33"
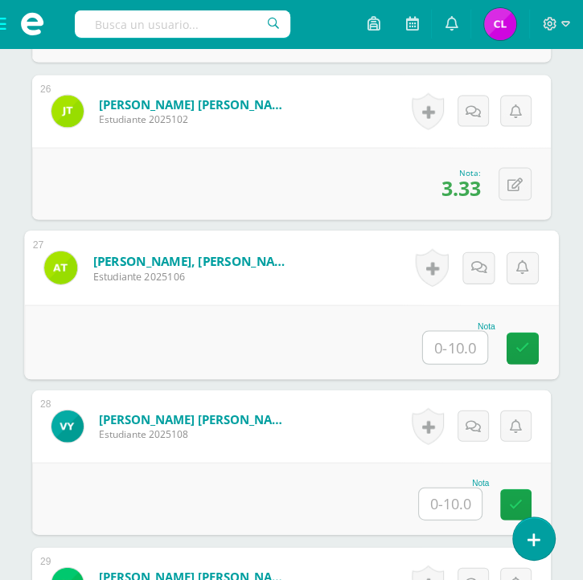
scroll to position [4474, 0]
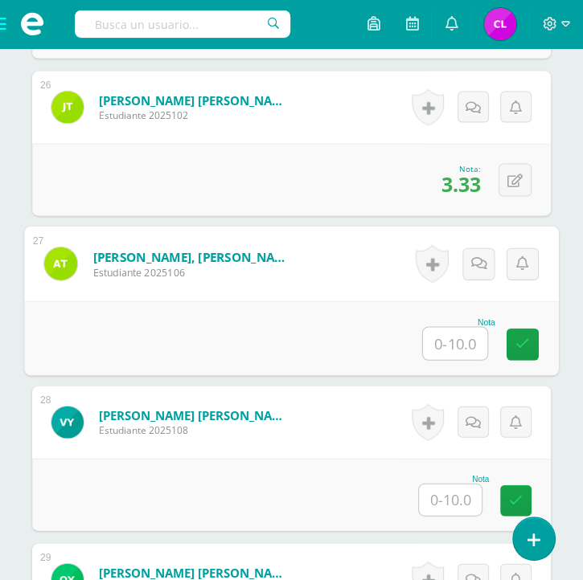
click at [438, 336] on input "text" at bounding box center [455, 344] width 64 height 32
type input "2.77"
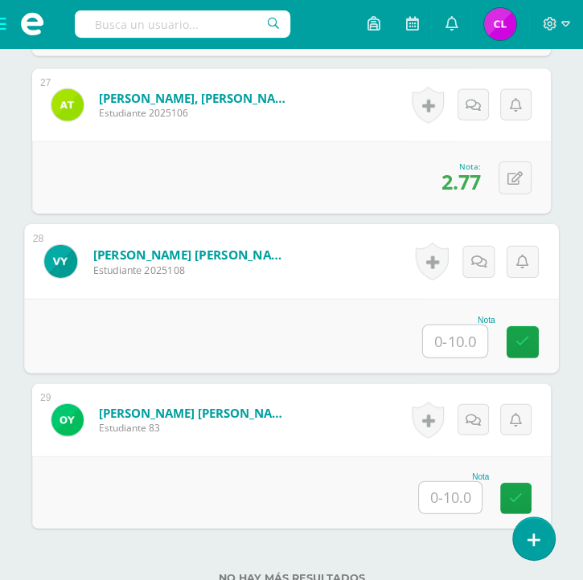
scroll to position [4634, 0]
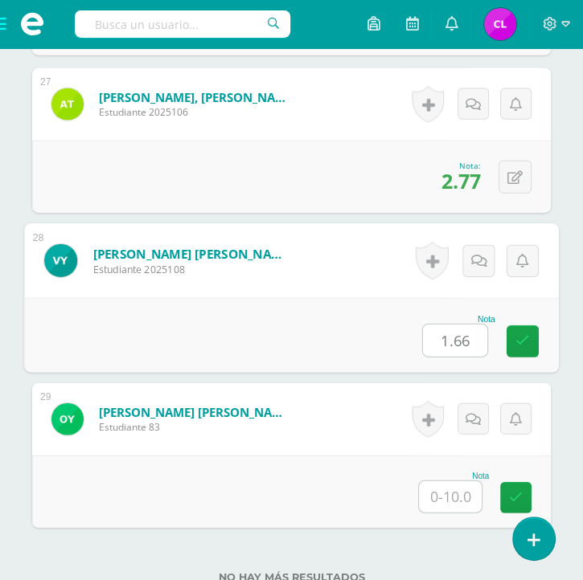
type input "1.66"
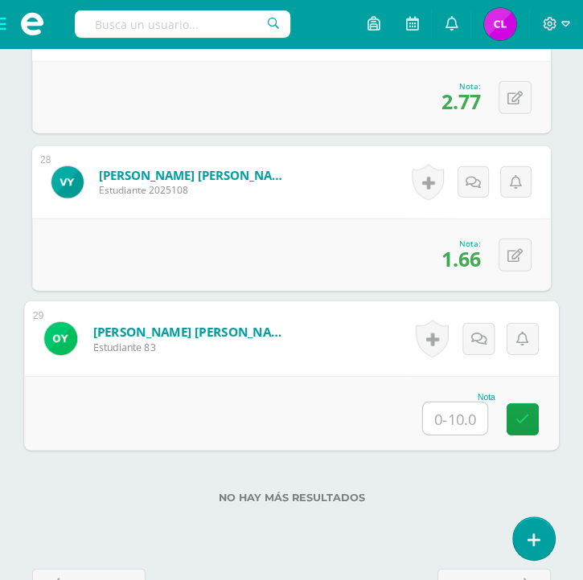
scroll to position [4715, 0]
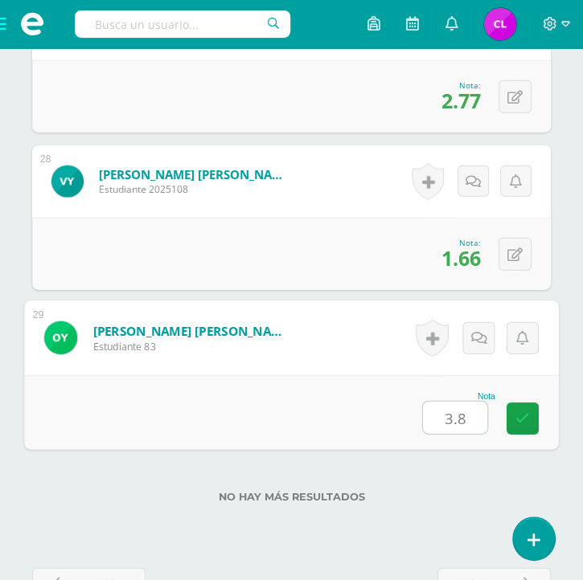
type input "3.88"
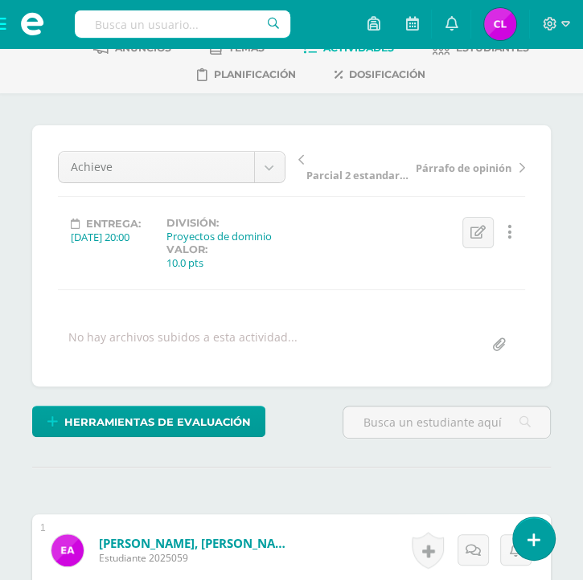
scroll to position [88, 0]
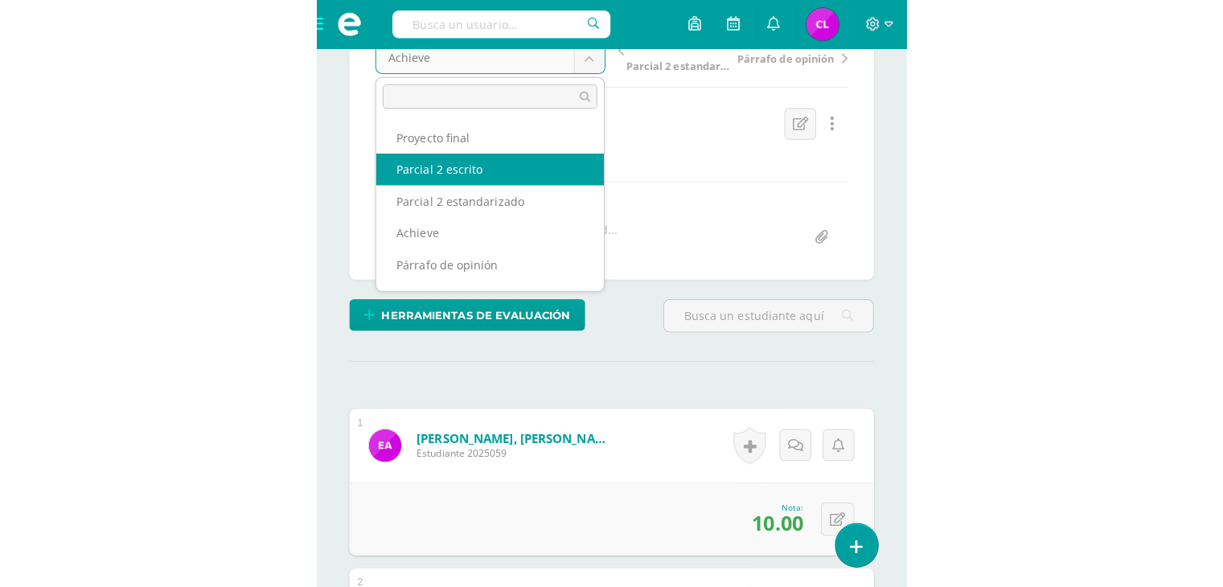
scroll to position [177, 0]
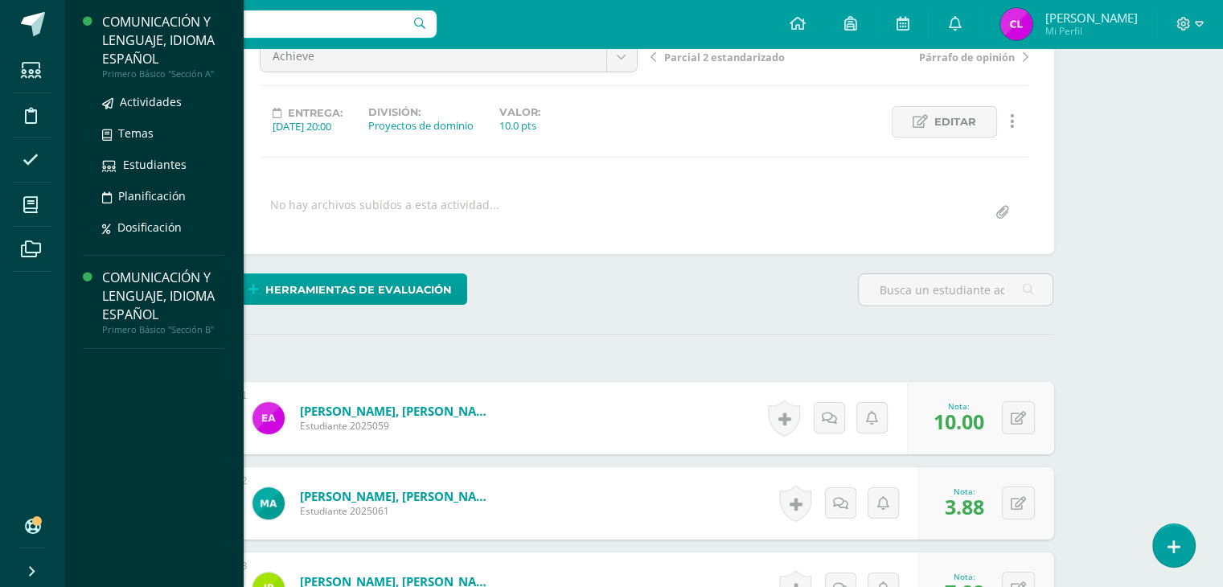
click at [135, 72] on div "Primero Básico "Sección A"" at bounding box center [163, 73] width 122 height 11
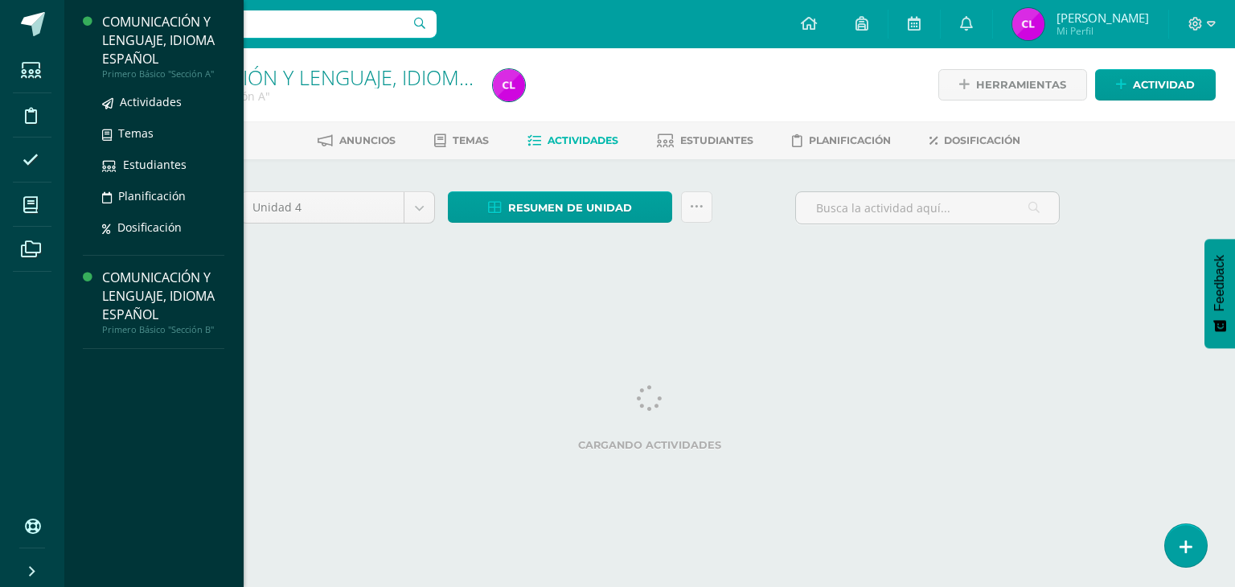
click at [163, 29] on div "COMUNICACIÓN Y LENGUAJE, IDIOMA ESPAÑOL" at bounding box center [163, 40] width 122 height 55
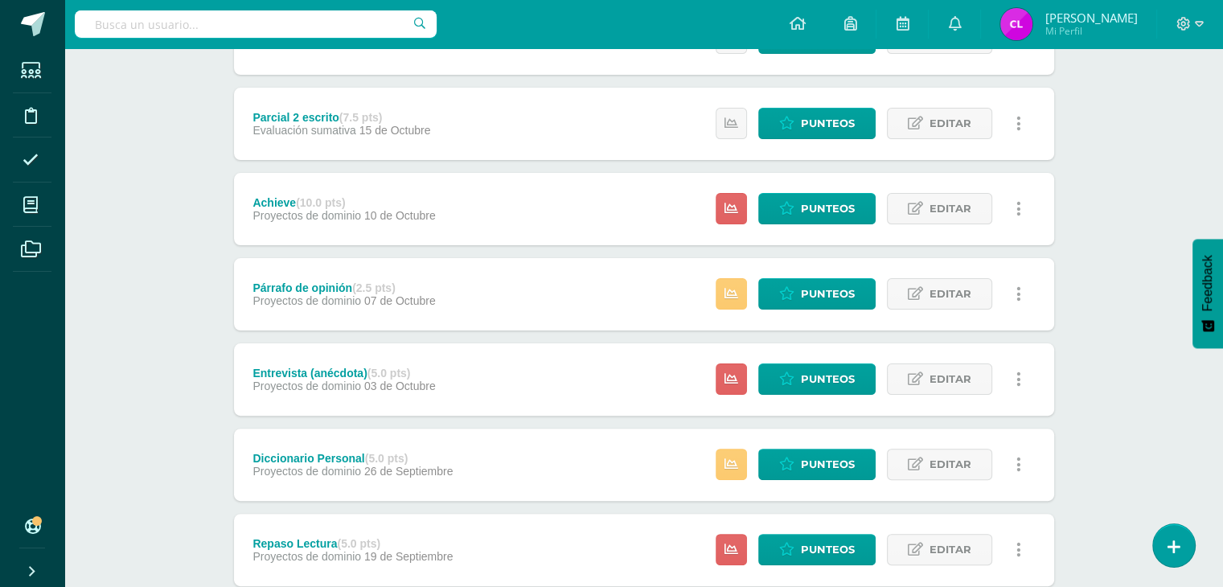
scroll to position [354, 0]
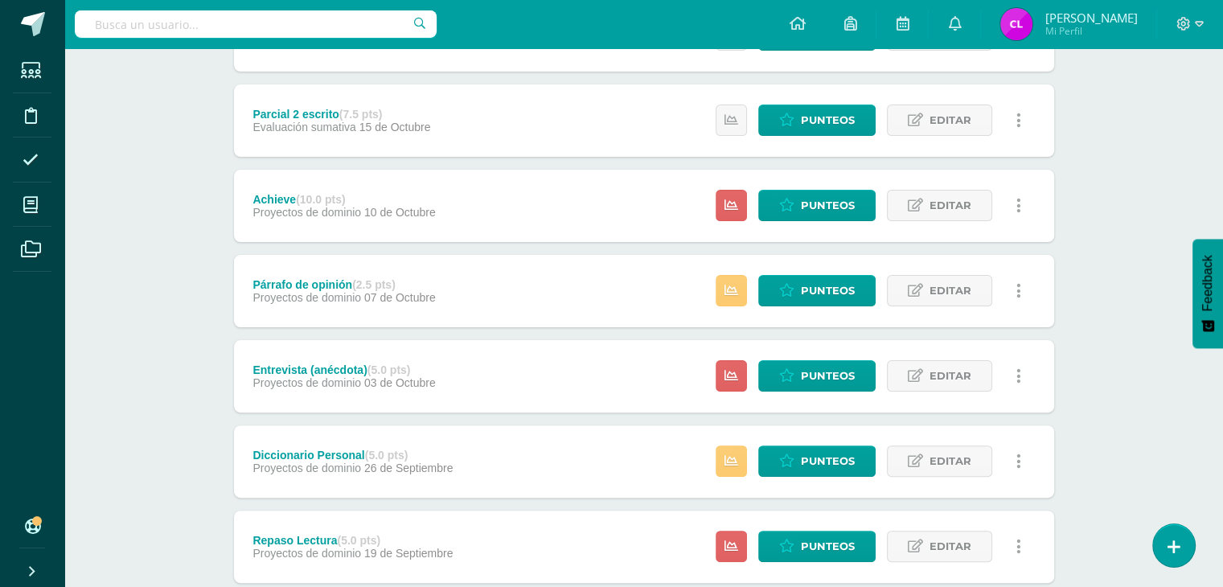
click at [657, 277] on div "Párrafo de opinión (2.5 pts) Proyectos de dominio 07 de Octubre Estatus de Acti…" at bounding box center [644, 291] width 820 height 72
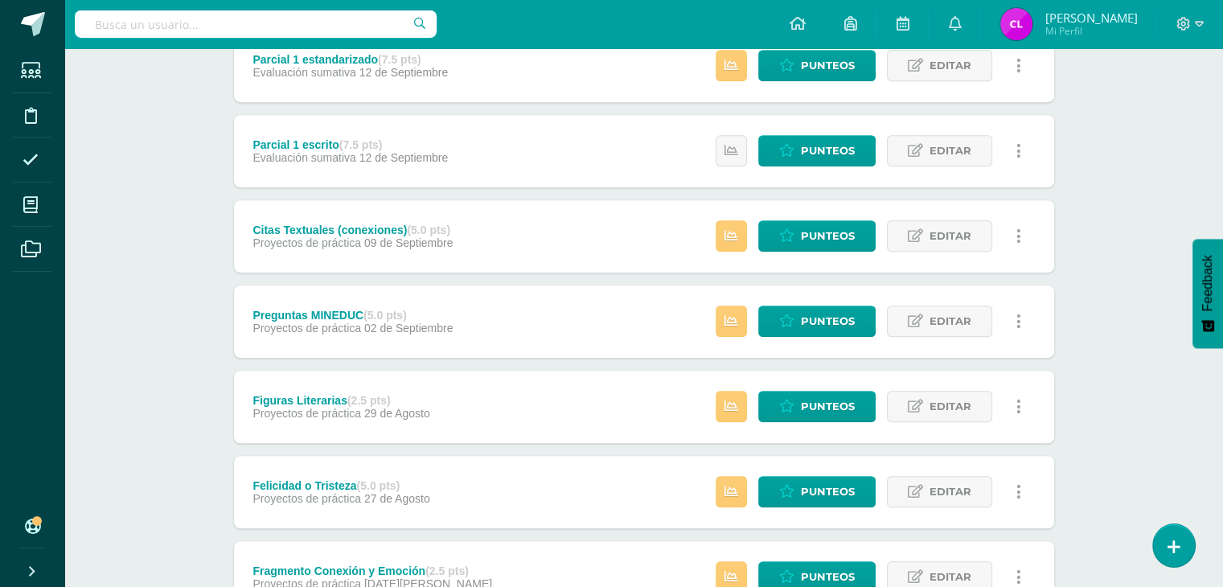
scroll to position [950, 0]
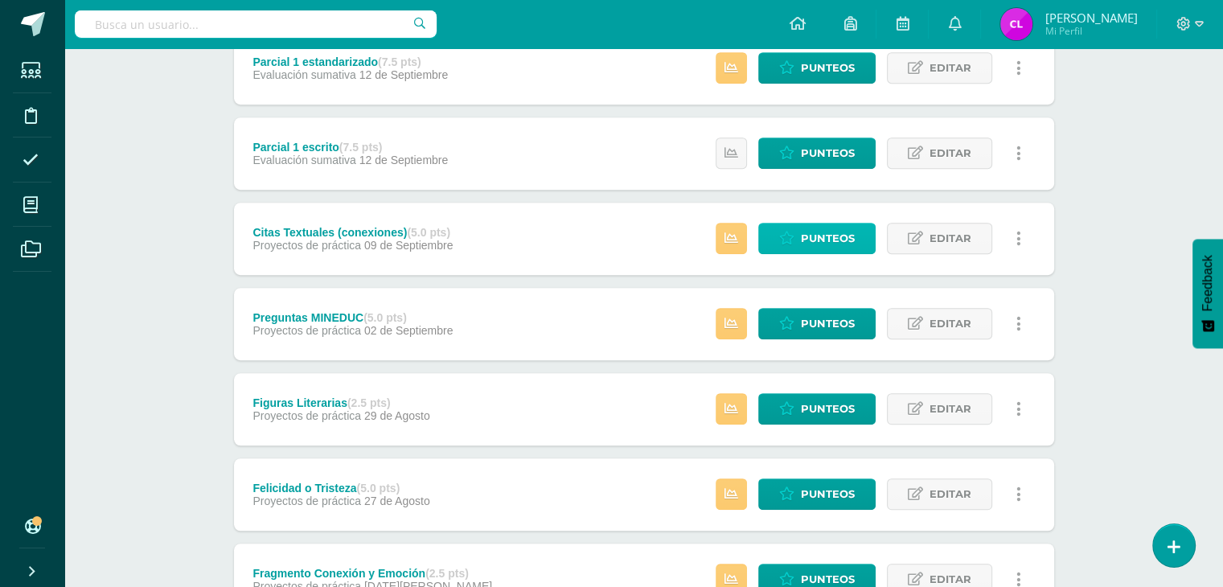
click at [801, 240] on link "Punteos" at bounding box center [816, 238] width 117 height 31
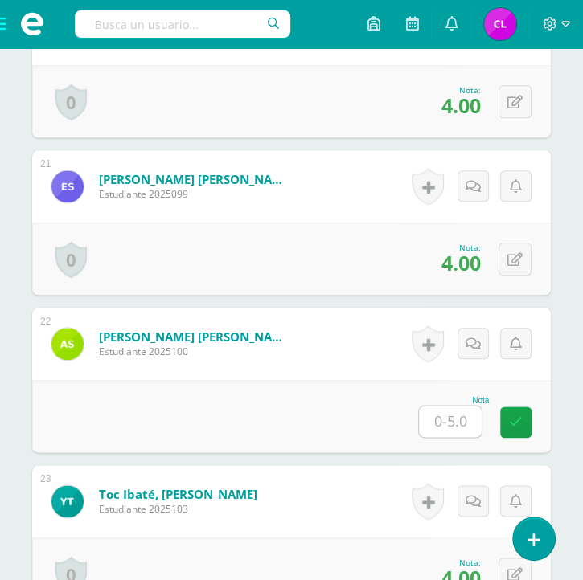
scroll to position [3608, 0]
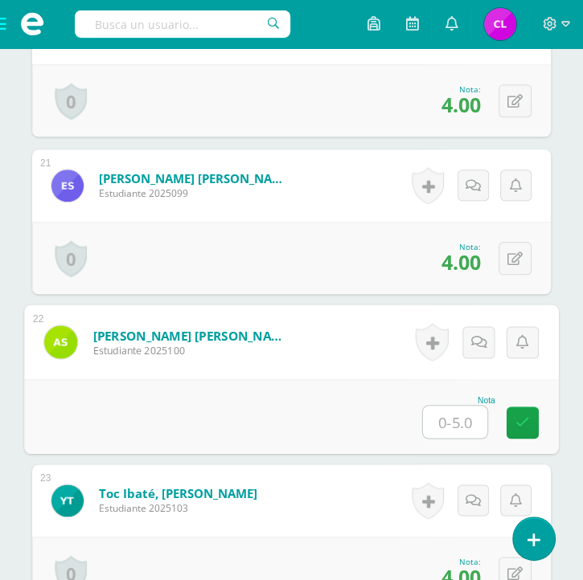
click at [457, 422] on input "text" at bounding box center [455, 422] width 64 height 32
type input "5"
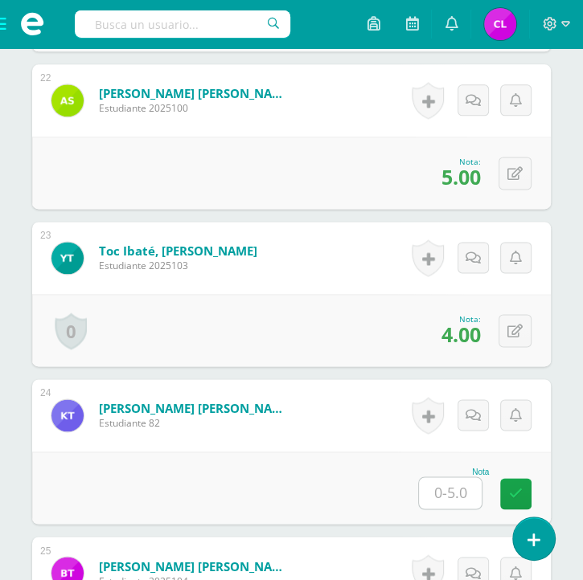
scroll to position [3852, 0]
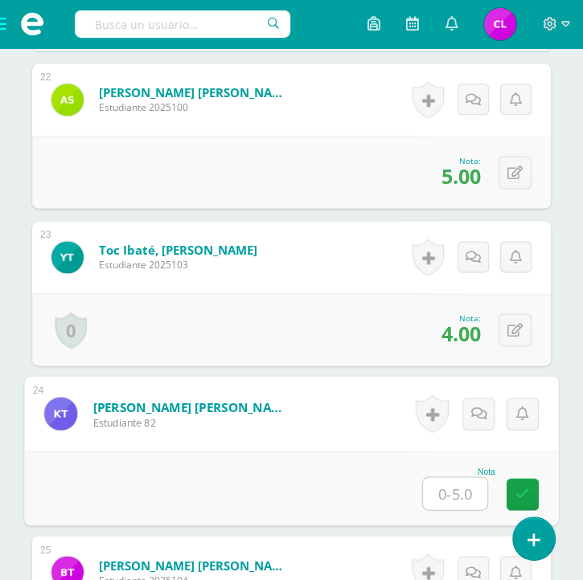
click at [452, 493] on input "text" at bounding box center [455, 493] width 64 height 32
type input "4"
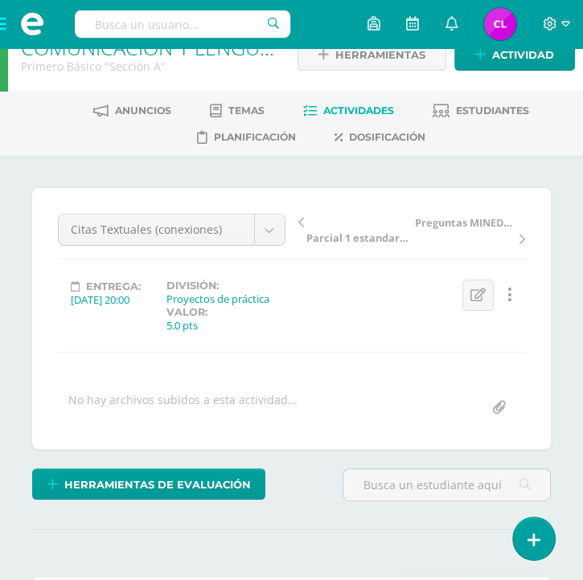
scroll to position [0, 0]
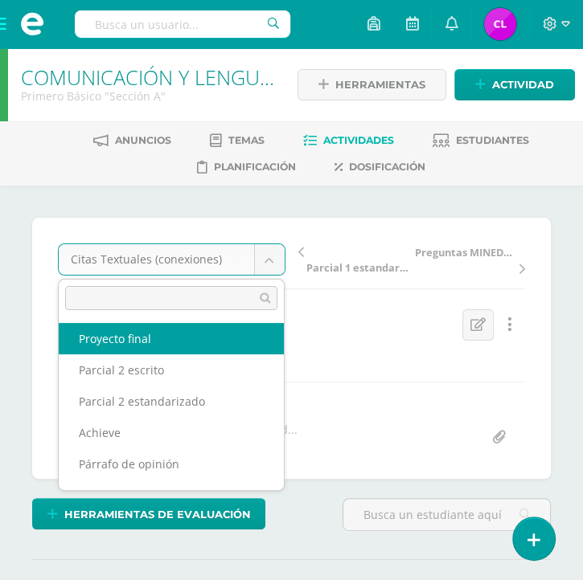
select select "/dashboard/teacher/grade-activity/36282/"
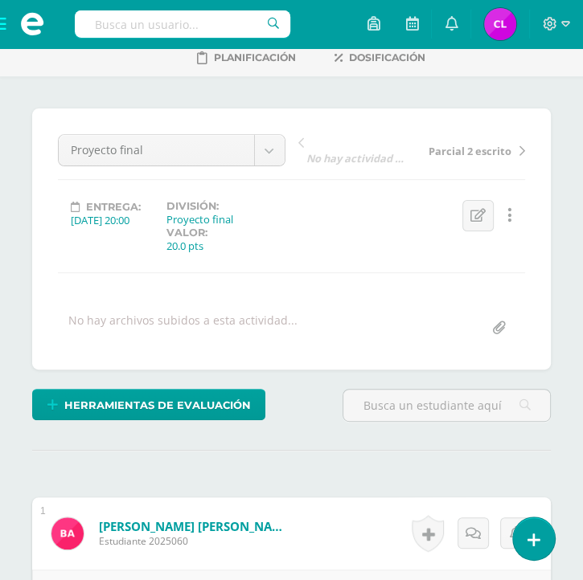
scroll to position [108, 0]
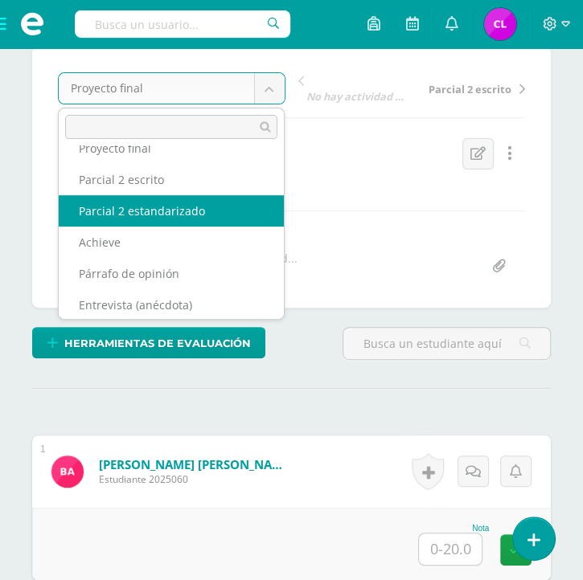
scroll to position [0, 0]
